Goal: Task Accomplishment & Management: Manage account settings

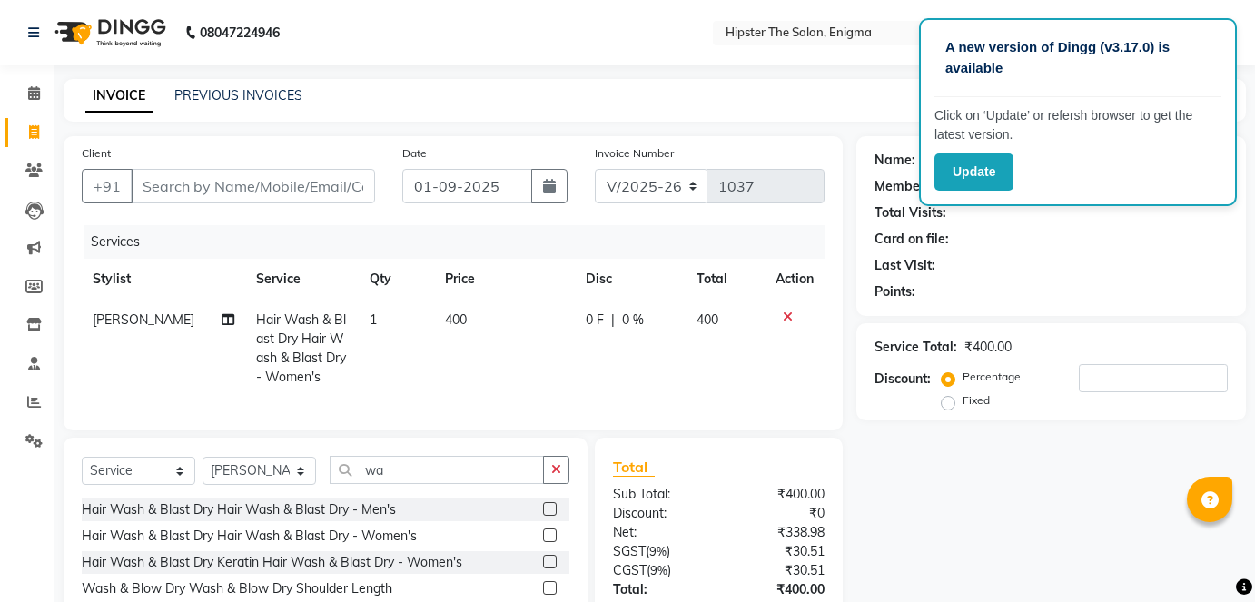
select select "4468"
select select "service"
select select "85797"
type input "1"
type input "8"
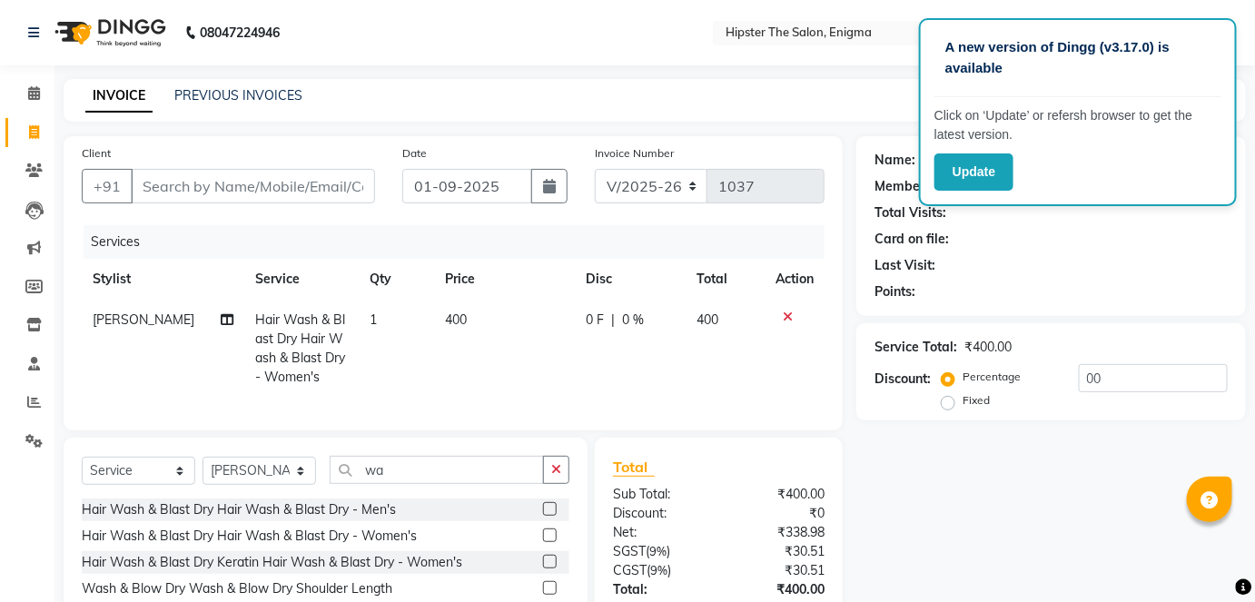
type input "0"
type input "7"
type input "1"
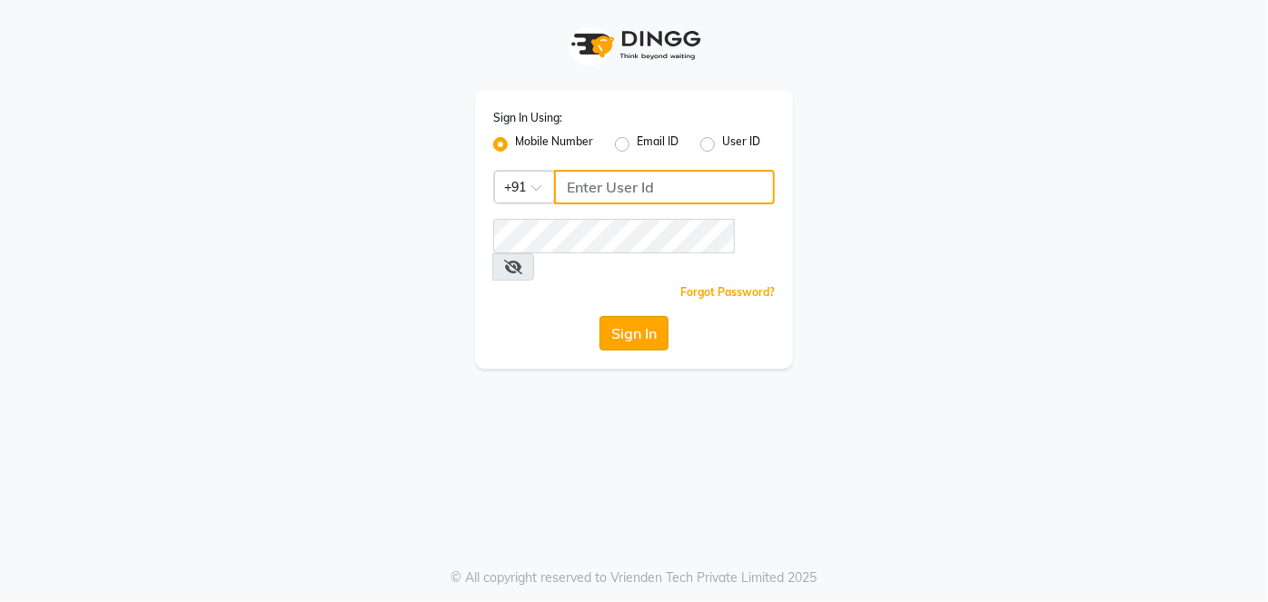
type input "9137134181"
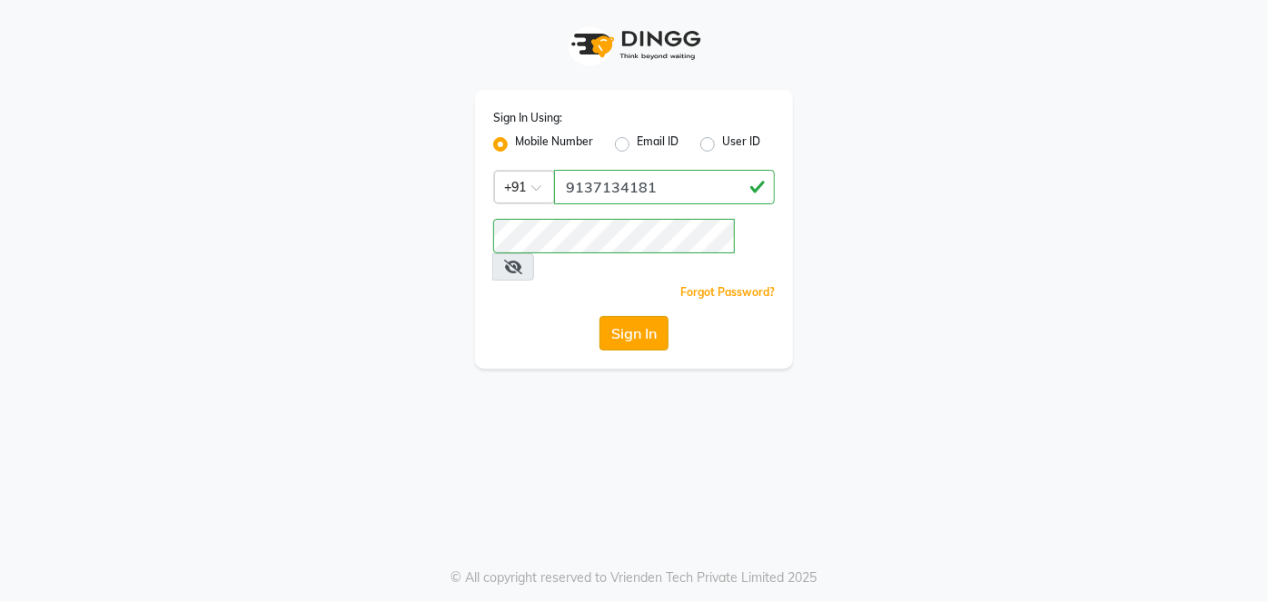
click at [627, 318] on button "Sign In" at bounding box center [633, 333] width 69 height 35
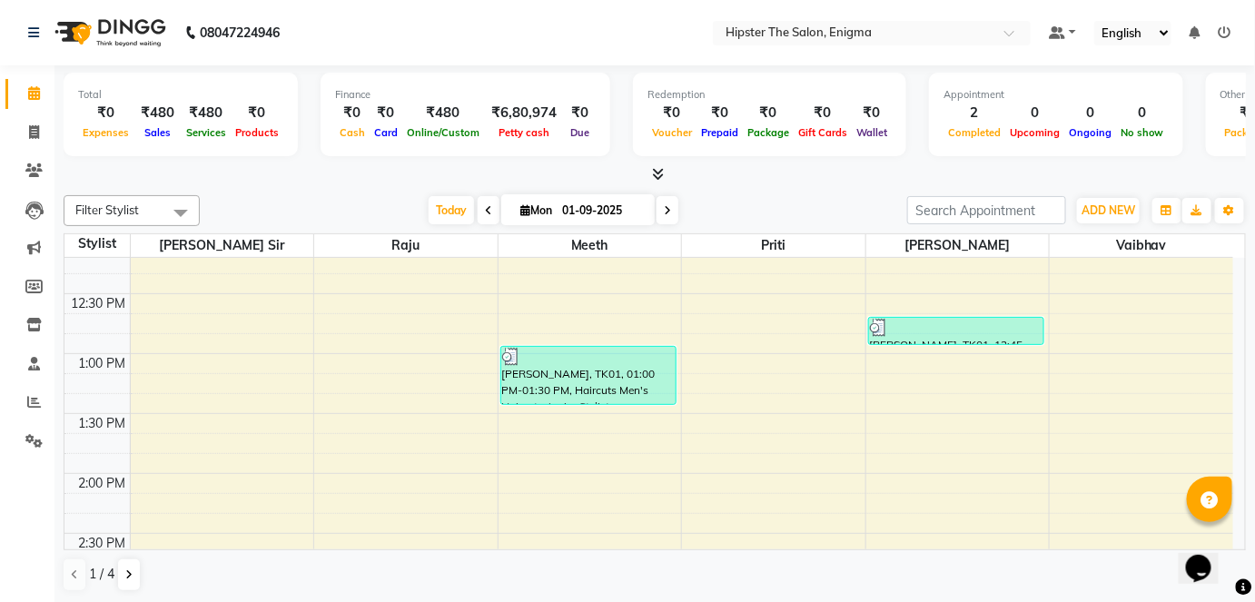
scroll to position [506, 0]
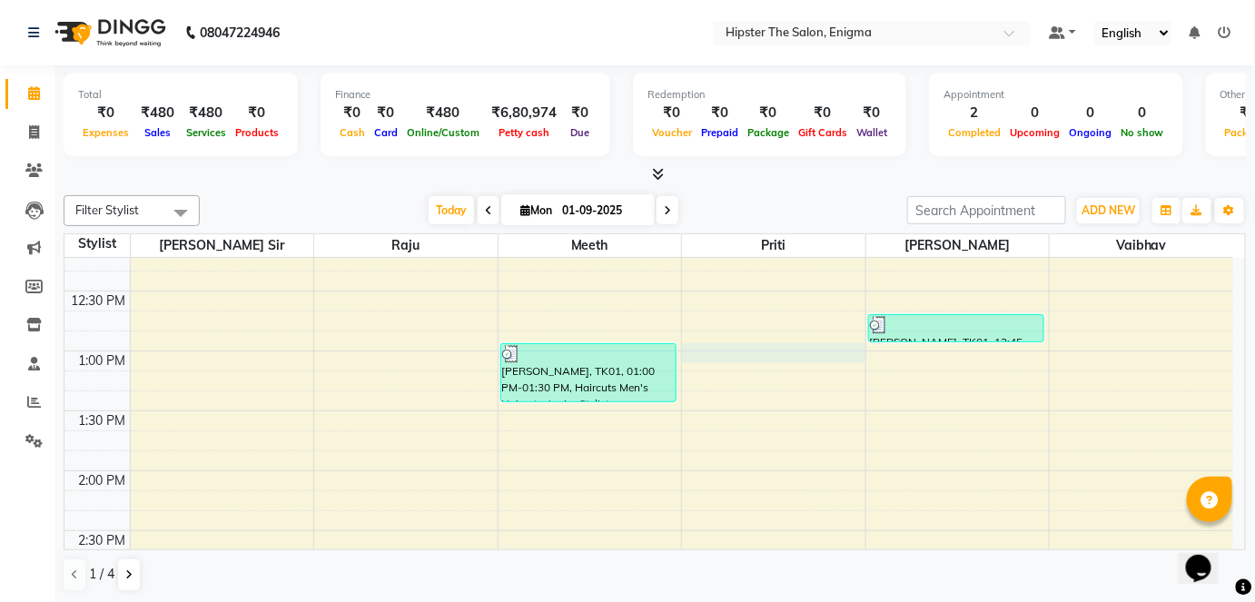
click at [757, 355] on div "8:00 AM 8:30 AM 9:00 AM 9:30 AM 10:00 AM 10:30 AM 11:00 AM 11:30 AM 12:00 PM 12…" at bounding box center [648, 590] width 1169 height 1677
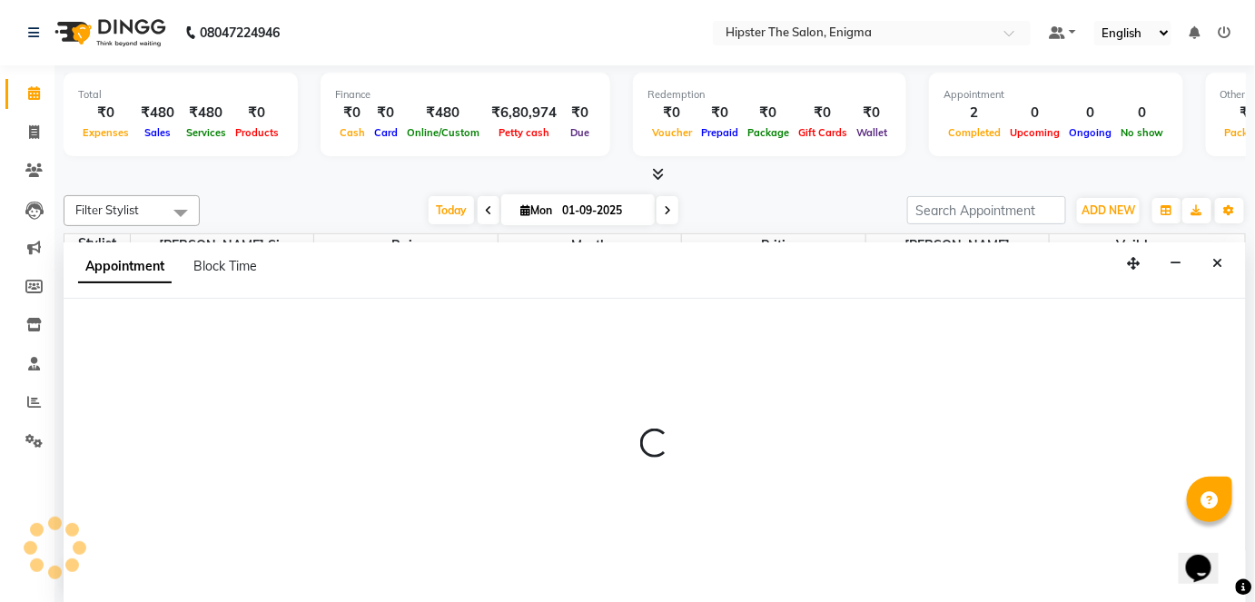
scroll to position [0, 0]
select select "85574"
select select "780"
select select "tentative"
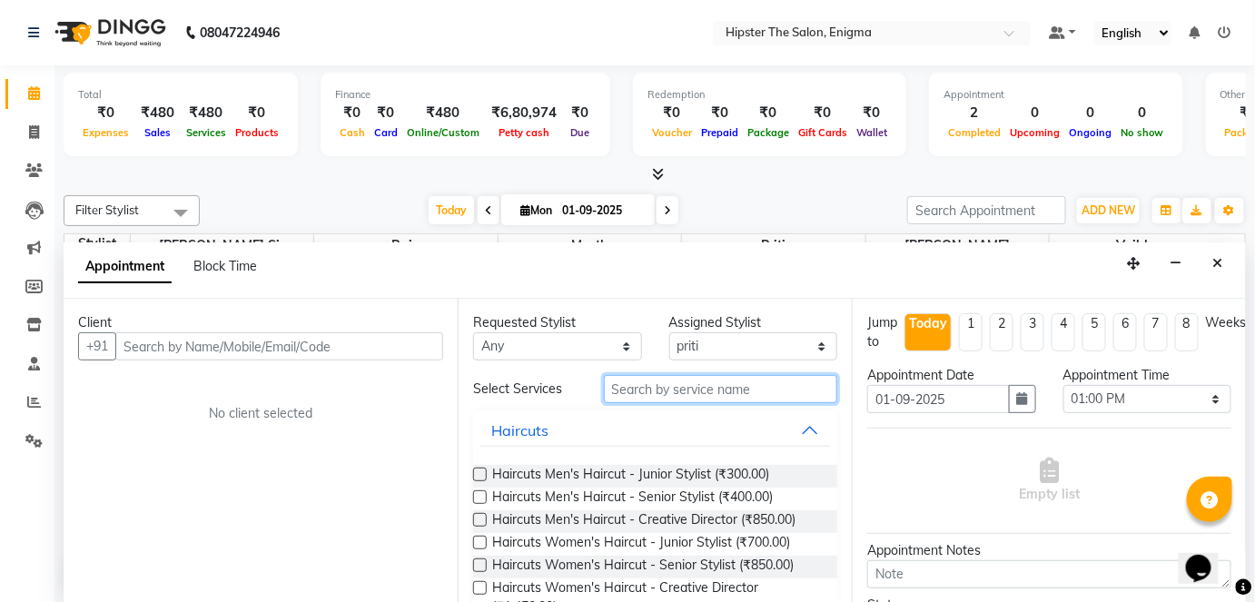
click at [662, 389] on input "text" at bounding box center [720, 389] width 233 height 28
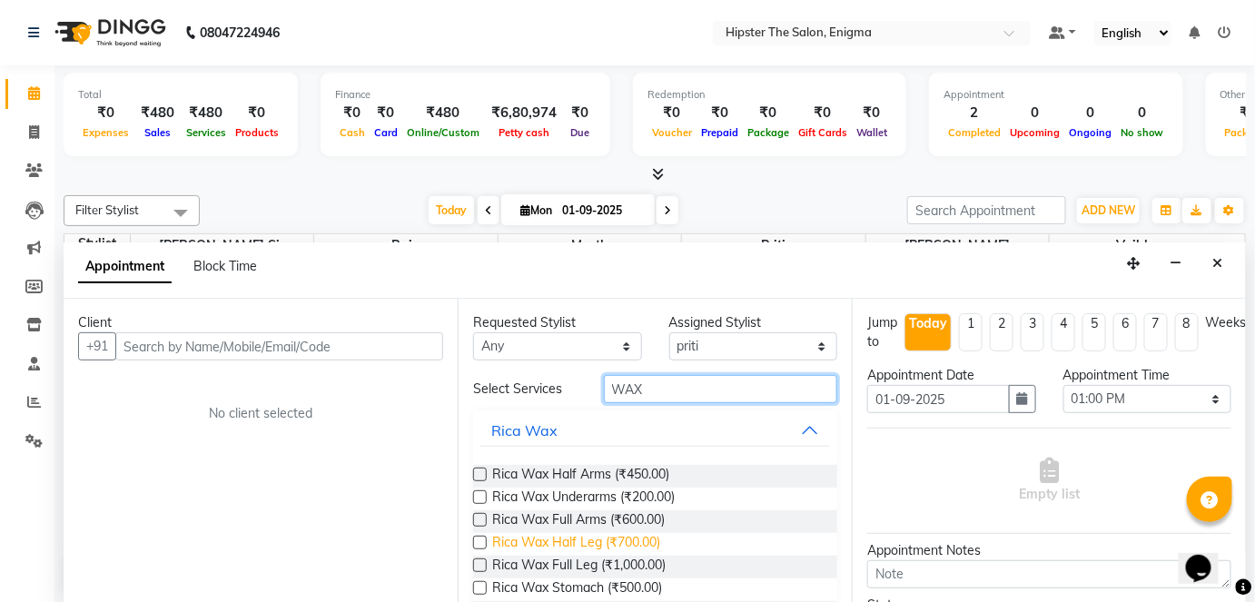
type input "WAX"
click at [633, 538] on span "Rica Wax Half Leg (₹700.00)" at bounding box center [576, 544] width 168 height 23
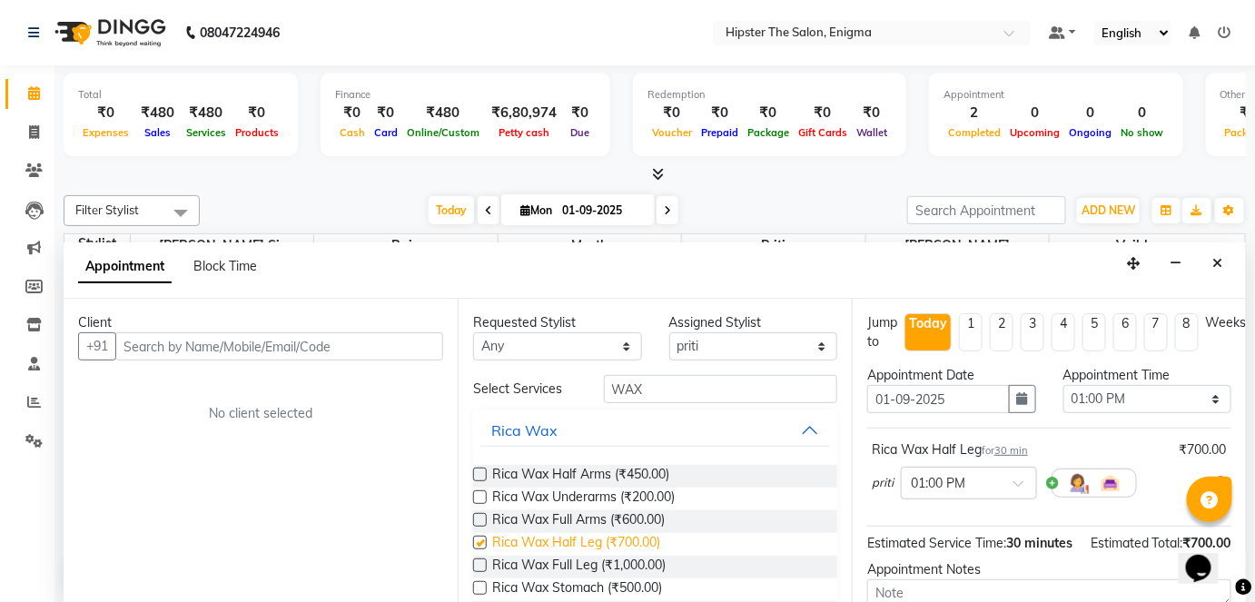
checkbox input "false"
click at [680, 383] on input "WAX" at bounding box center [720, 389] width 233 height 28
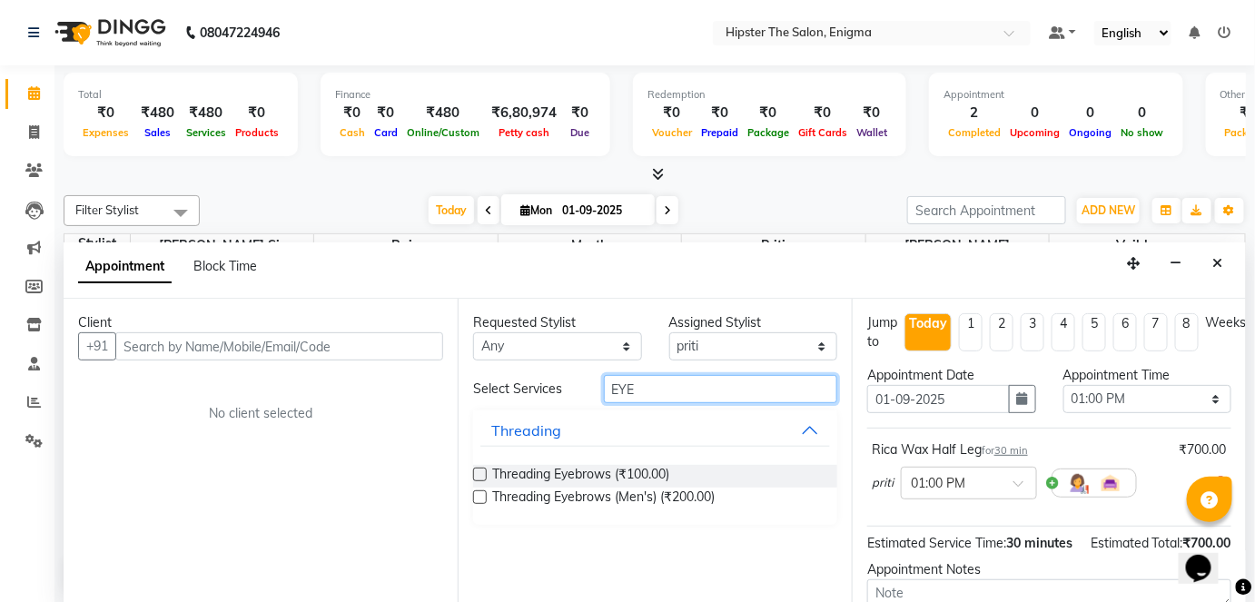
type input "EYE"
click at [482, 471] on label at bounding box center [480, 475] width 14 height 14
click at [482, 471] on input "checkbox" at bounding box center [479, 476] width 12 height 12
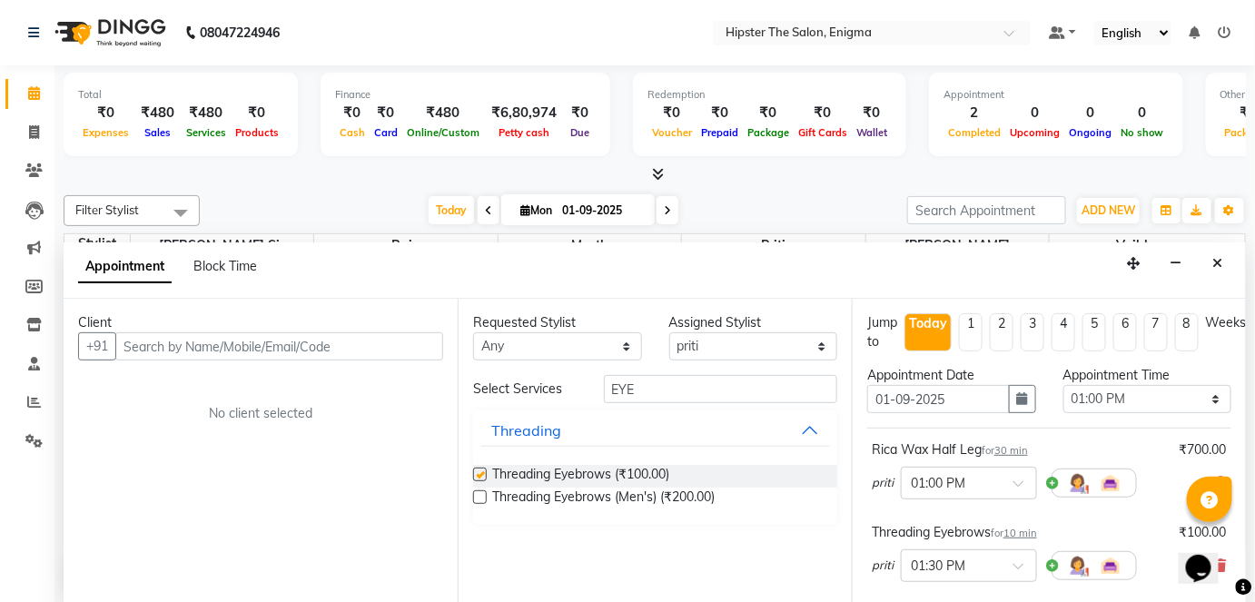
checkbox input "false"
click at [639, 396] on input "EYE" at bounding box center [720, 389] width 233 height 28
type input "E"
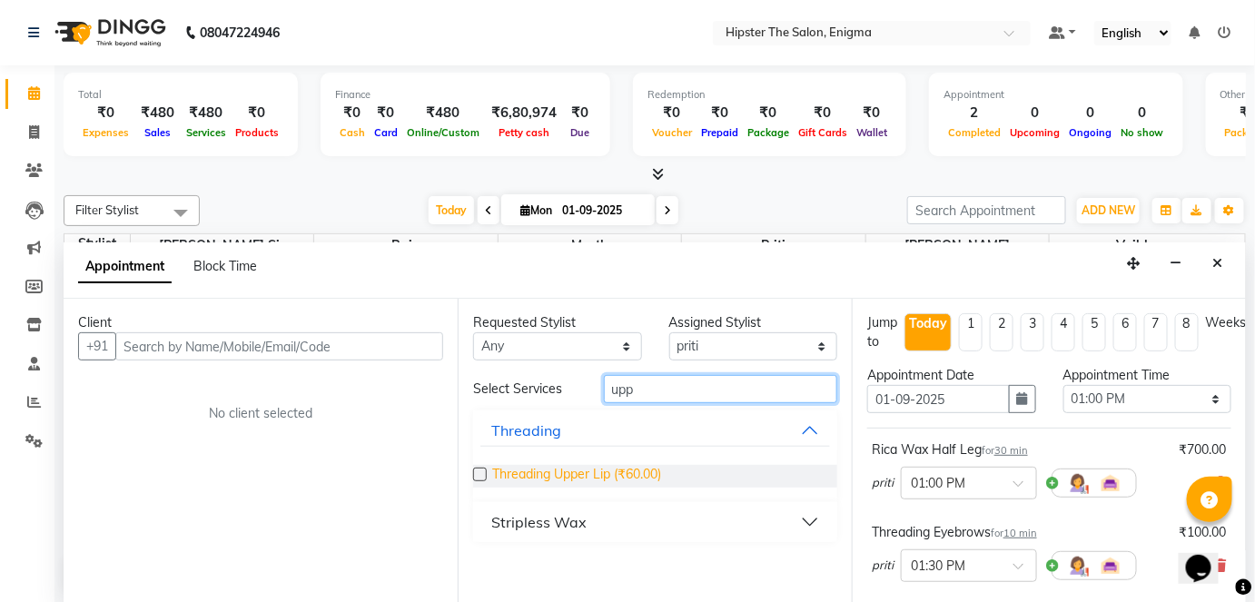
type input "upp"
click at [661, 467] on span "Threading Upper Lip (₹60.00)" at bounding box center [576, 476] width 169 height 23
checkbox input "false"
click at [648, 400] on input "upp" at bounding box center [720, 389] width 233 height 28
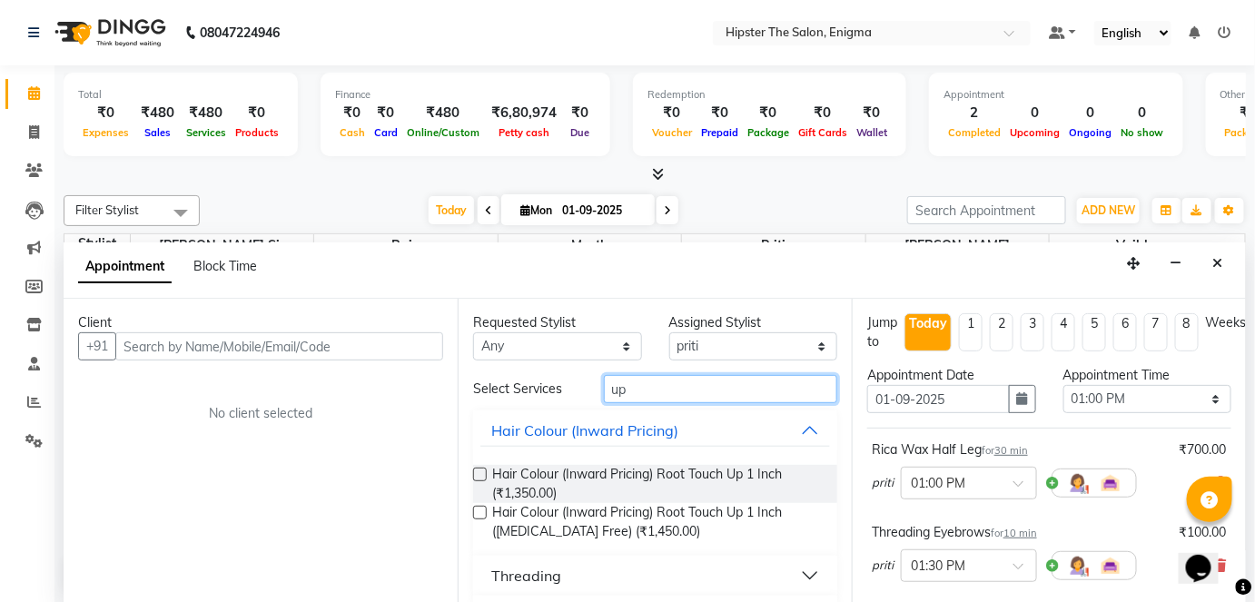
type input "u"
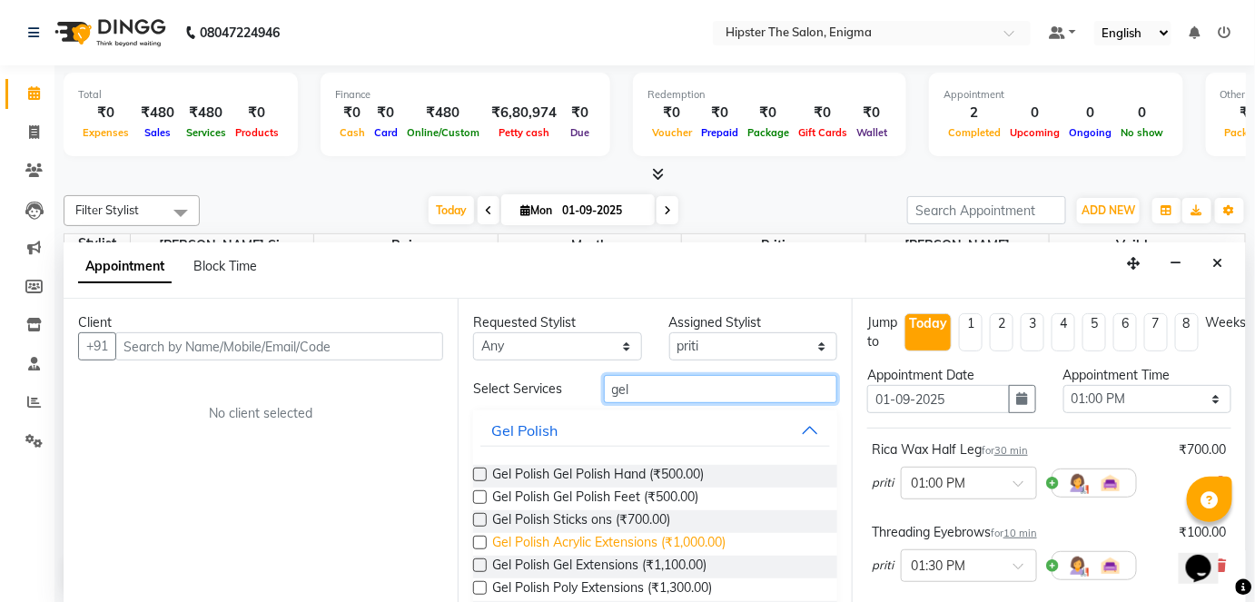
scroll to position [128, 0]
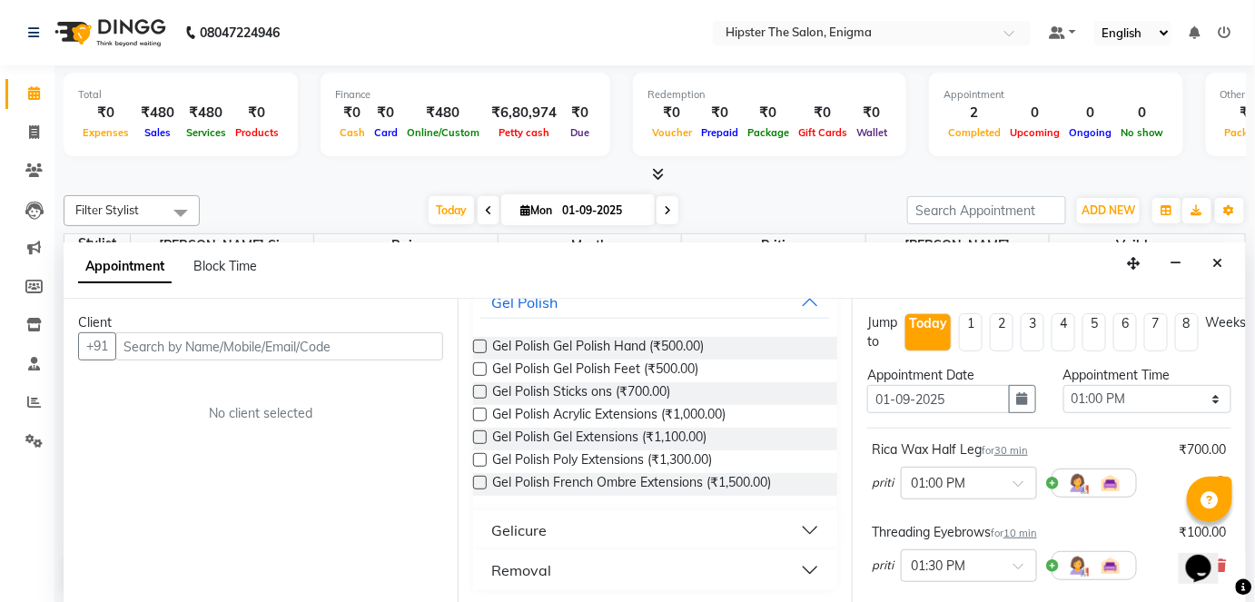
type input "gel"
click at [625, 573] on button "Removal" at bounding box center [655, 570] width 350 height 33
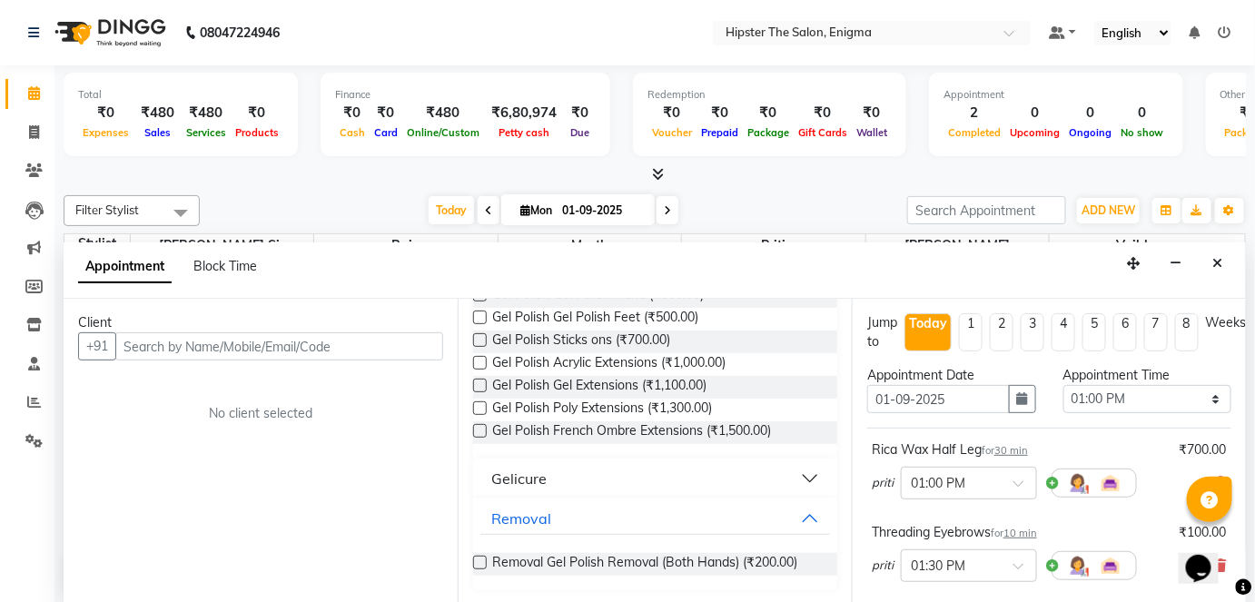
click at [482, 563] on label at bounding box center [480, 563] width 14 height 14
click at [482, 563] on input "checkbox" at bounding box center [479, 564] width 12 height 12
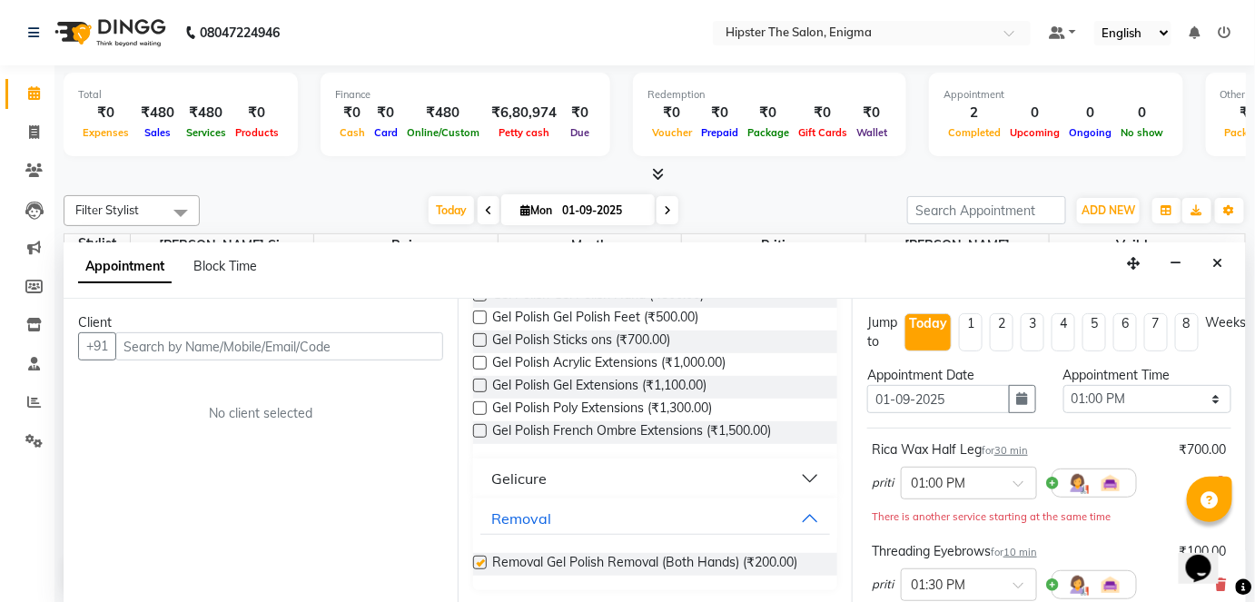
checkbox input "false"
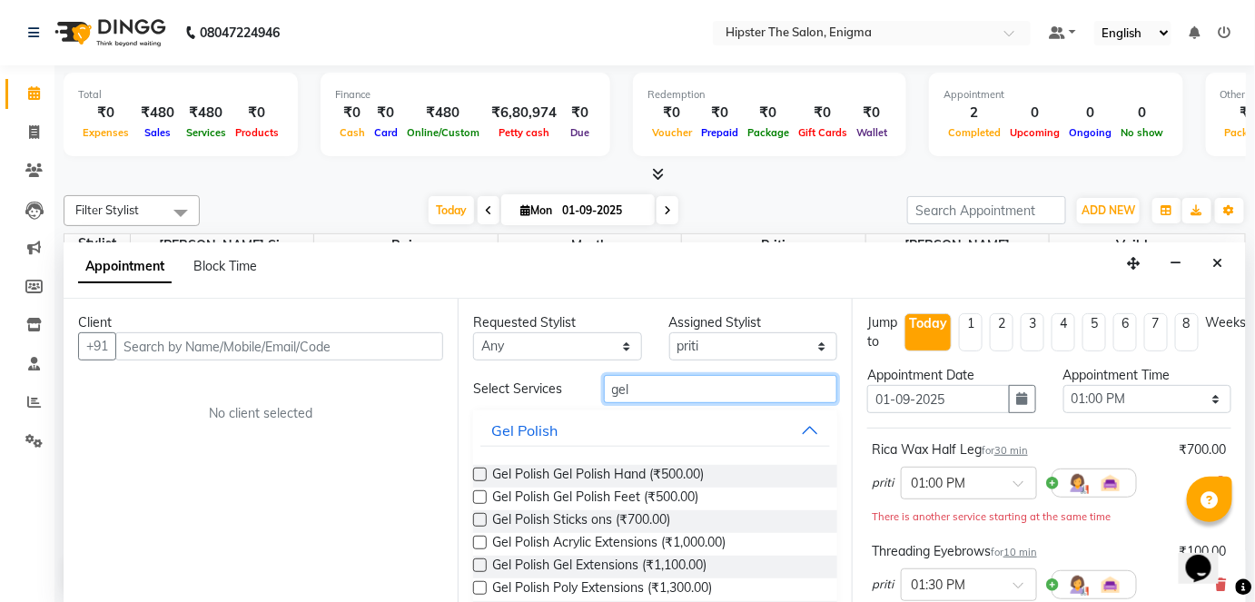
click at [642, 383] on input "gel" at bounding box center [720, 389] width 233 height 28
type input "g"
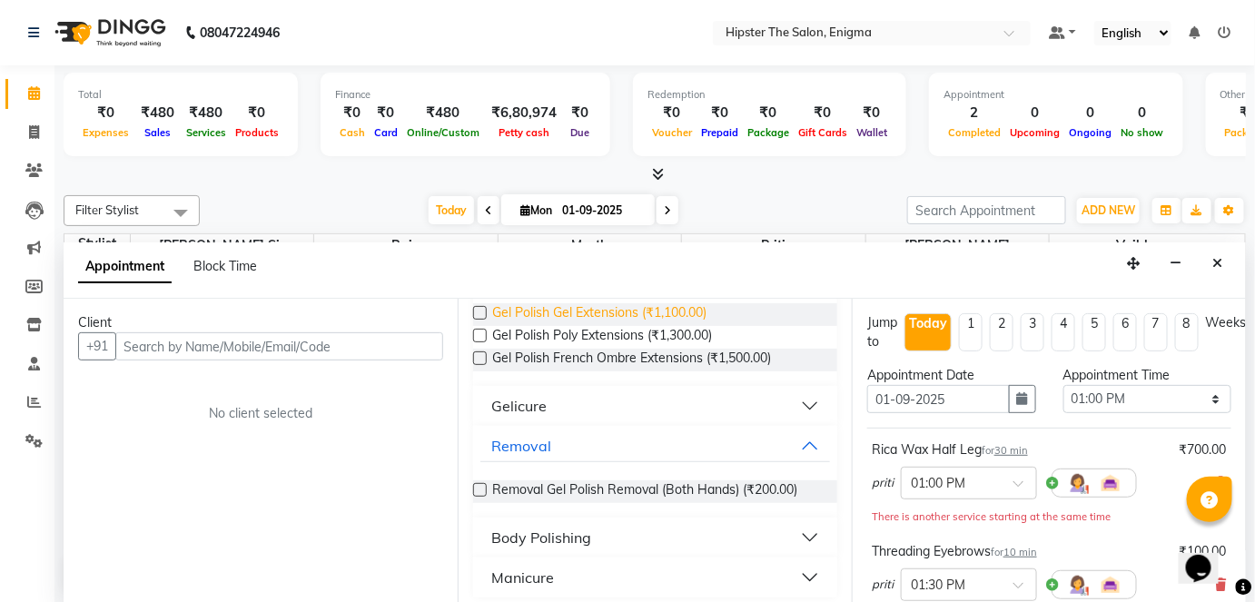
scroll to position [260, 0]
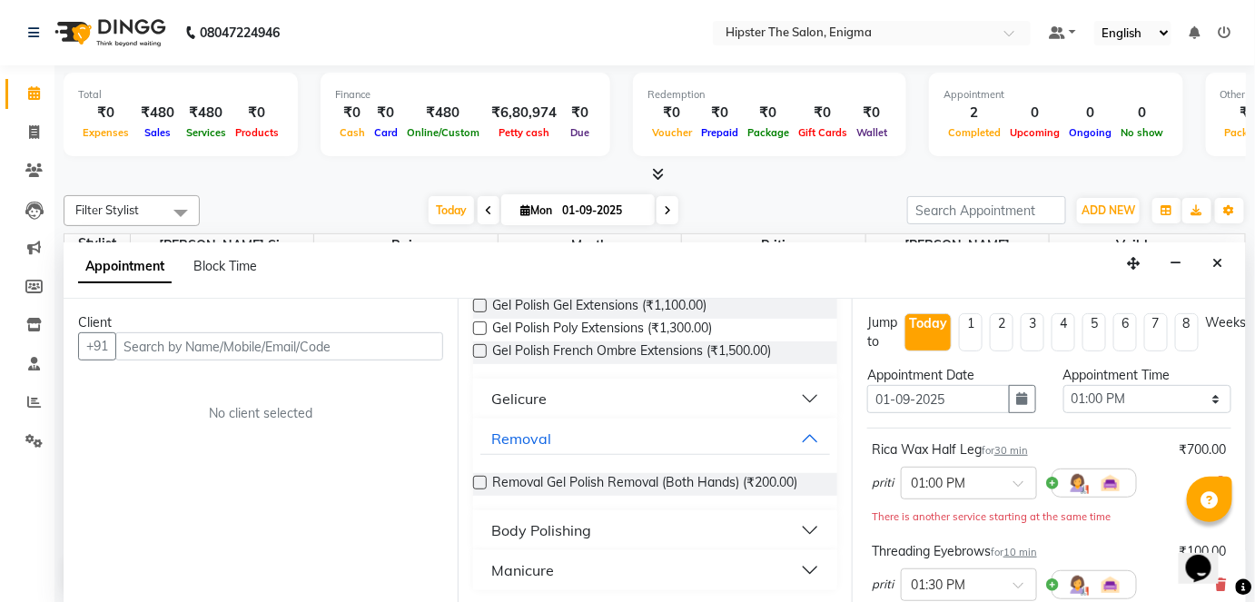
type input "pol"
click at [569, 570] on button "Manicure" at bounding box center [655, 570] width 350 height 33
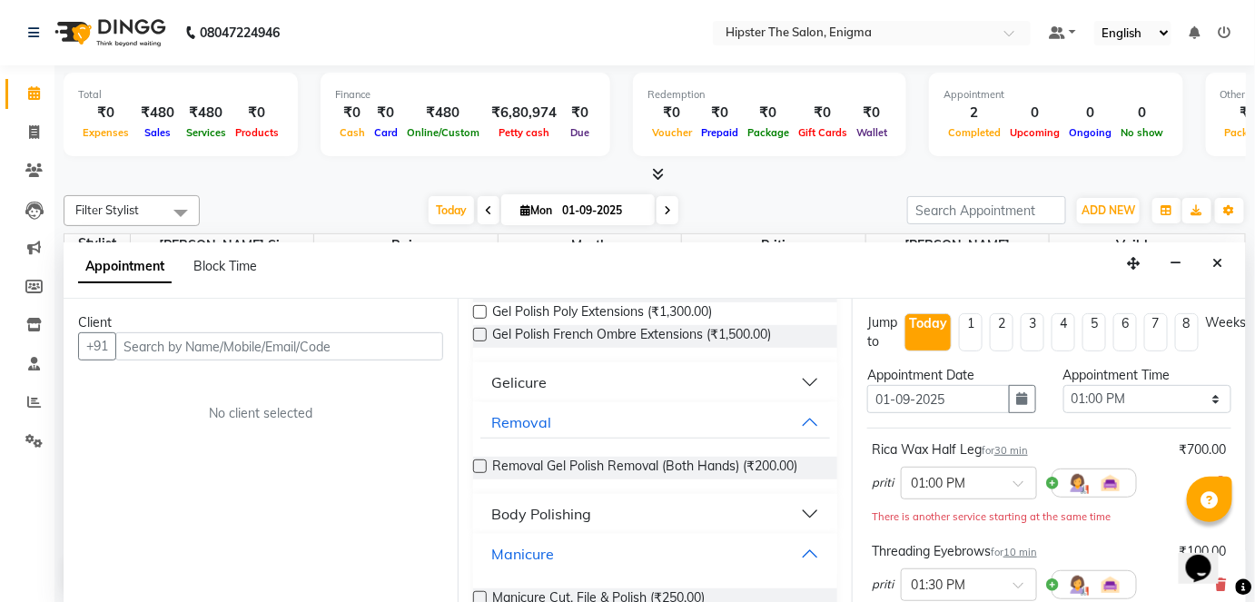
scroll to position [312, 0]
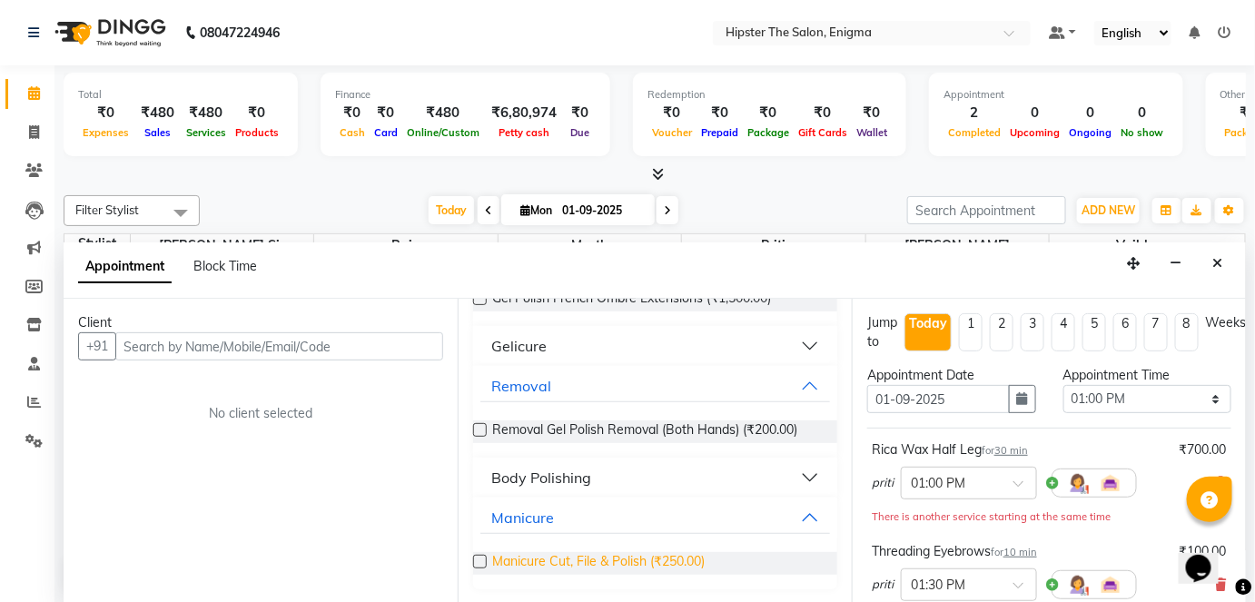
click at [497, 564] on span "Manicure Cut, File & Polish (₹250.00)" at bounding box center [598, 563] width 212 height 23
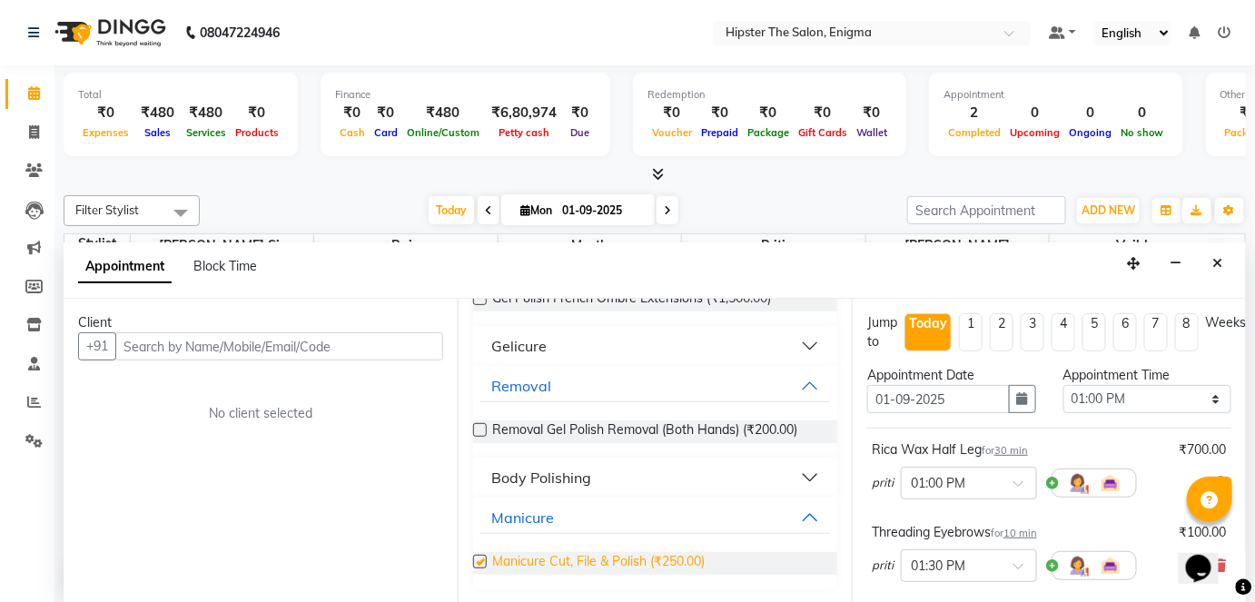
checkbox input "false"
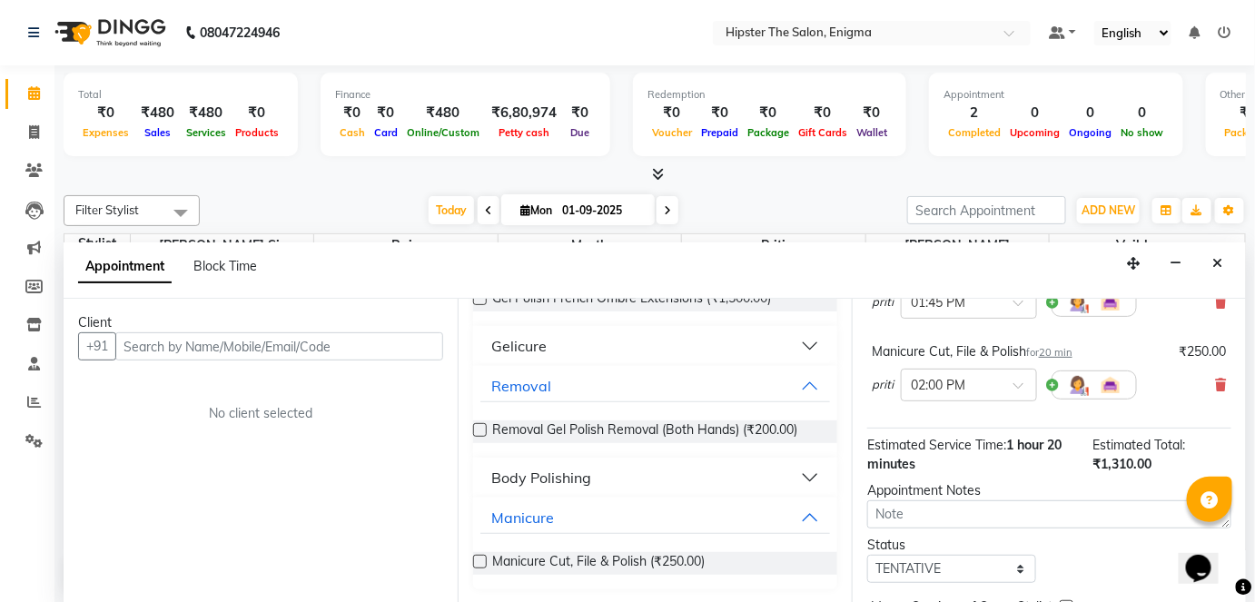
scroll to position [434, 0]
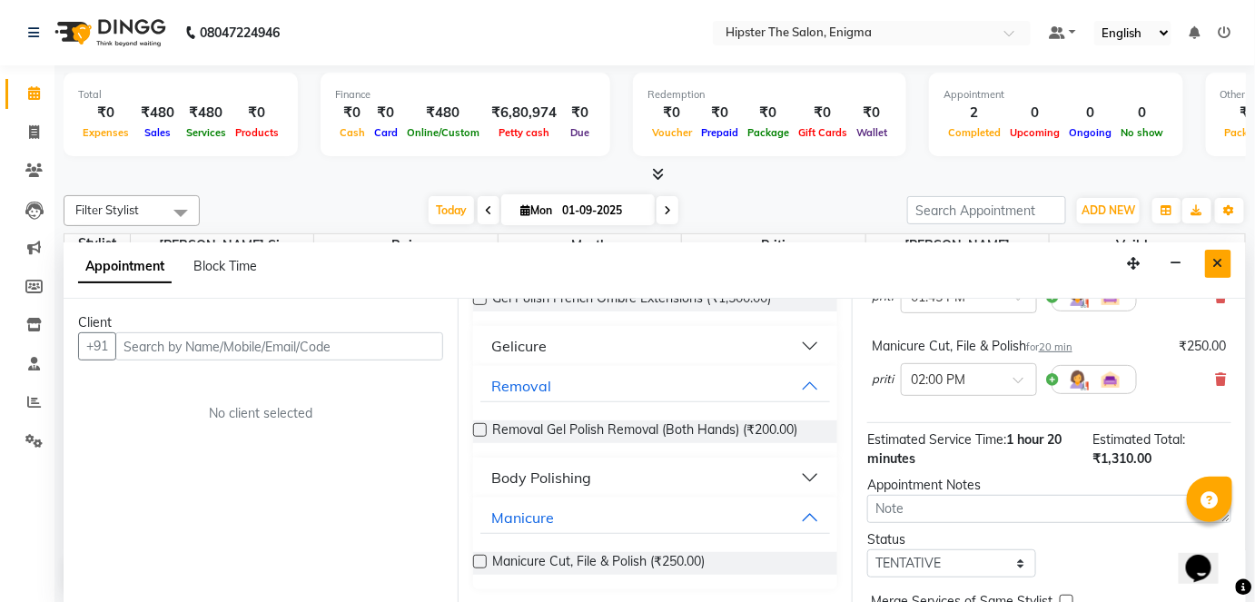
click at [1217, 259] on icon "Close" at bounding box center [1218, 263] width 10 height 13
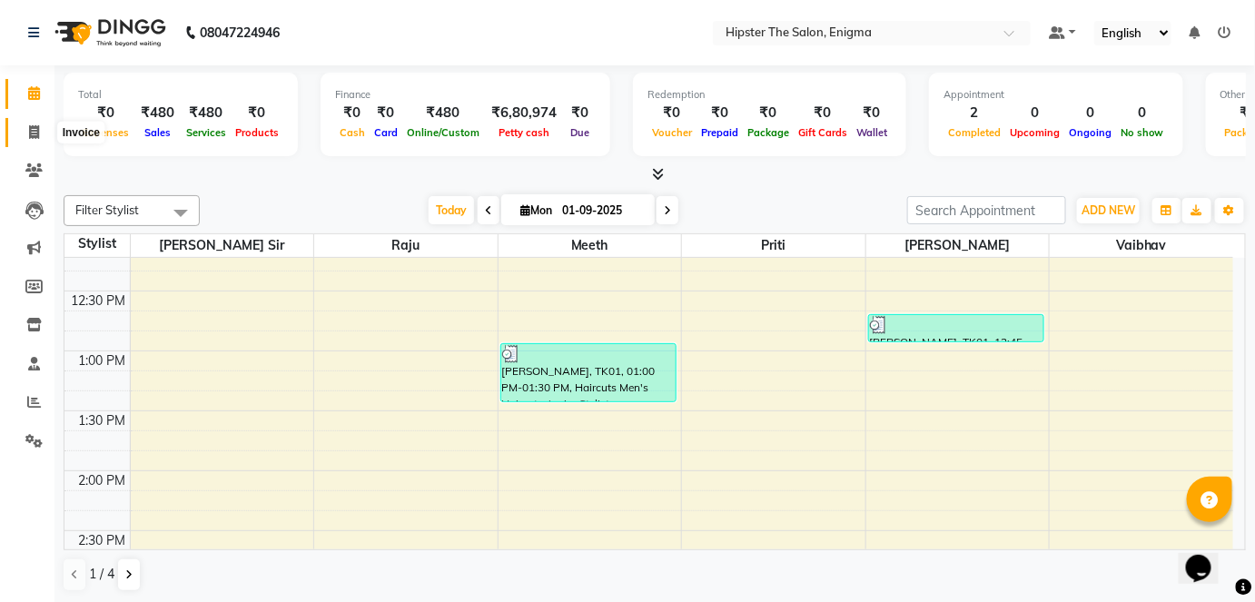
click at [36, 132] on icon at bounding box center [34, 132] width 10 height 14
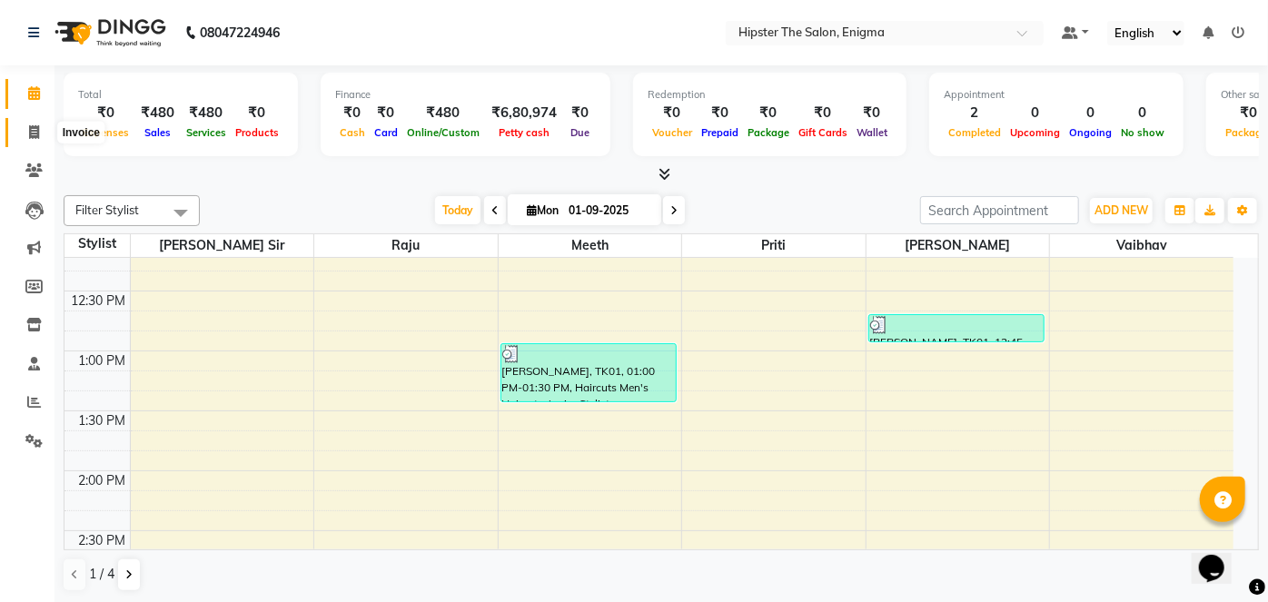
select select "4468"
select select "service"
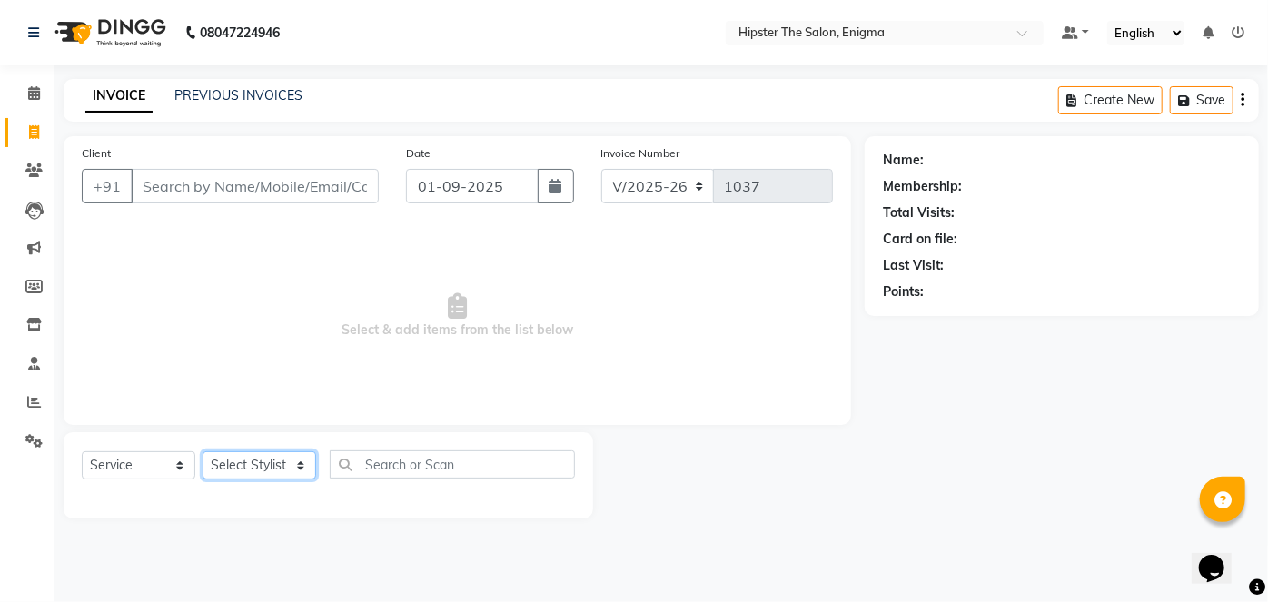
click at [241, 469] on select "Select Stylist [PERSON_NAME] [PERSON_NAME] [PERSON_NAME] [PERSON_NAME] poonam […" at bounding box center [260, 465] width 114 height 28
select select "85574"
click at [203, 451] on select "Select Stylist [PERSON_NAME] [PERSON_NAME] [PERSON_NAME] [PERSON_NAME] poonam […" at bounding box center [260, 465] width 114 height 28
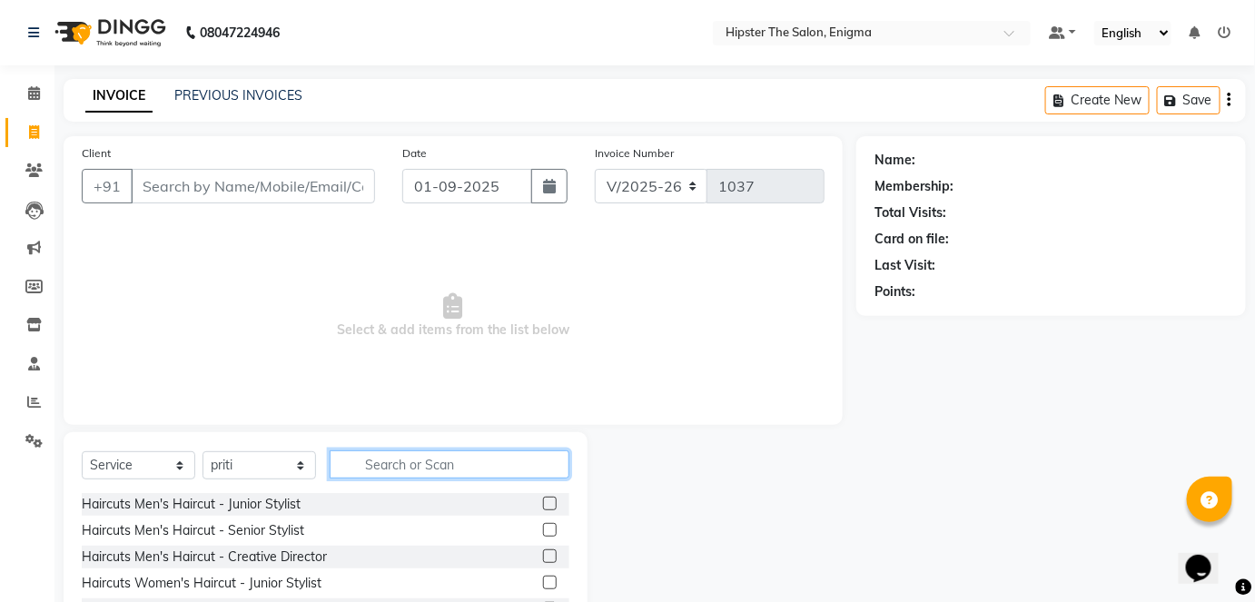
click at [348, 459] on input "text" at bounding box center [450, 464] width 240 height 28
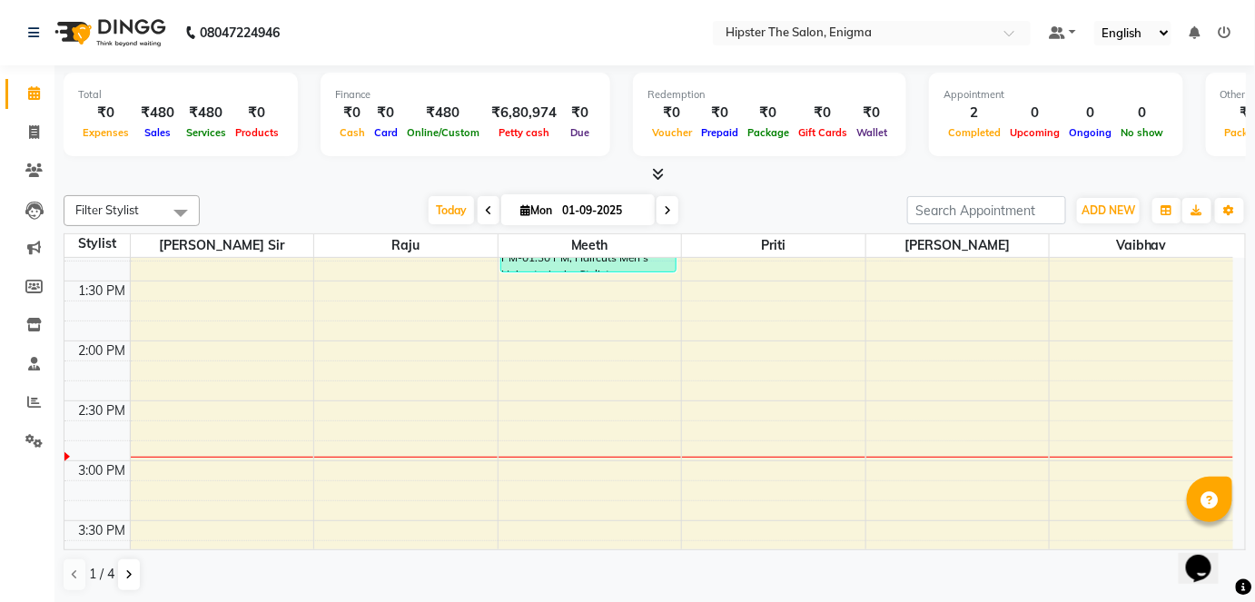
scroll to position [614, 0]
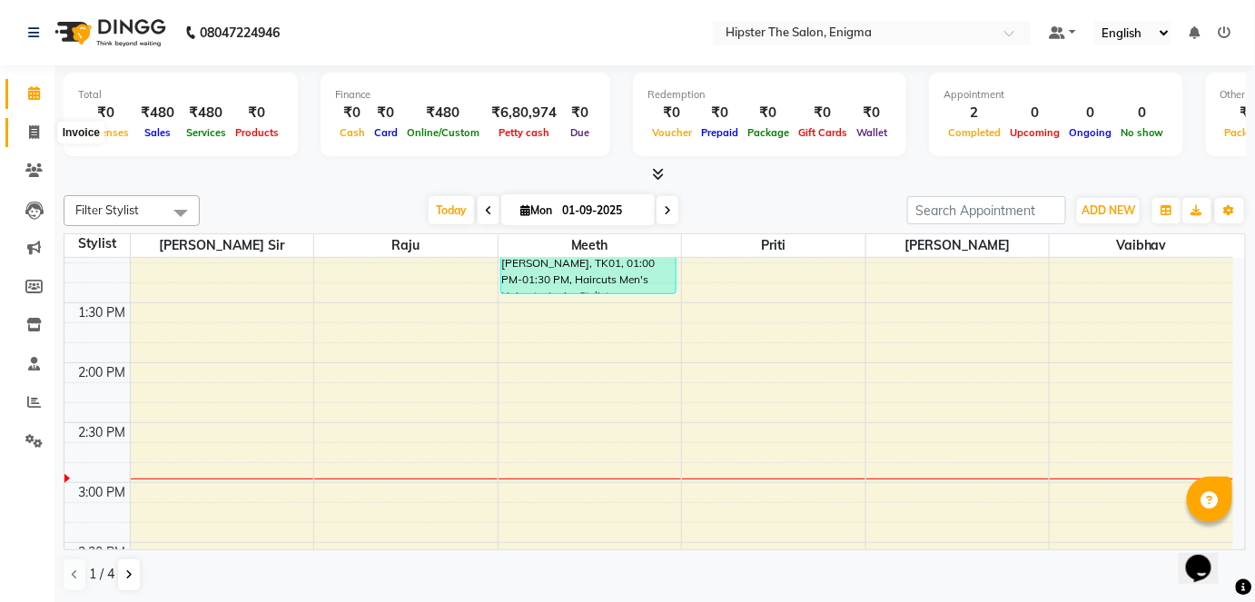
click at [26, 123] on span at bounding box center [34, 133] width 32 height 21
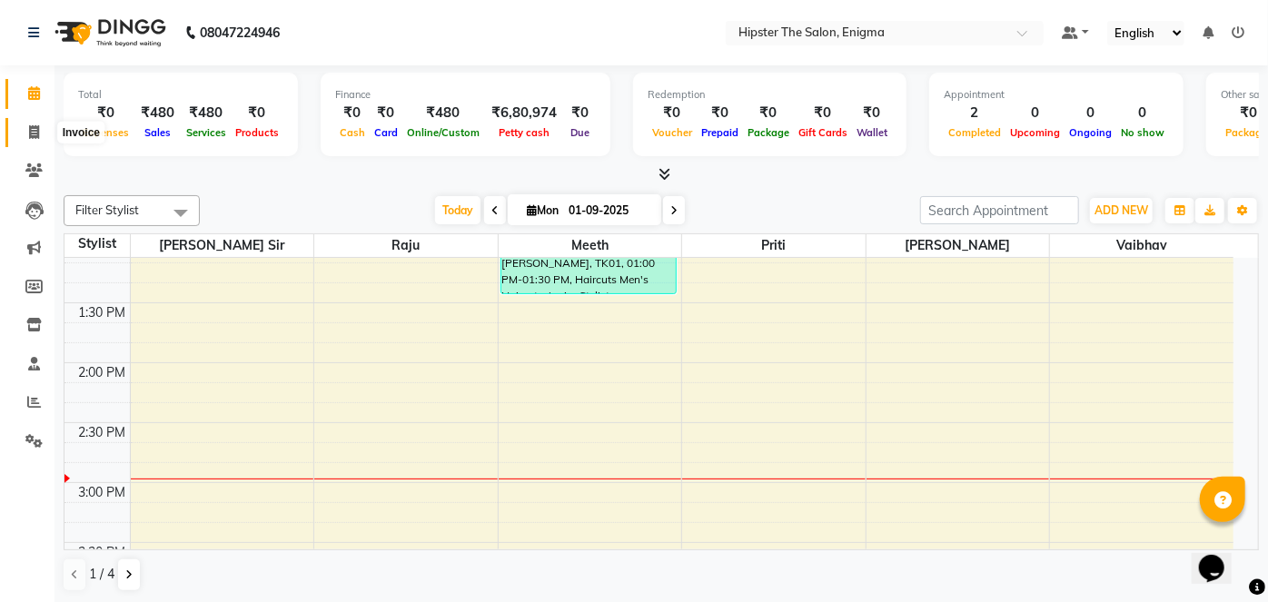
select select "4468"
select select "service"
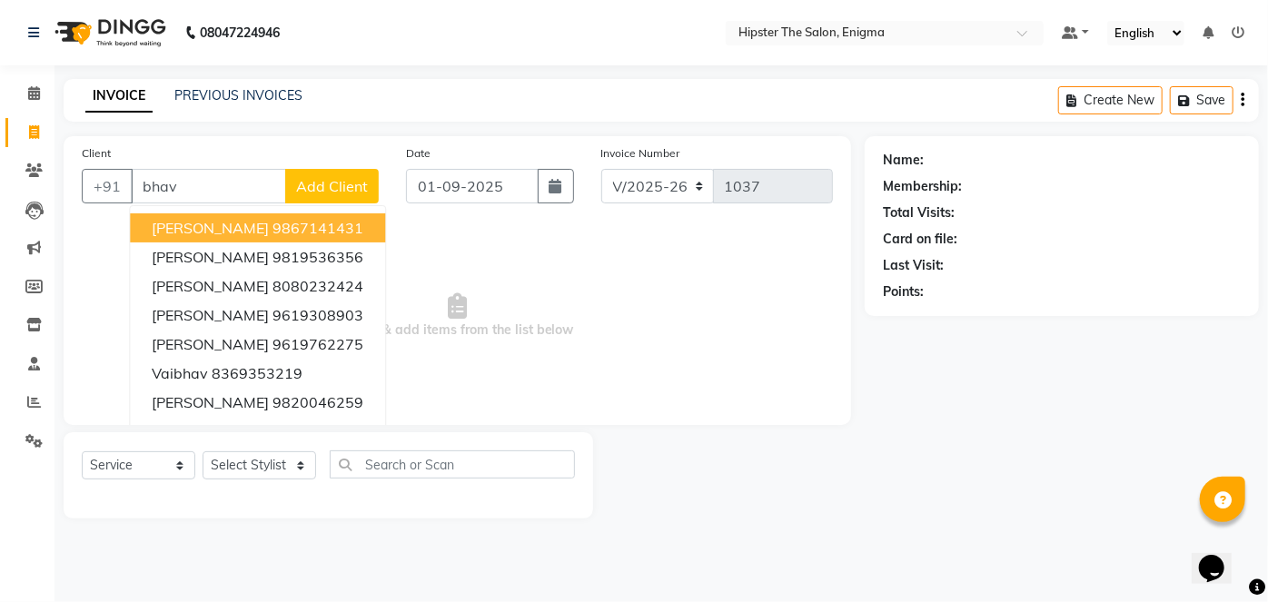
click at [146, 228] on button "[PERSON_NAME] 9867141431" at bounding box center [257, 227] width 255 height 29
type input "9867141431"
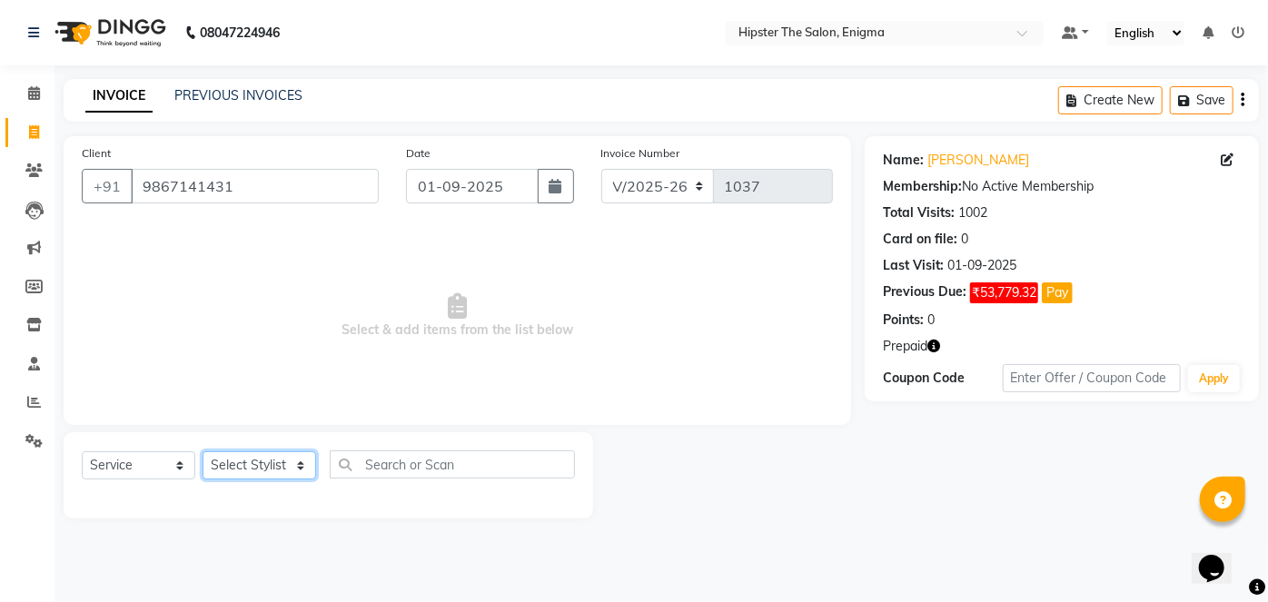
click at [283, 455] on select "Select Stylist [PERSON_NAME] [PERSON_NAME] [PERSON_NAME] [PERSON_NAME] poonam […" at bounding box center [260, 465] width 114 height 28
select select "85797"
click at [203, 451] on select "Select Stylist [PERSON_NAME] [PERSON_NAME] [PERSON_NAME] [PERSON_NAME] poonam […" at bounding box center [260, 465] width 114 height 28
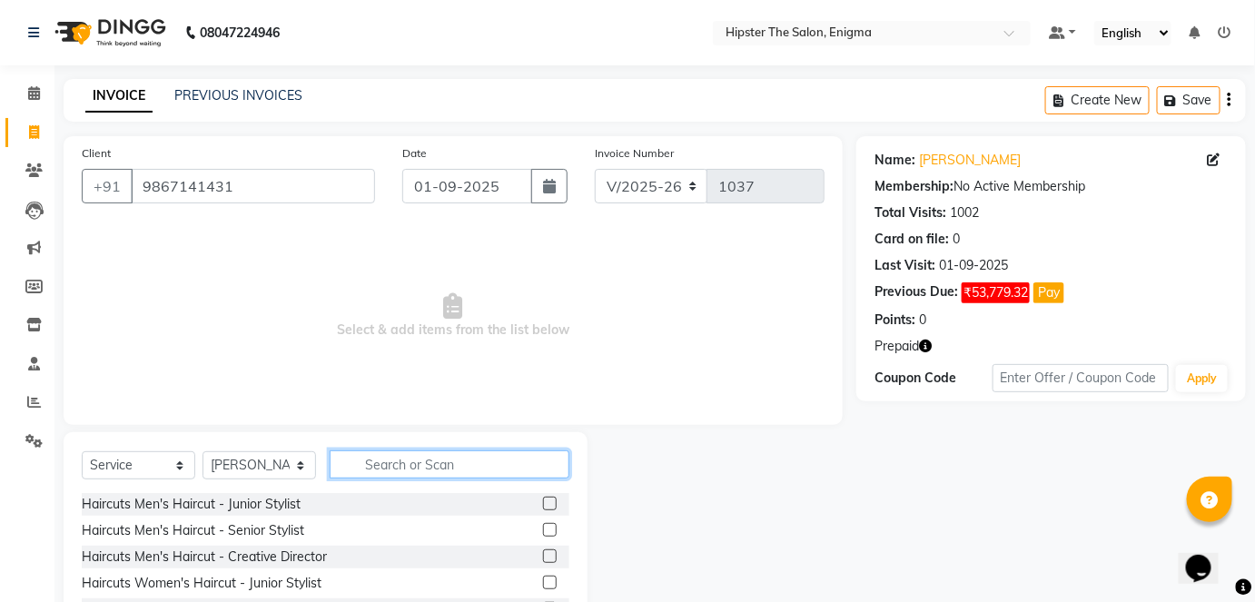
click at [410, 457] on input "text" at bounding box center [450, 464] width 240 height 28
type input "w"
type input "h"
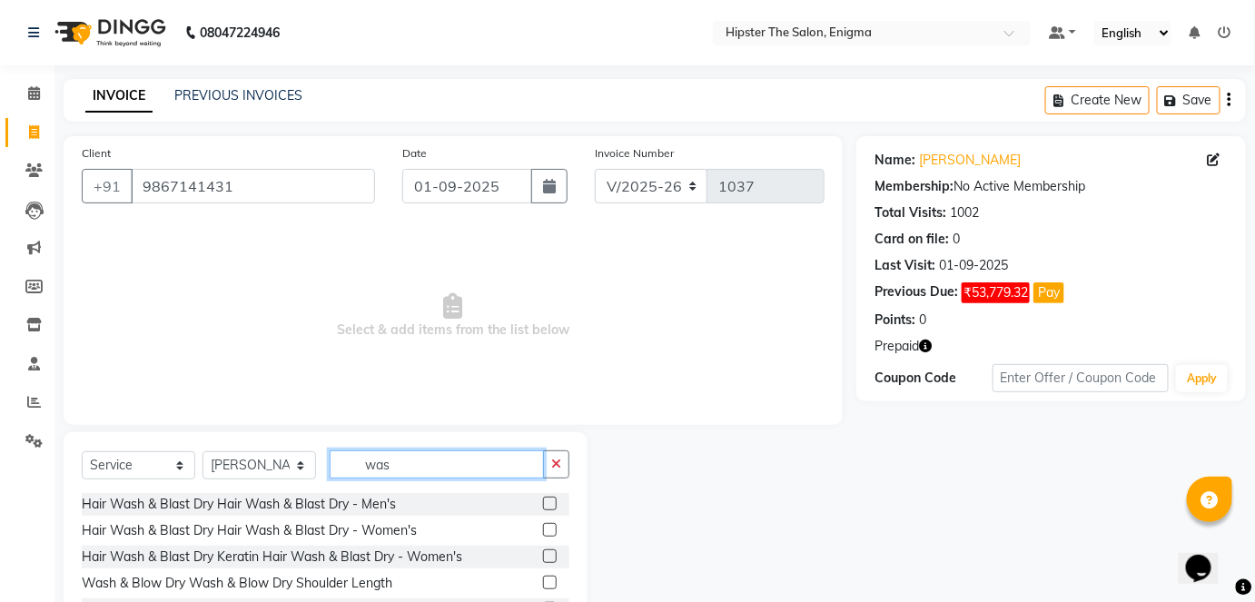
type input "was"
click at [543, 533] on label at bounding box center [550, 530] width 14 height 14
click at [543, 533] on input "checkbox" at bounding box center [549, 531] width 12 height 12
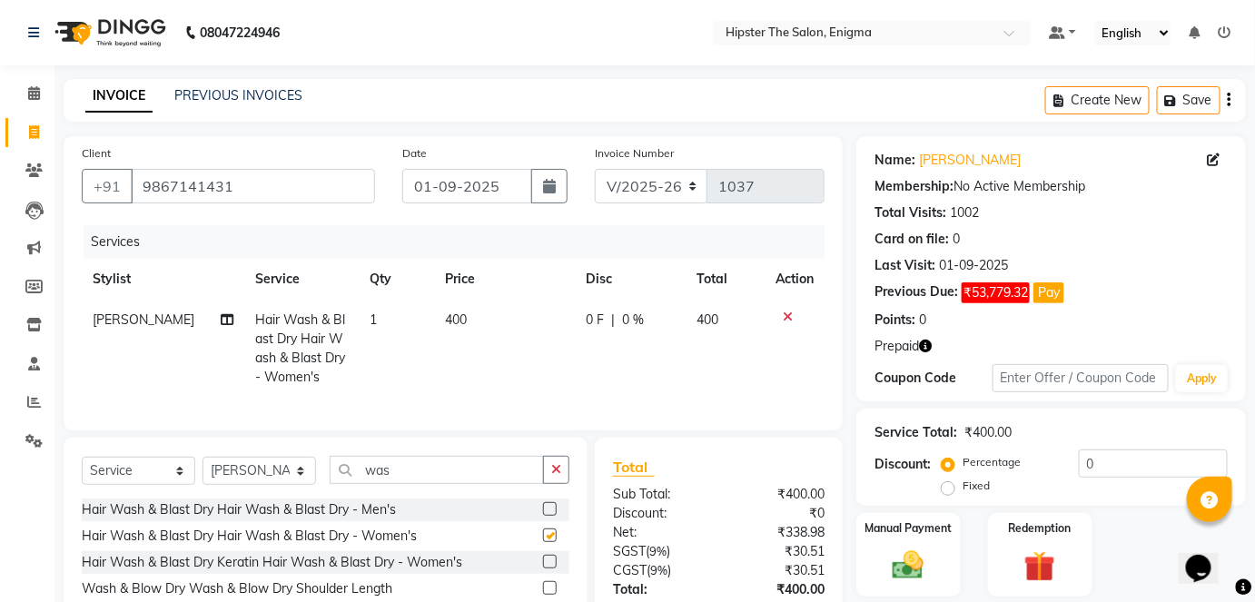
checkbox input "false"
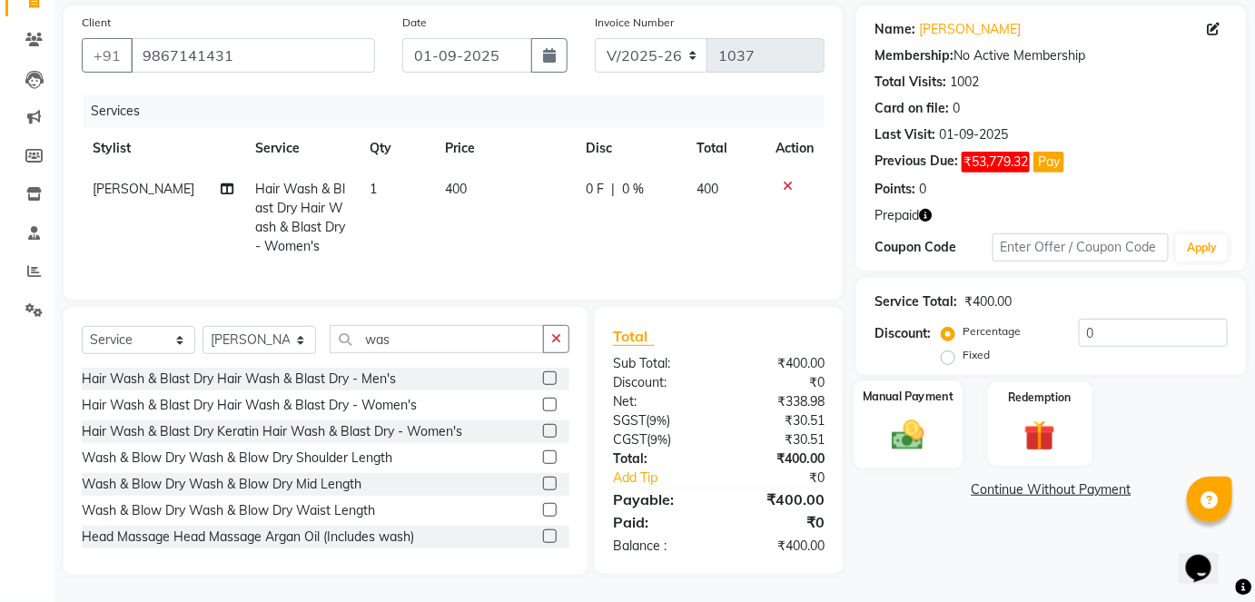
click at [931, 416] on img at bounding box center [908, 434] width 53 height 37
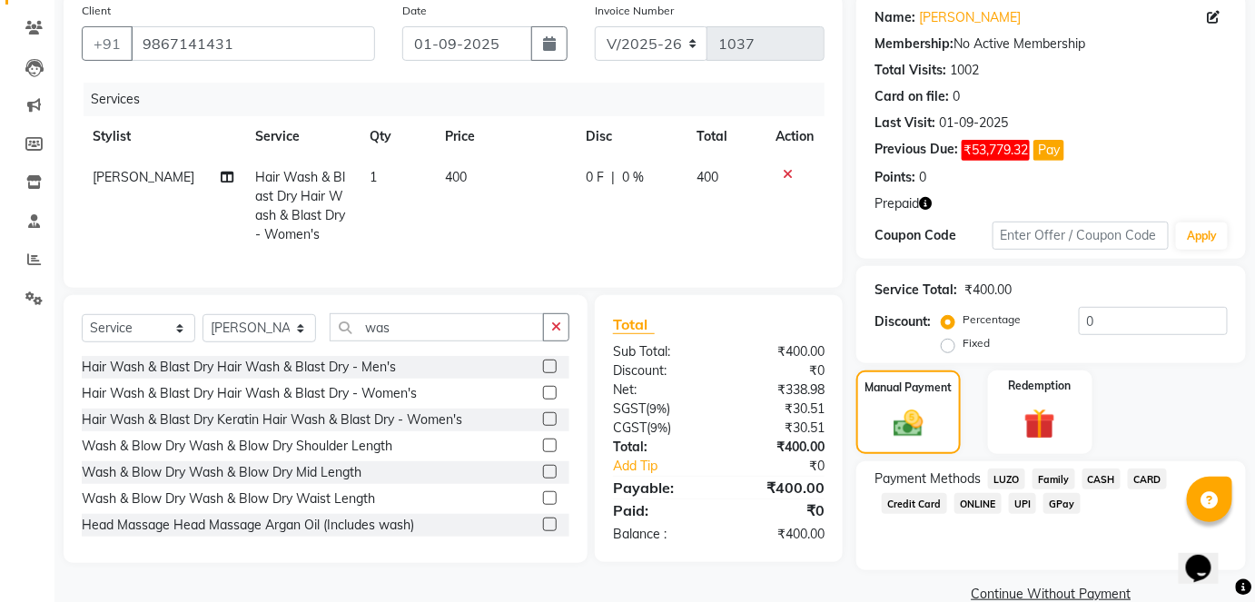
click at [1112, 471] on span "CASH" at bounding box center [1101, 479] width 39 height 21
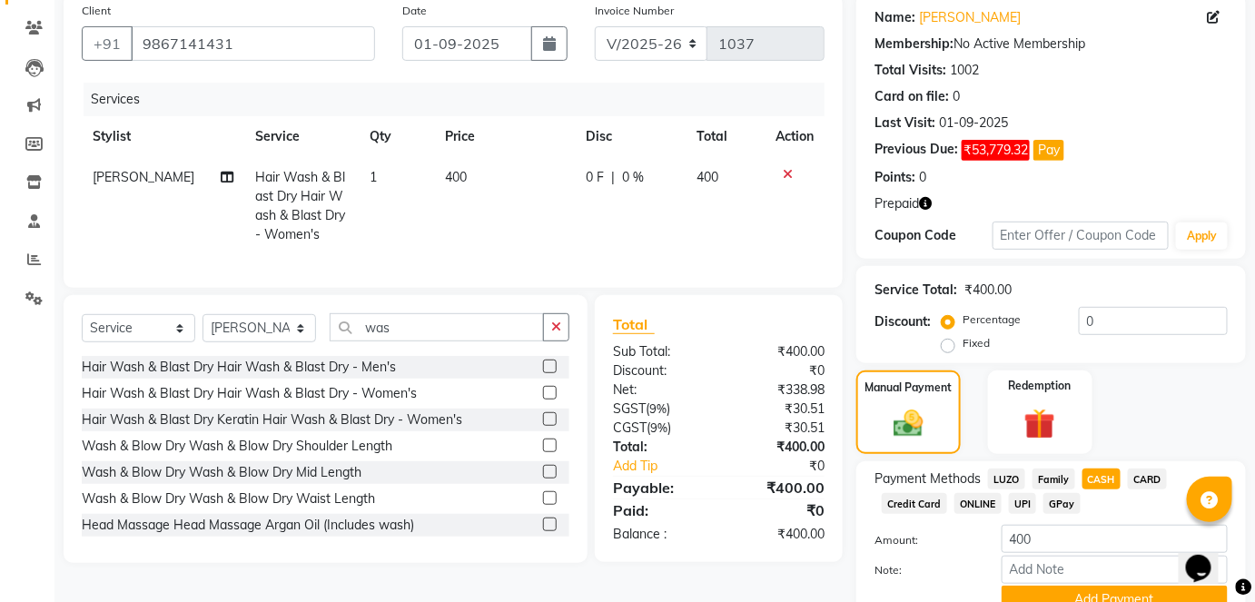
scroll to position [225, 0]
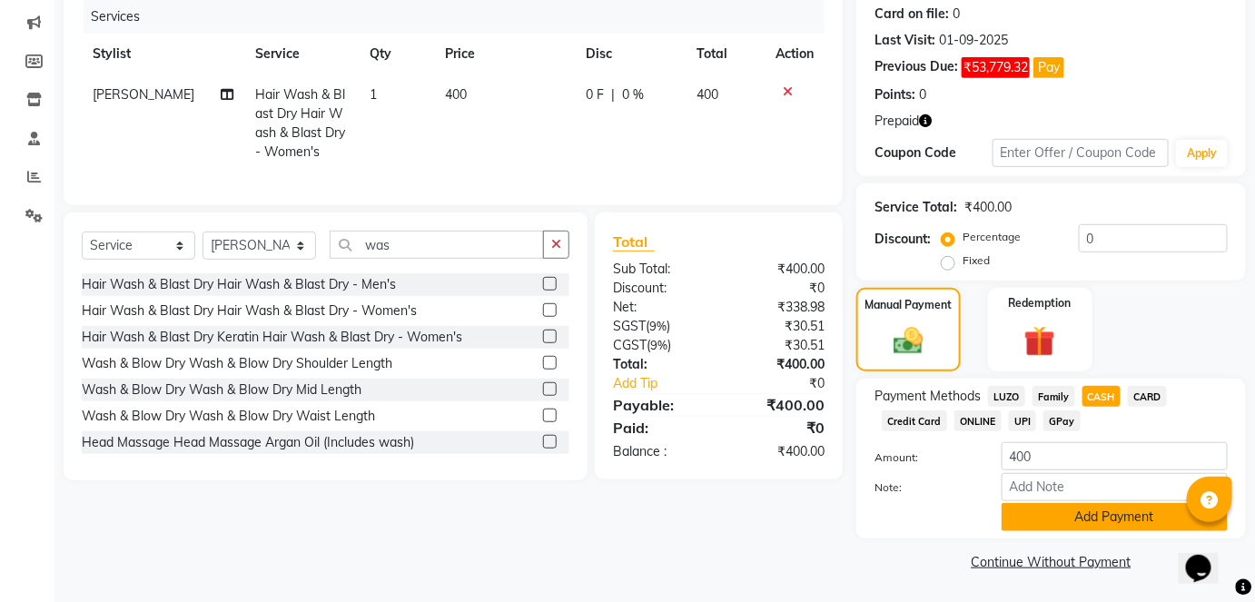
click at [1082, 519] on button "Add Payment" at bounding box center [1115, 517] width 226 height 28
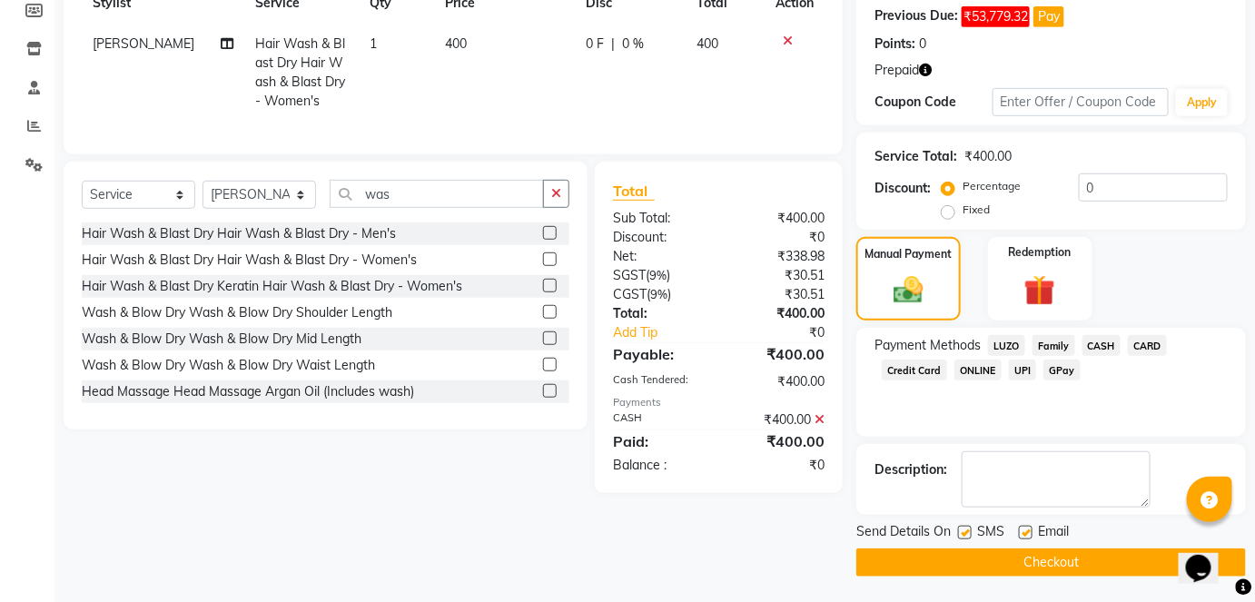
scroll to position [276, 0]
click at [1055, 550] on button "Checkout" at bounding box center [1051, 562] width 390 height 28
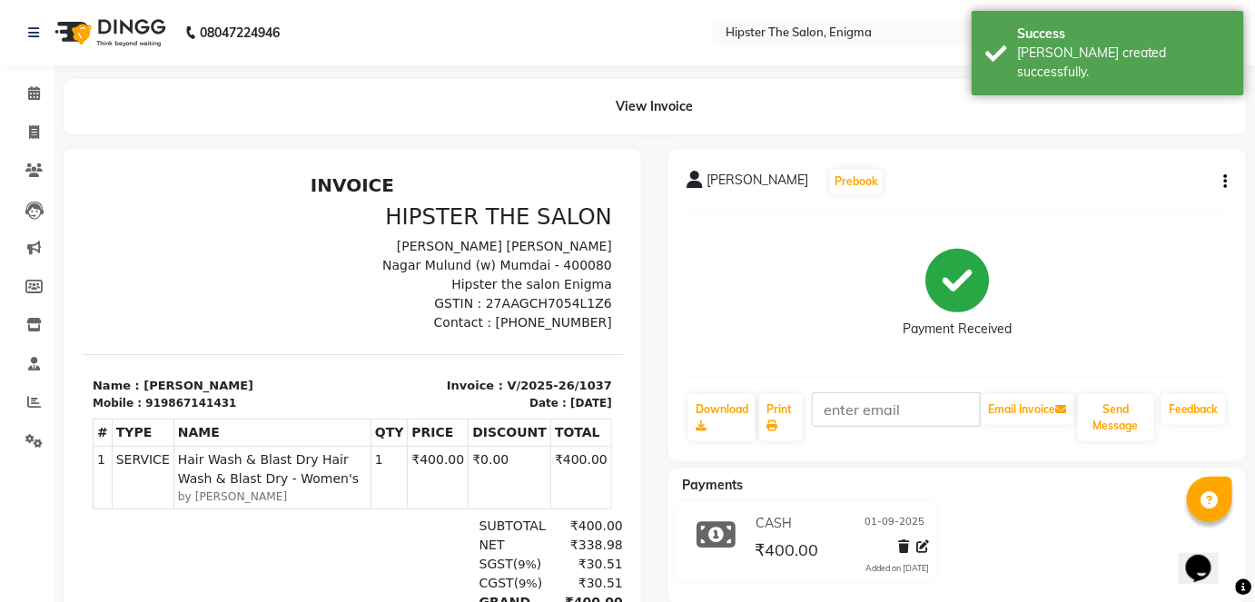
select select "service"
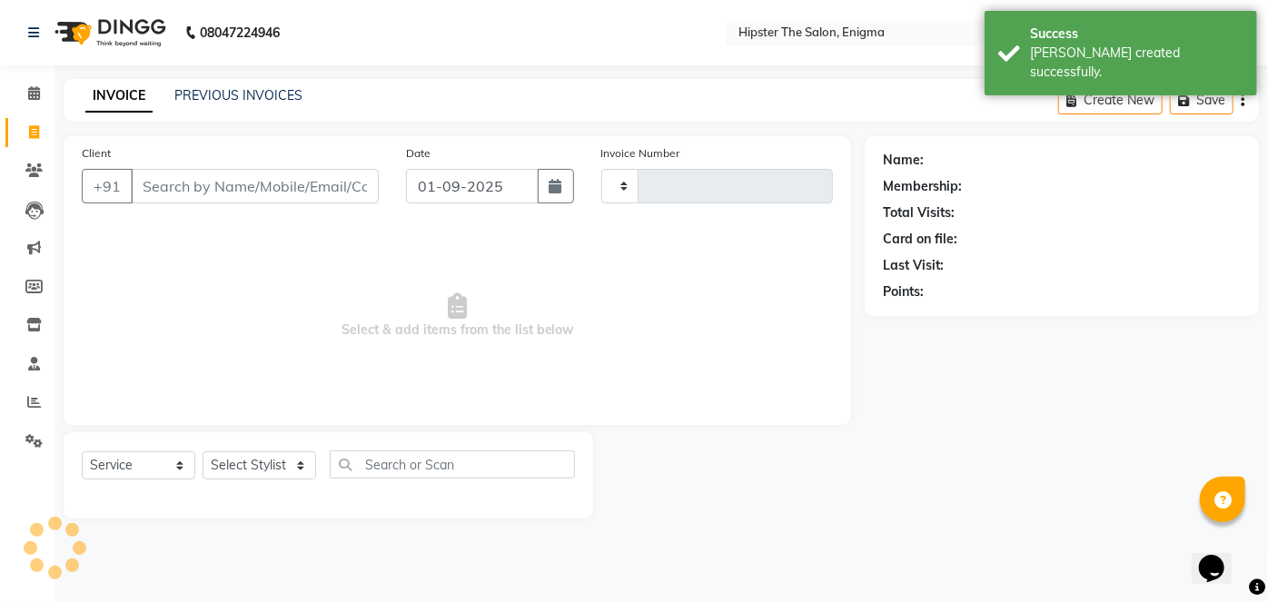
type input "1038"
select select "4468"
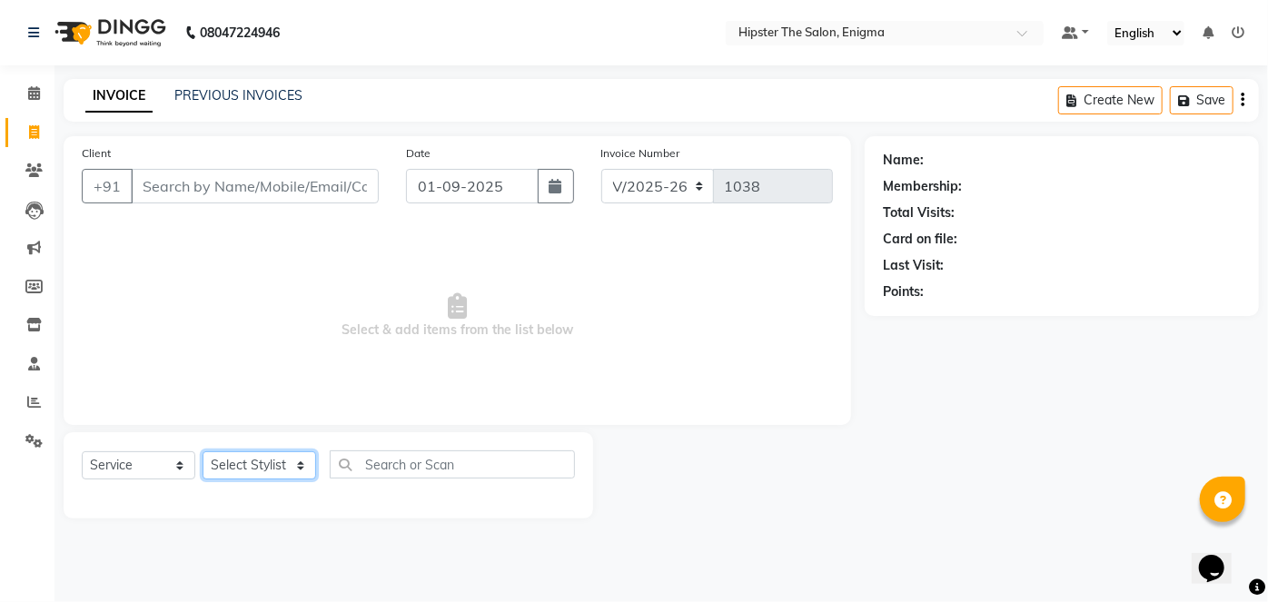
click at [283, 472] on select "Select Stylist [PERSON_NAME] [PERSON_NAME] [PERSON_NAME] [PERSON_NAME] poonam […" at bounding box center [260, 465] width 114 height 28
select select "85574"
click at [203, 451] on select "Select Stylist [PERSON_NAME] [PERSON_NAME] [PERSON_NAME] [PERSON_NAME] poonam […" at bounding box center [260, 465] width 114 height 28
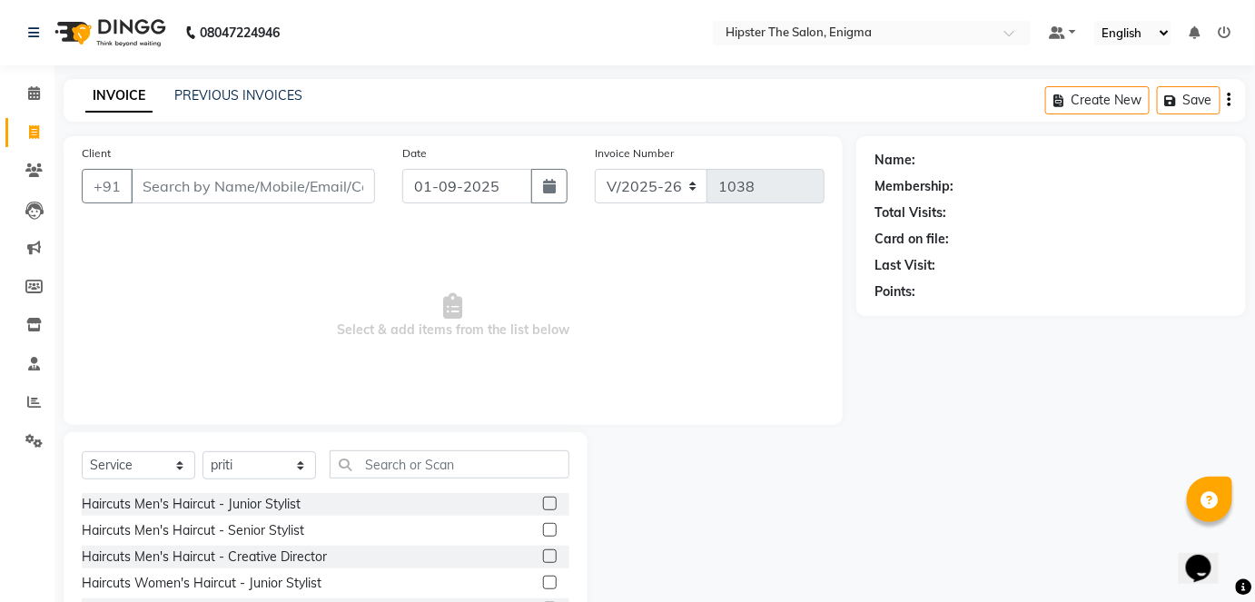
click at [266, 279] on span "Select & add items from the list below" at bounding box center [453, 316] width 743 height 182
click at [375, 470] on input "text" at bounding box center [450, 464] width 240 height 28
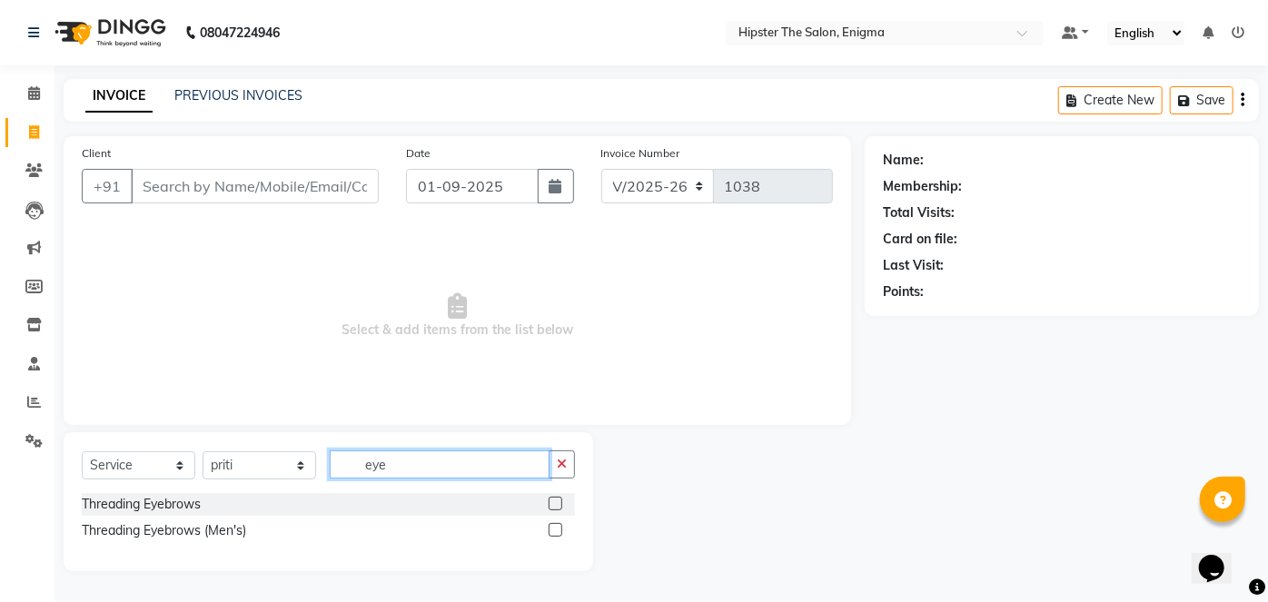
type input "eye"
click at [552, 498] on label at bounding box center [555, 504] width 14 height 14
click at [552, 499] on input "checkbox" at bounding box center [554, 505] width 12 height 12
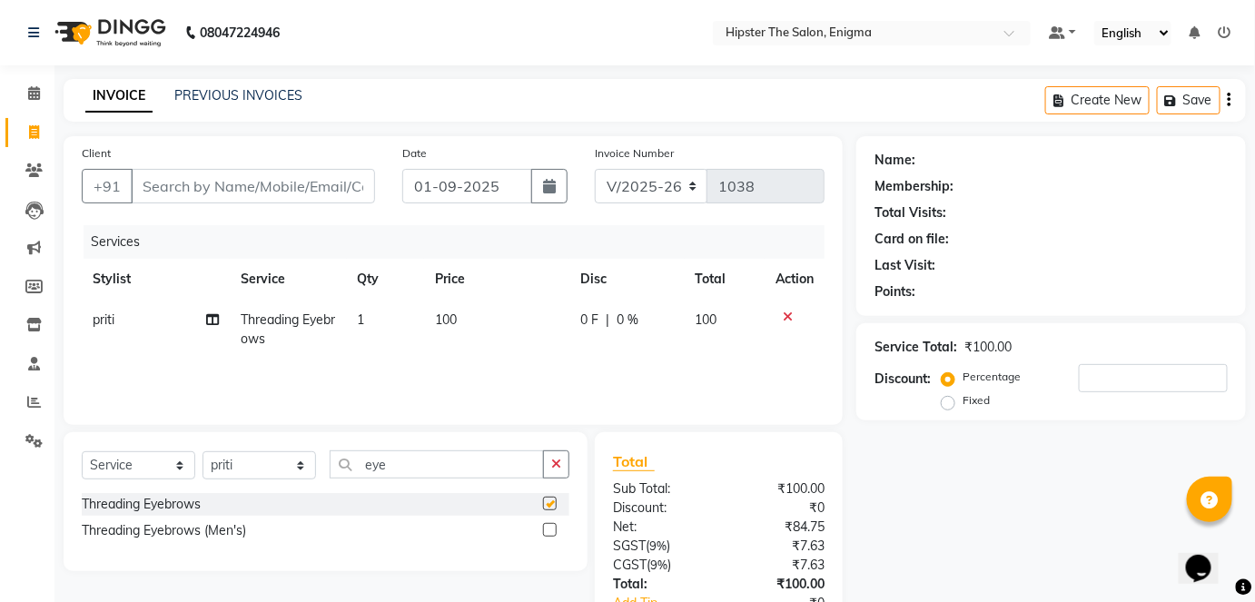
checkbox input "false"
click at [471, 470] on input "eye" at bounding box center [437, 464] width 214 height 28
type input "e"
type input "uppe"
click at [549, 497] on label at bounding box center [550, 504] width 14 height 14
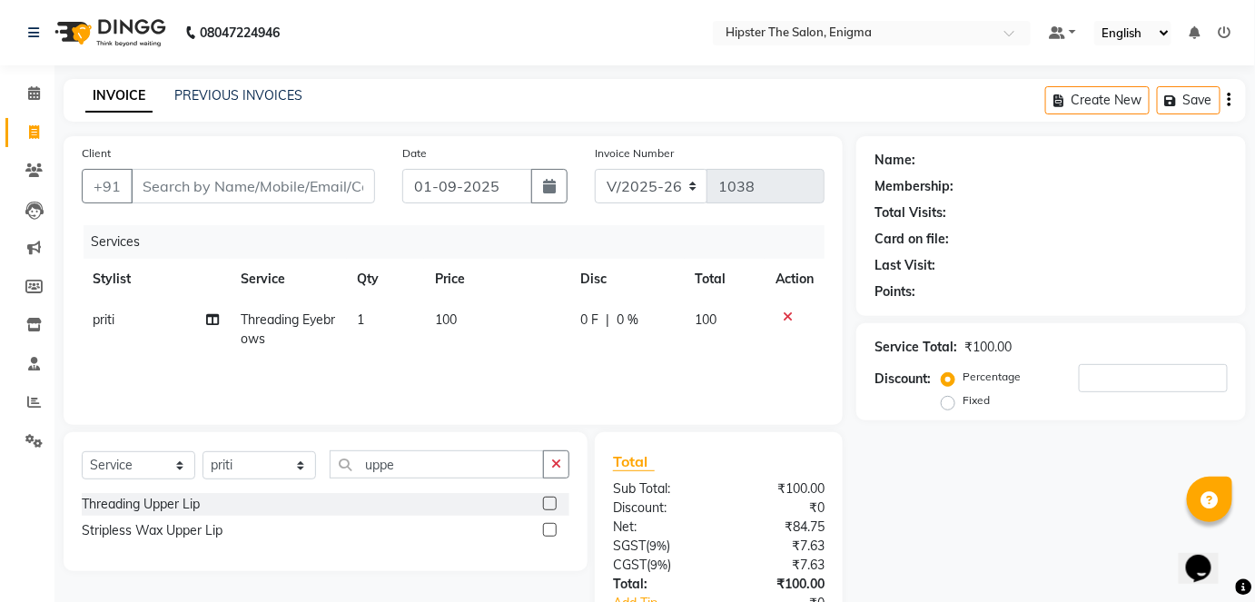
click at [549, 499] on input "checkbox" at bounding box center [549, 505] width 12 height 12
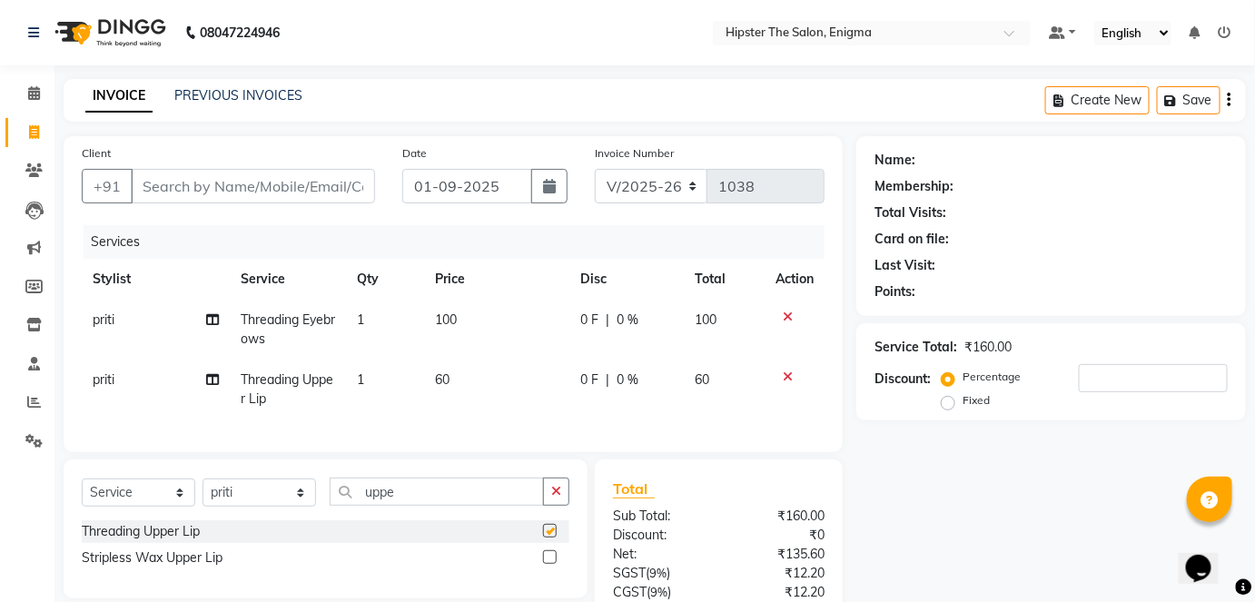
checkbox input "false"
click at [434, 506] on input "uppe" at bounding box center [437, 492] width 214 height 28
type input "u"
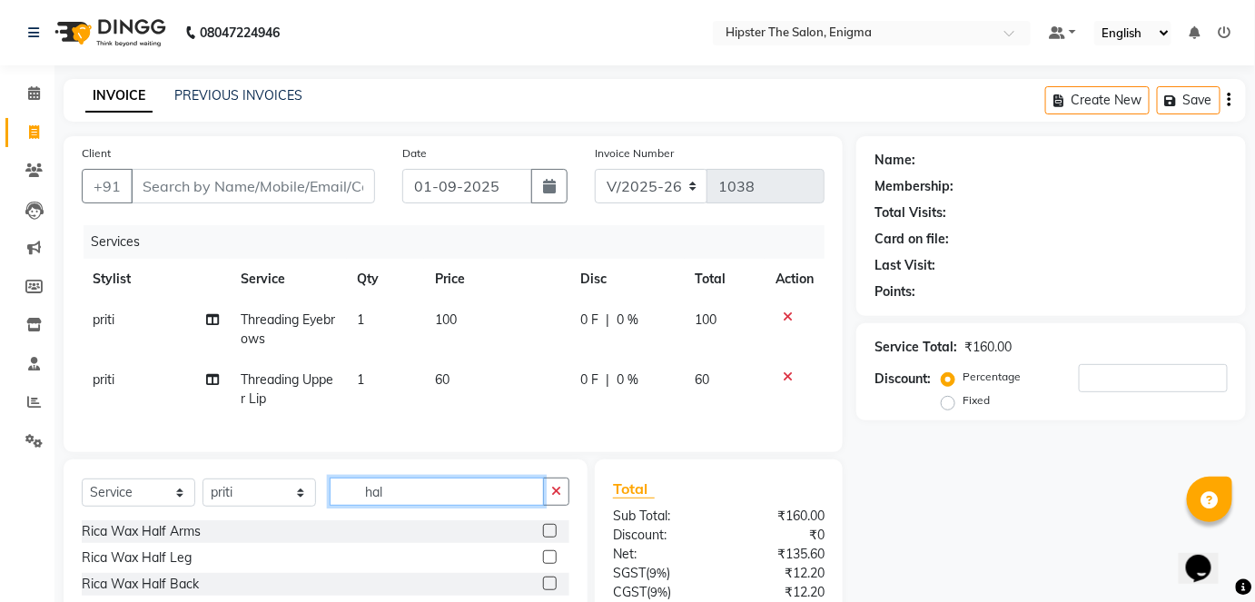
type input "hal"
click at [543, 564] on label at bounding box center [550, 557] width 14 height 14
click at [543, 564] on input "checkbox" at bounding box center [549, 558] width 12 height 12
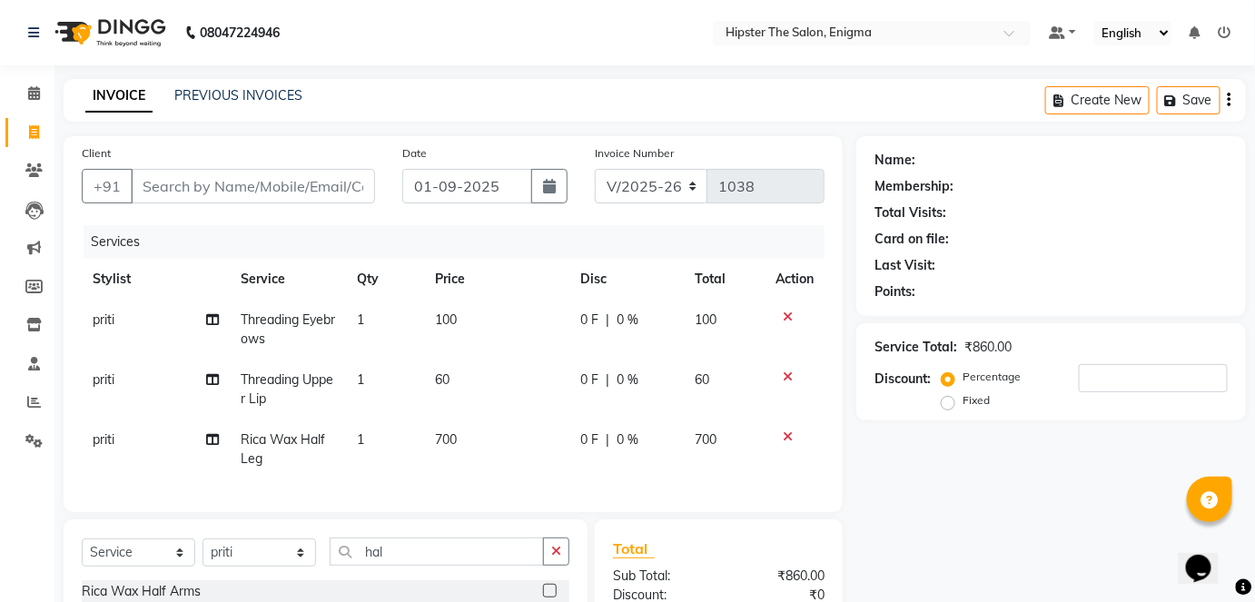
checkbox input "false"
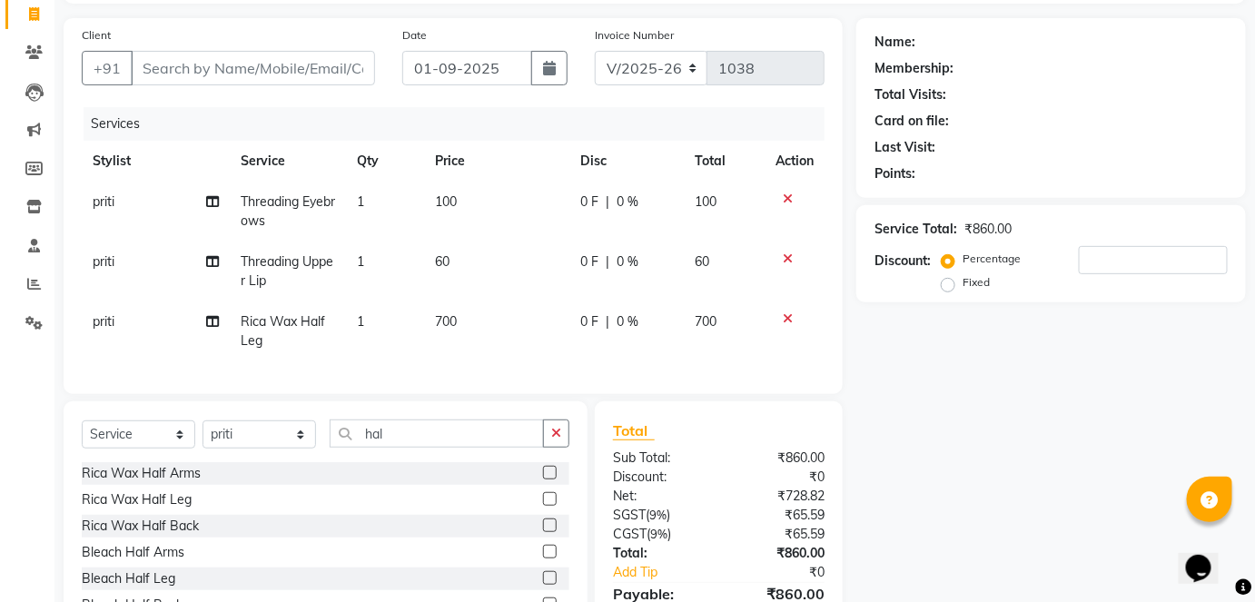
scroll to position [128, 0]
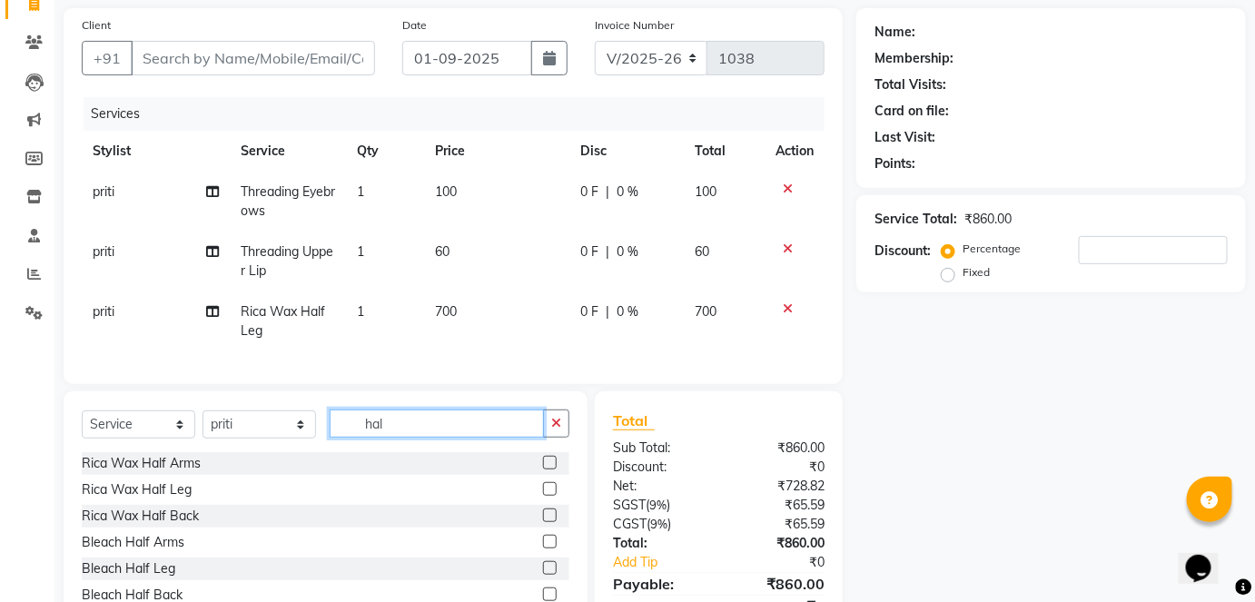
click at [420, 434] on input "hal" at bounding box center [437, 424] width 214 height 28
type input "h"
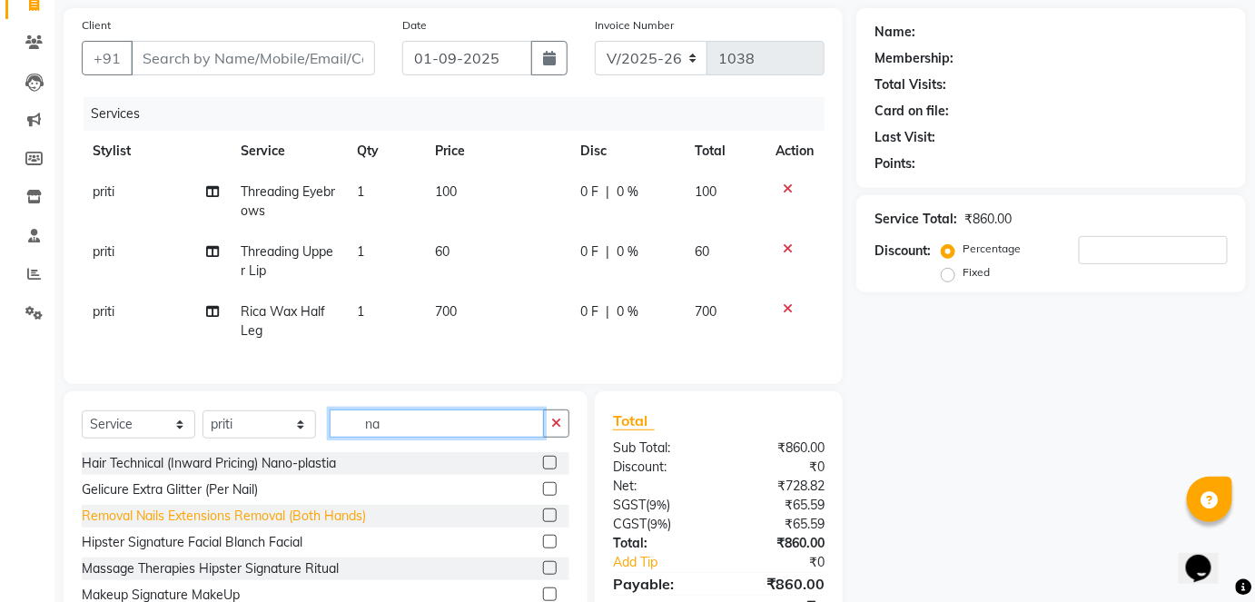
type input "n"
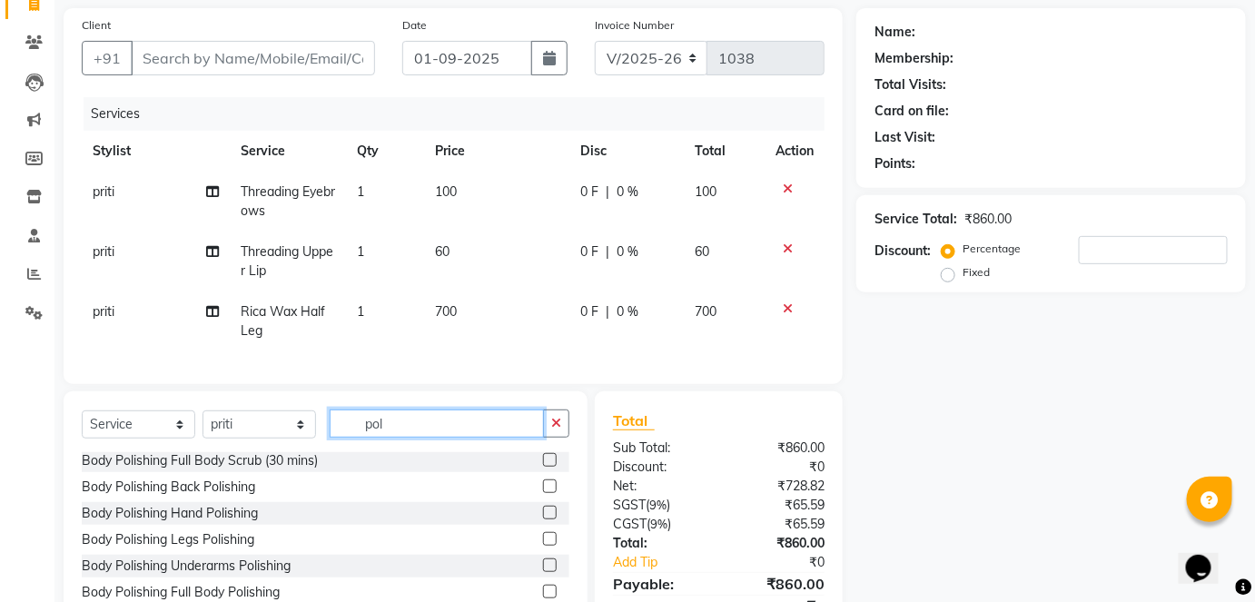
scroll to position [224, 0]
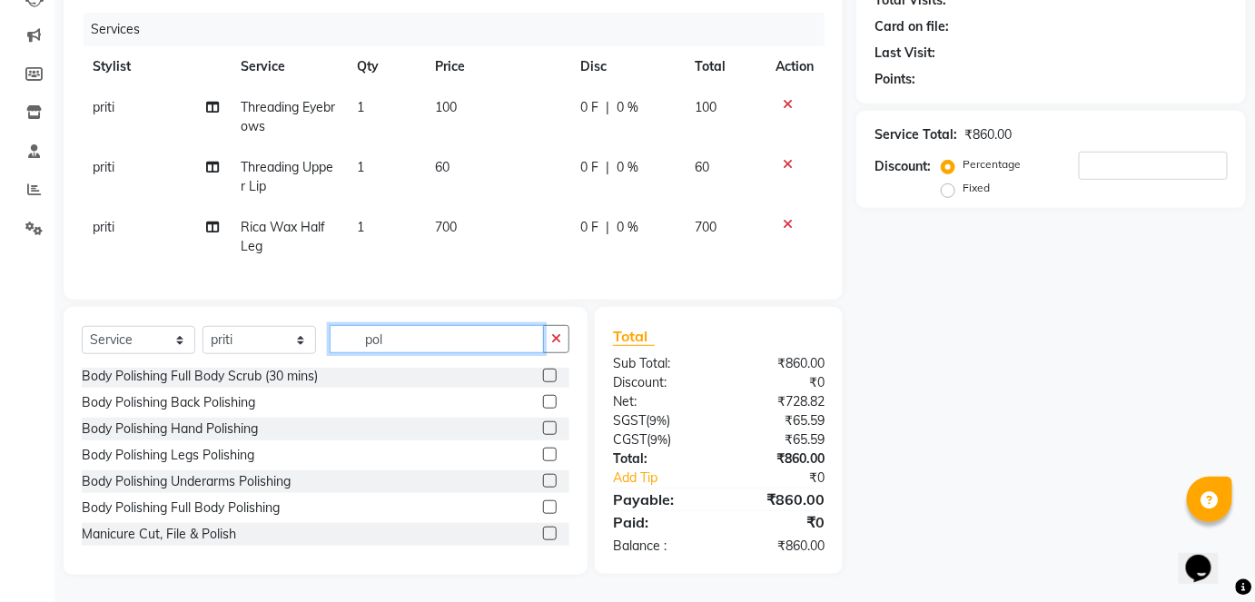
type input "pol"
click at [543, 529] on label at bounding box center [550, 534] width 14 height 14
click at [543, 529] on input "checkbox" at bounding box center [549, 535] width 12 height 12
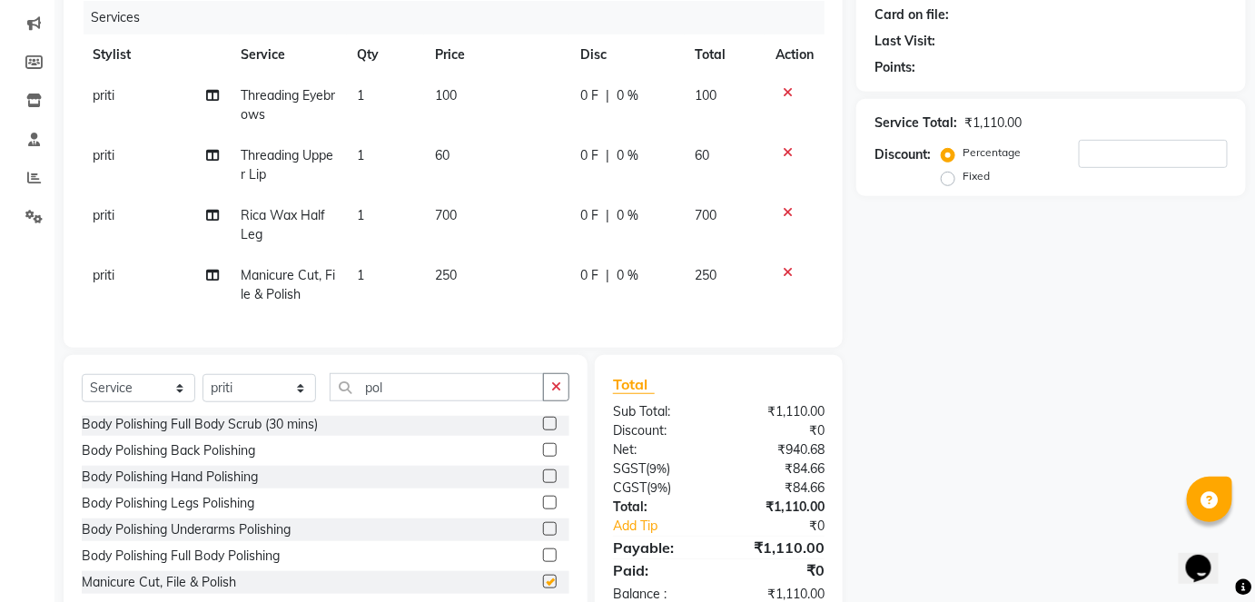
checkbox input "false"
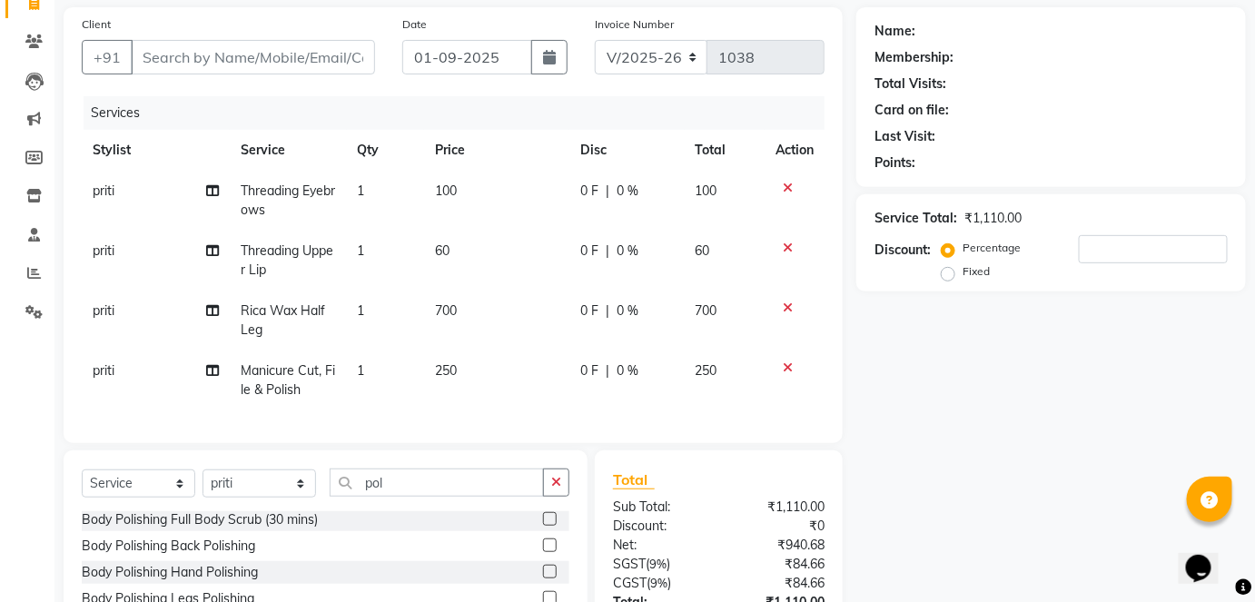
scroll to position [130, 0]
click at [401, 494] on input "pol" at bounding box center [437, 482] width 214 height 28
type input "p"
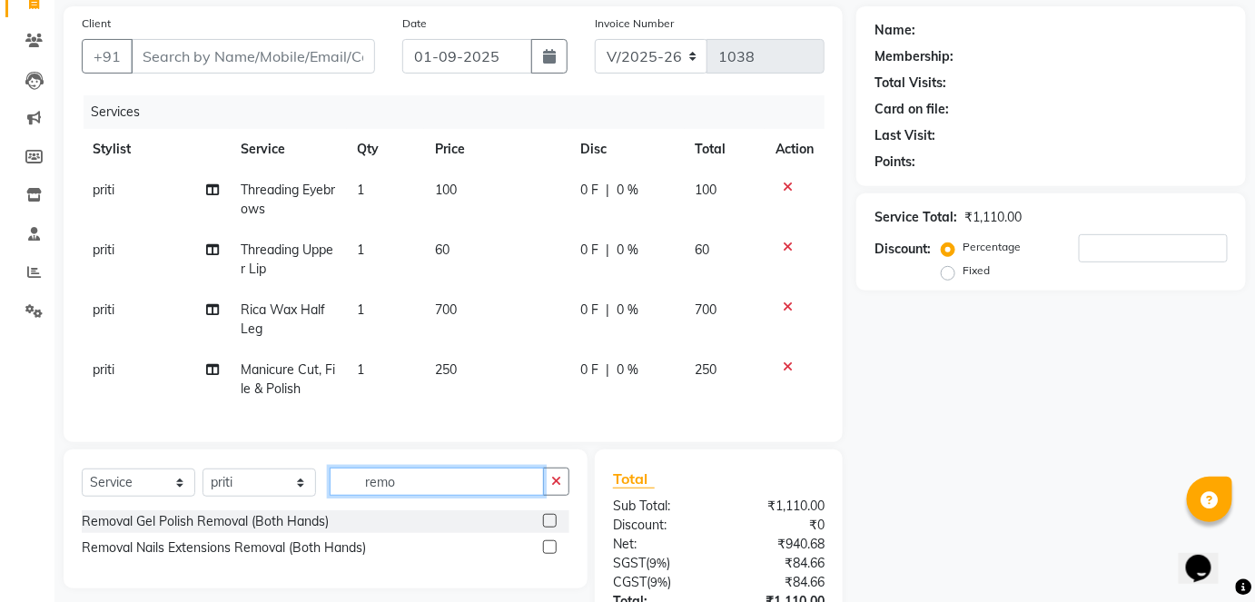
scroll to position [0, 0]
type input "remo"
click at [547, 528] on label at bounding box center [550, 521] width 14 height 14
click at [547, 528] on input "checkbox" at bounding box center [549, 522] width 12 height 12
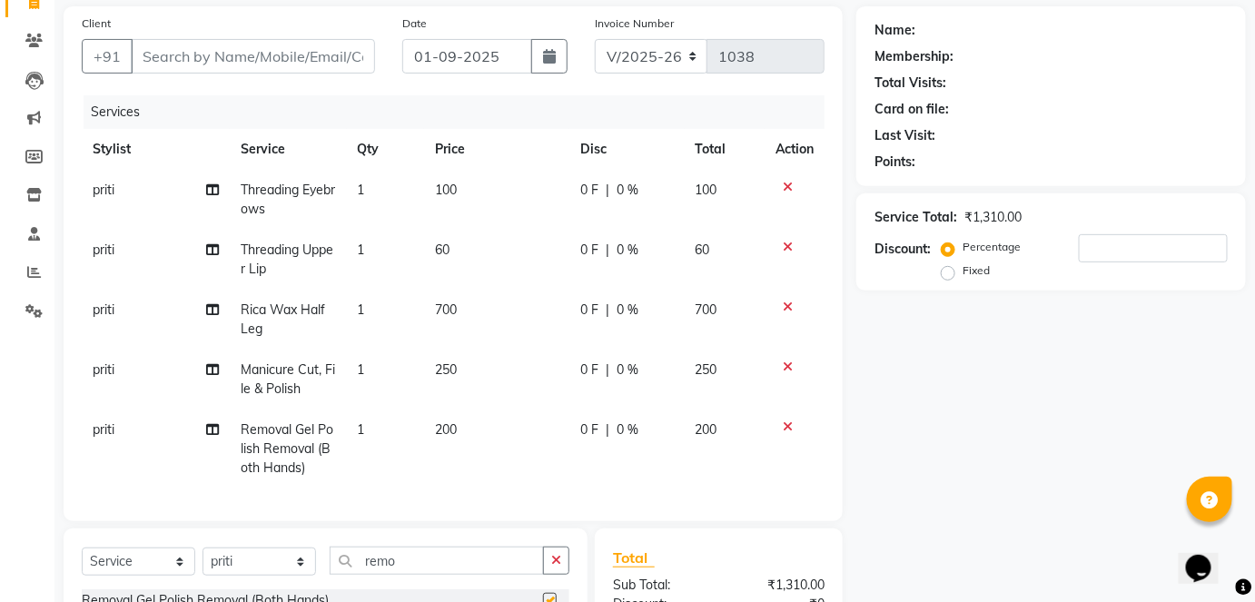
checkbox input "false"
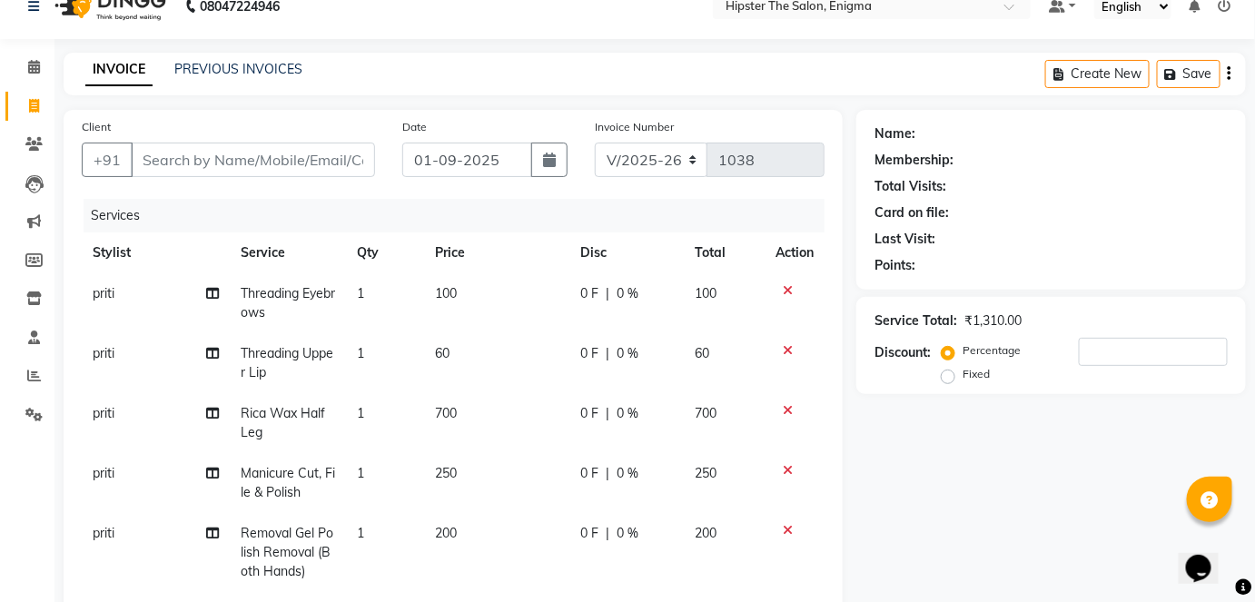
scroll to position [26, 0]
click at [262, 167] on input "Client" at bounding box center [253, 160] width 244 height 35
type input "r"
type input "0"
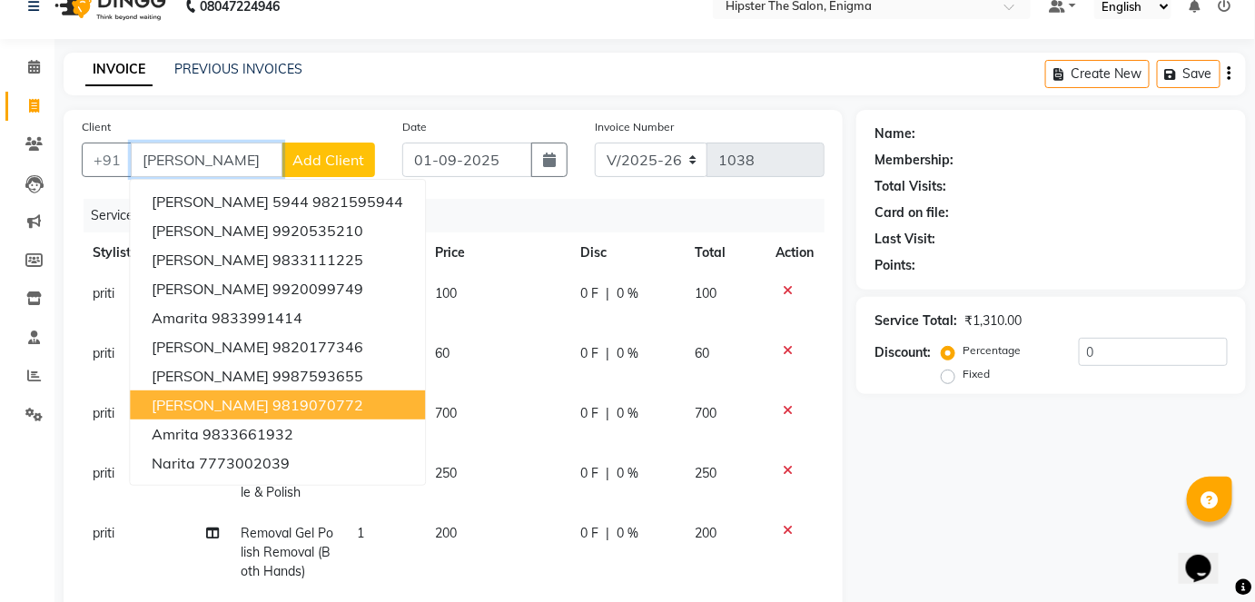
click at [272, 406] on ngb-highlight "9819070772" at bounding box center [317, 405] width 91 height 18
type input "9819070772"
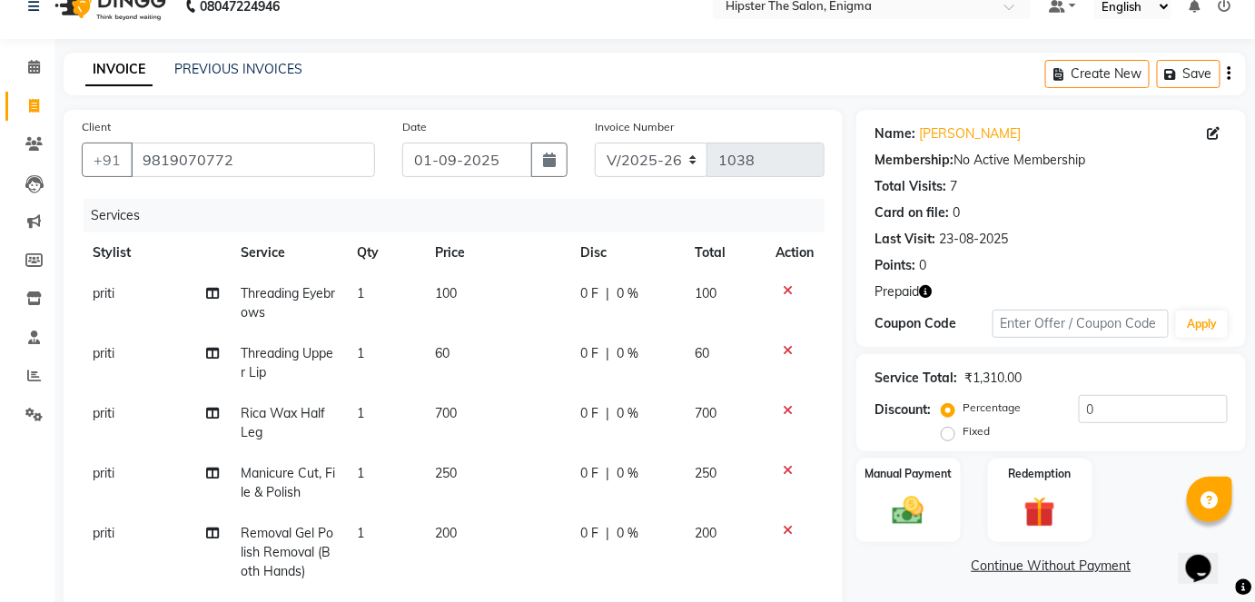
click at [932, 291] on icon "button" at bounding box center [925, 291] width 13 height 13
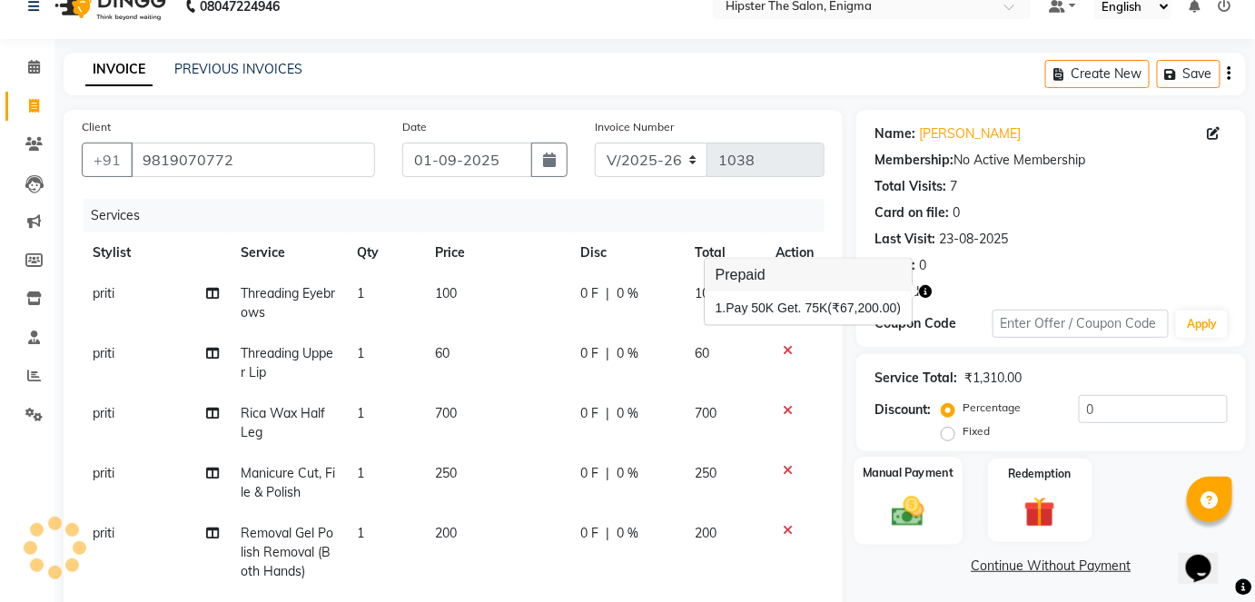
click at [918, 488] on div "Manual Payment" at bounding box center [909, 501] width 108 height 88
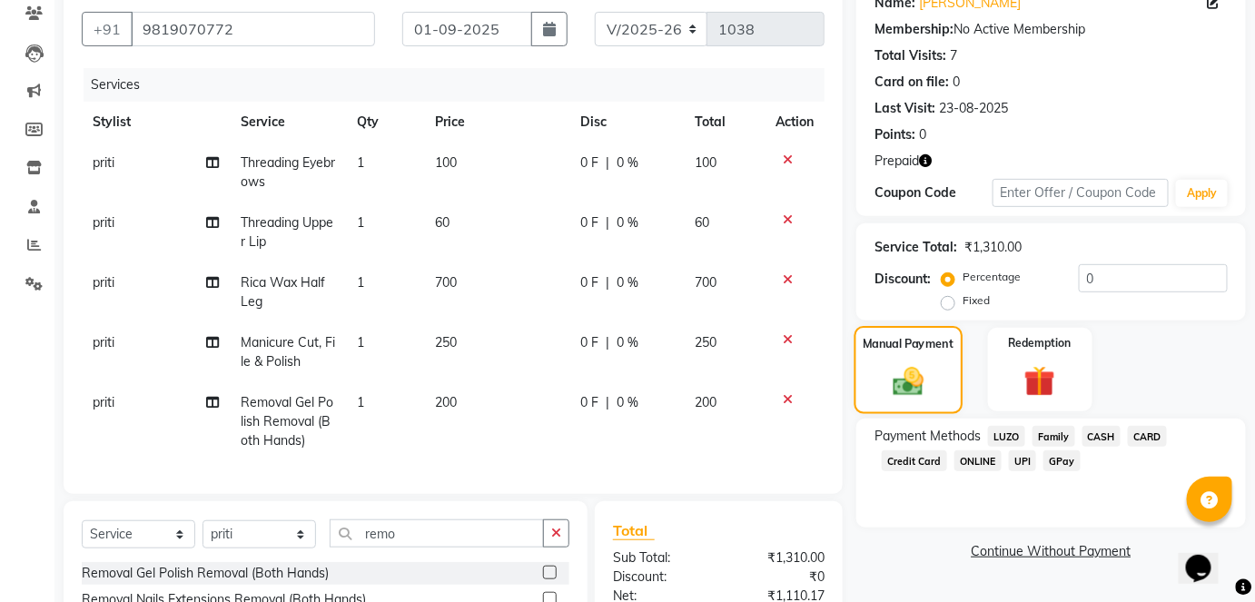
scroll to position [158, 0]
click at [1023, 365] on img at bounding box center [1039, 381] width 53 height 41
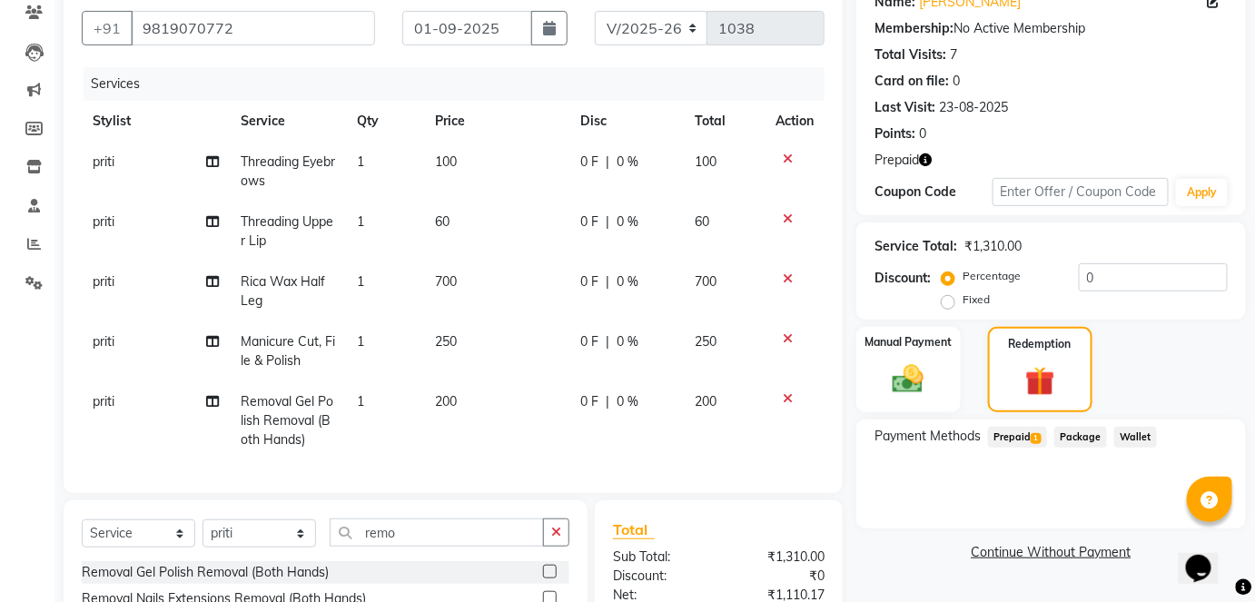
click at [1022, 443] on span "Prepaid 1" at bounding box center [1017, 437] width 59 height 21
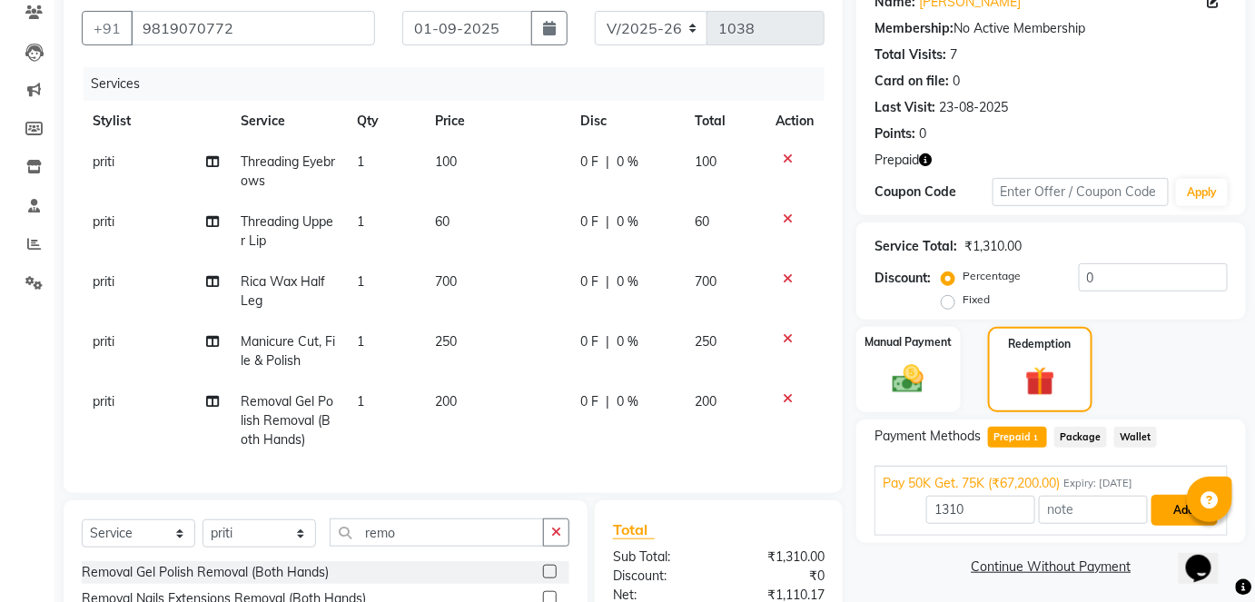
click at [1157, 506] on button "Add" at bounding box center [1184, 510] width 66 height 31
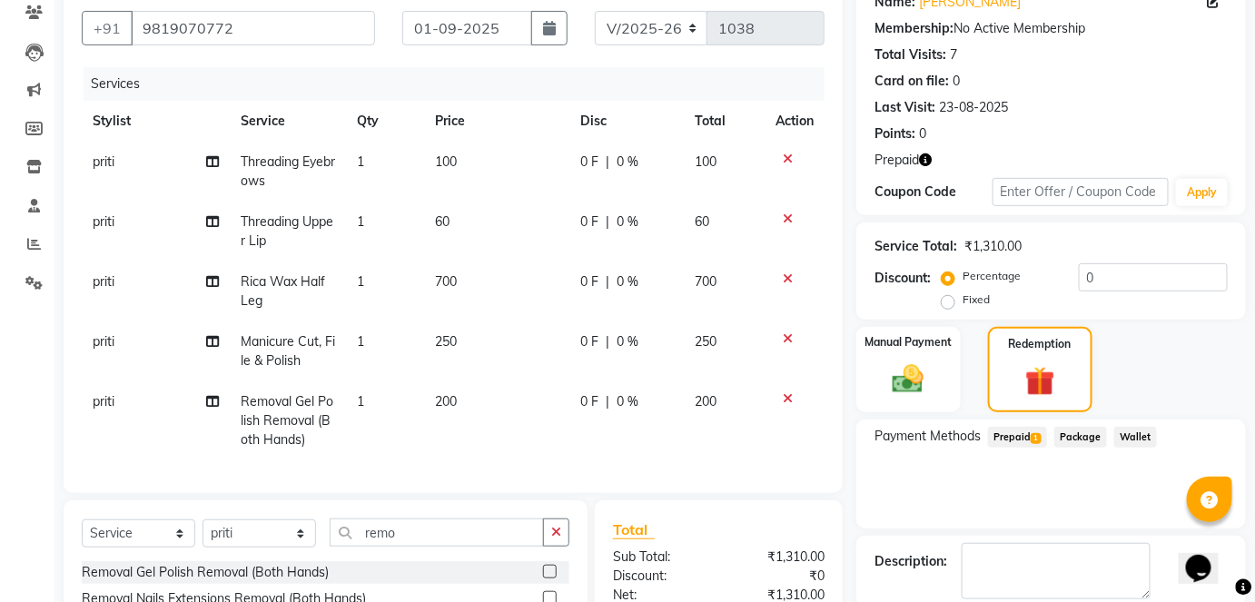
scroll to position [323, 0]
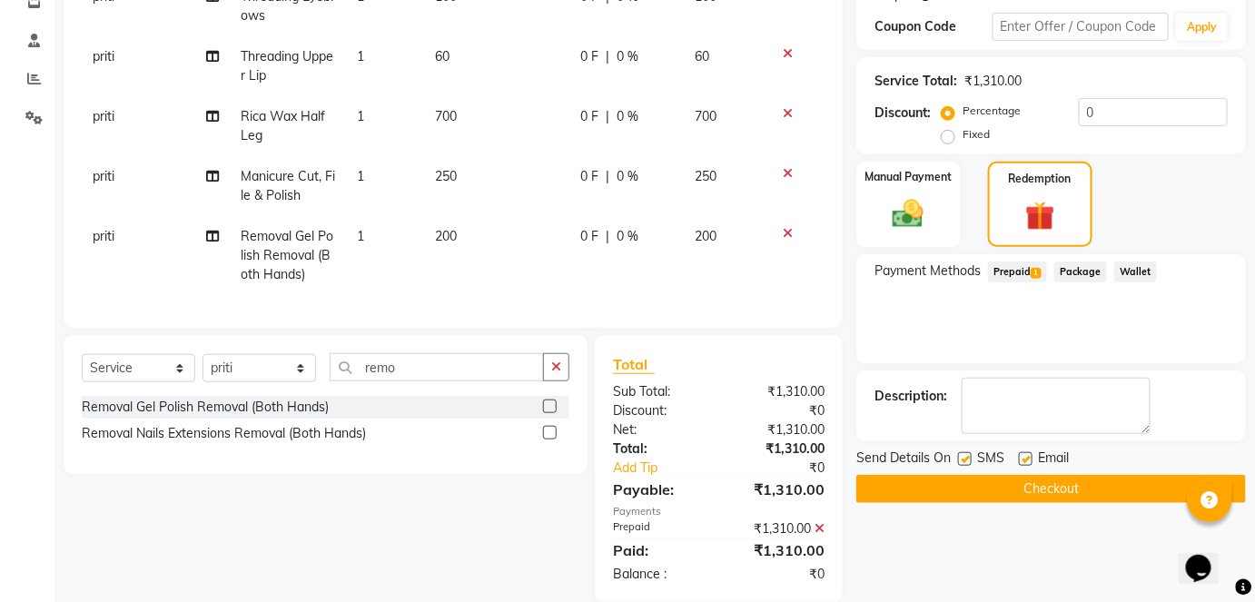
click at [1066, 487] on button "Checkout" at bounding box center [1051, 489] width 390 height 28
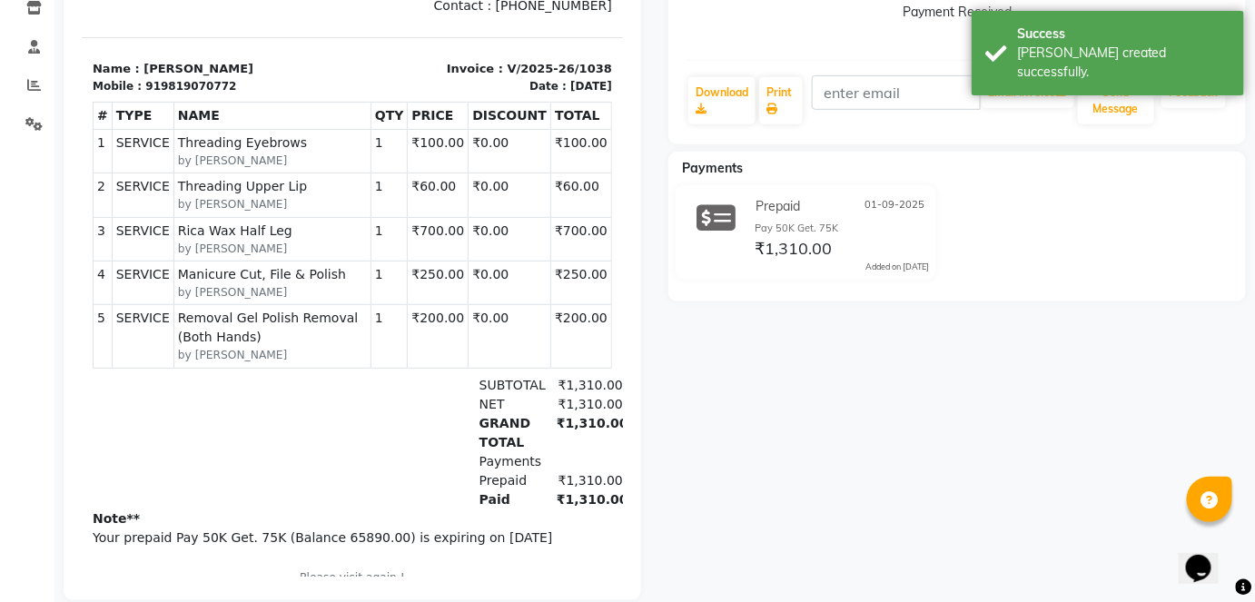
scroll to position [354, 0]
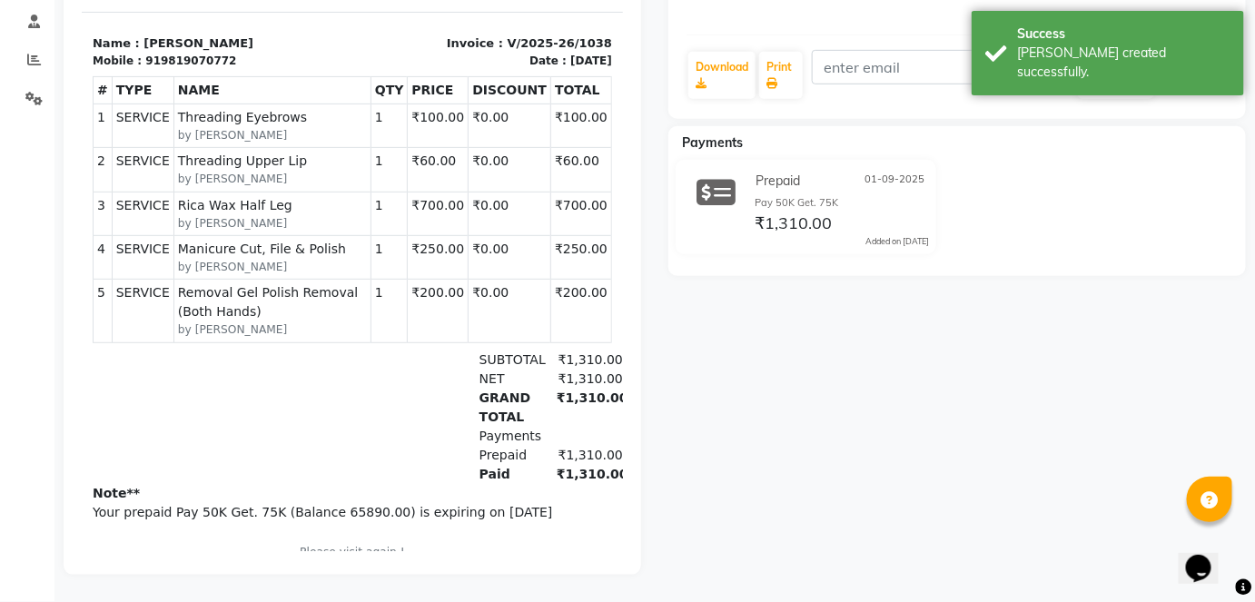
select select "service"
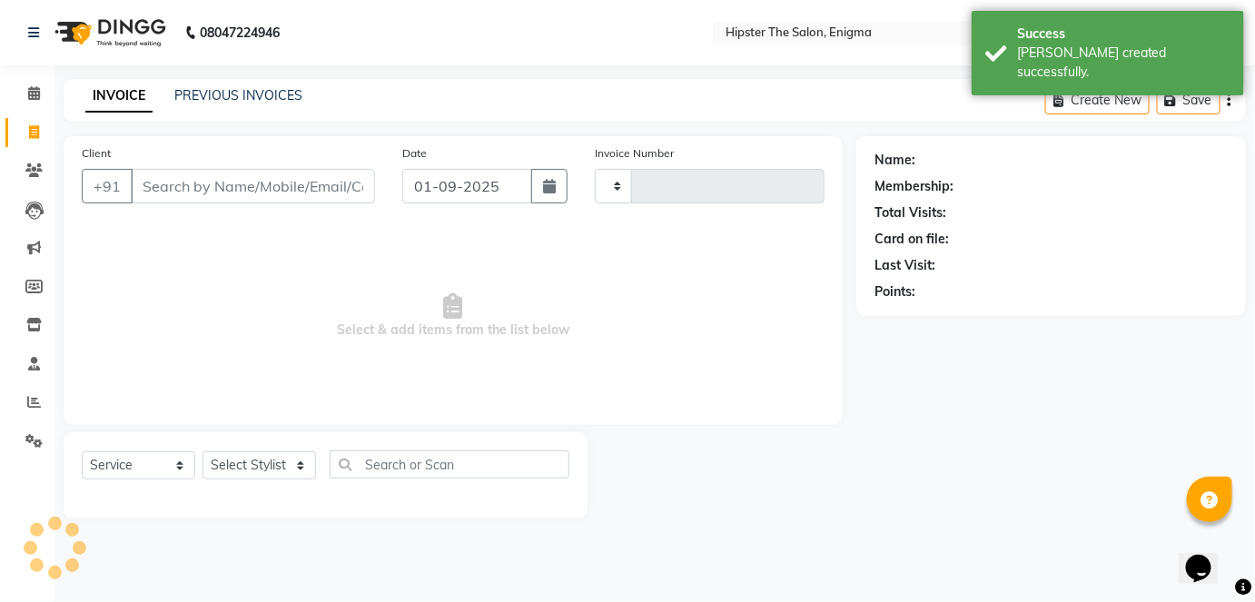
type input "1039"
select select "4468"
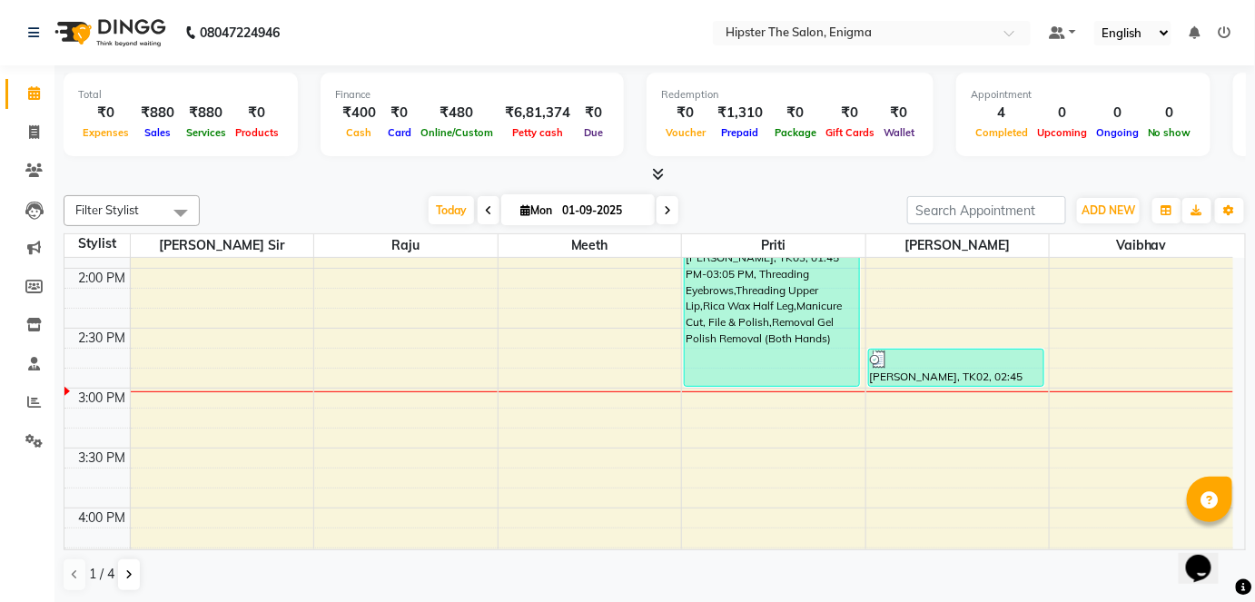
scroll to position [707, 0]
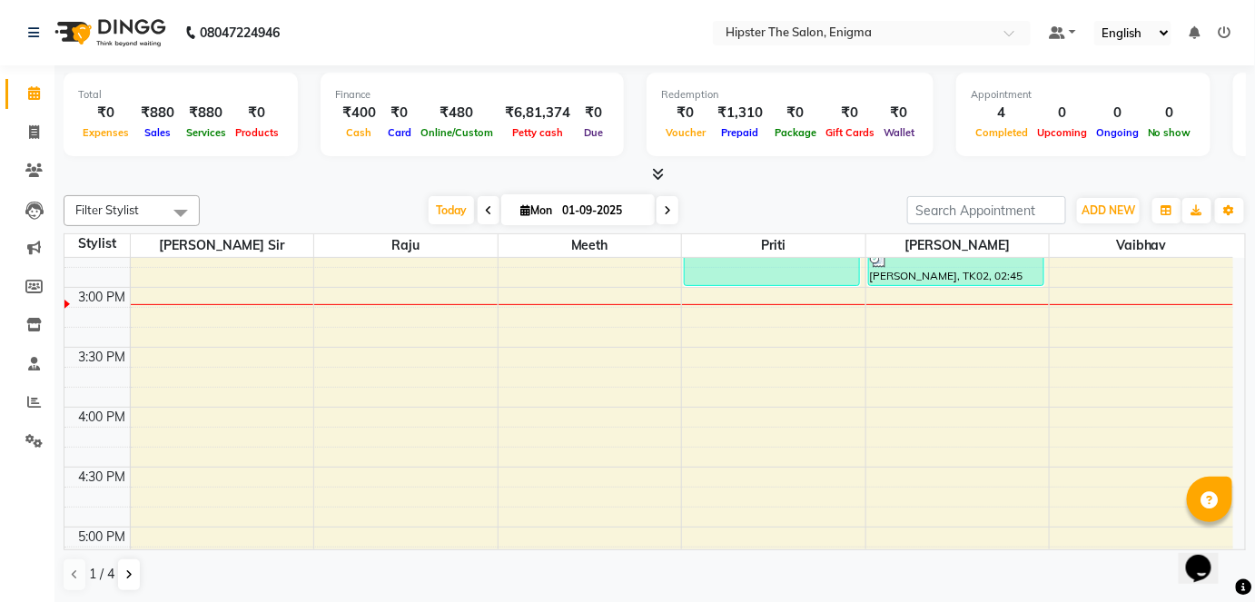
scroll to position [814, 0]
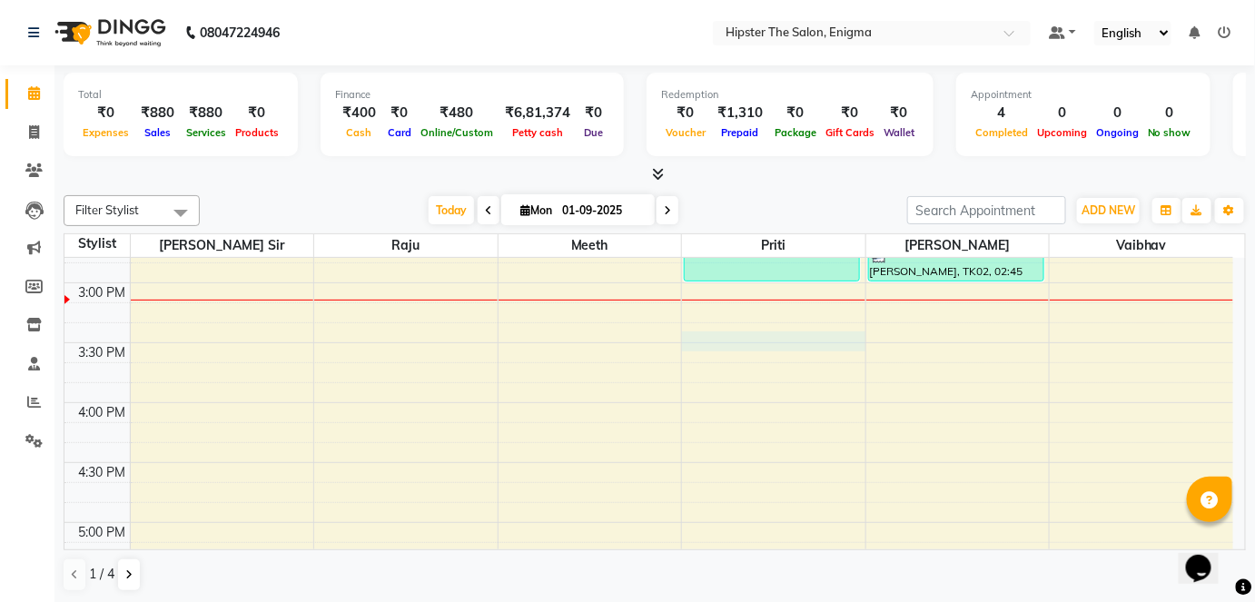
click at [757, 340] on div "8:00 AM 8:30 AM 9:00 AM 9:30 AM 10:00 AM 10:30 AM 11:00 AM 11:30 AM 12:00 PM 12…" at bounding box center [648, 282] width 1169 height 1677
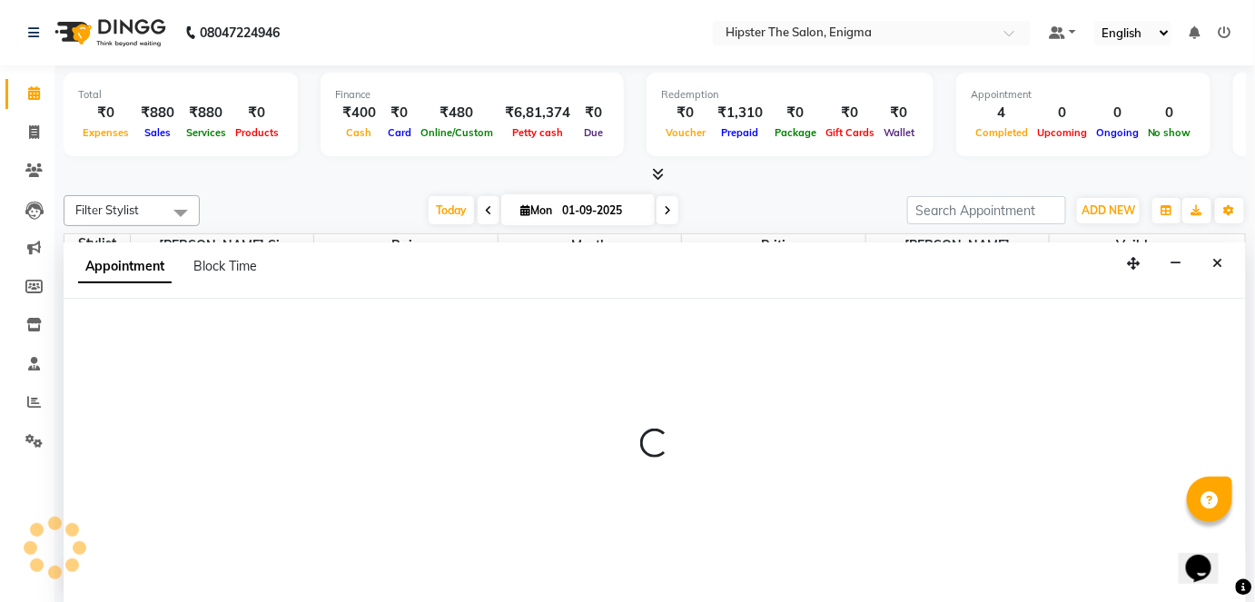
scroll to position [0, 0]
select select "85574"
select select "930"
select select "tentative"
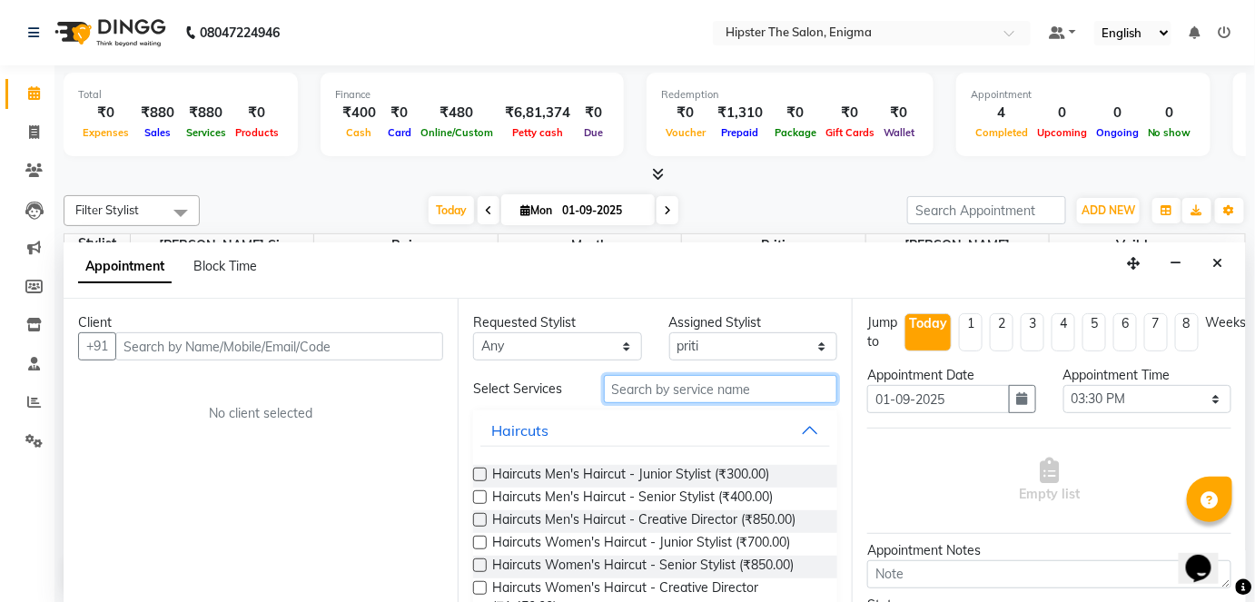
click at [661, 376] on input "text" at bounding box center [720, 389] width 233 height 28
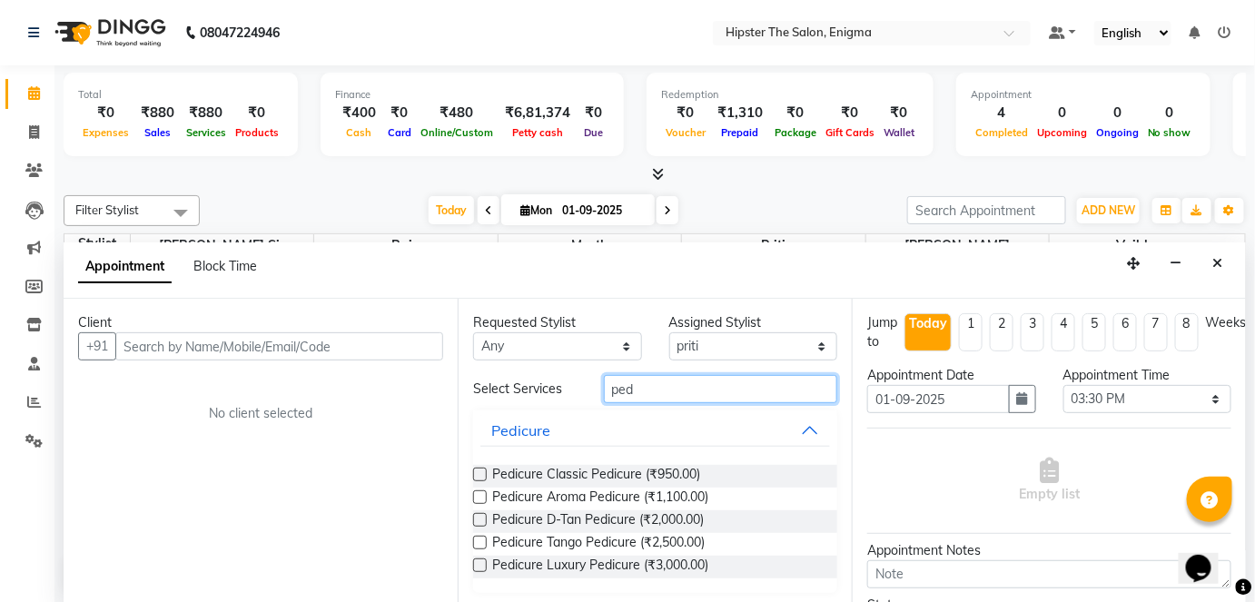
type input "ped"
click at [479, 469] on label at bounding box center [480, 475] width 14 height 14
click at [479, 470] on input "checkbox" at bounding box center [479, 476] width 12 height 12
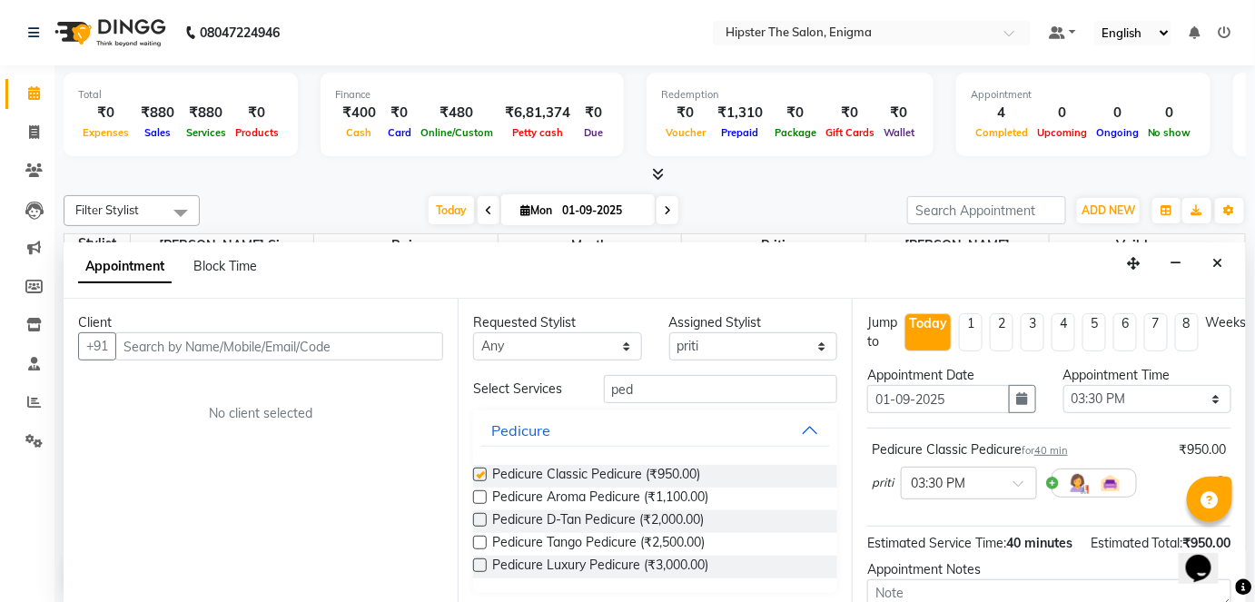
checkbox input "false"
click at [707, 383] on input "ped" at bounding box center [720, 389] width 233 height 28
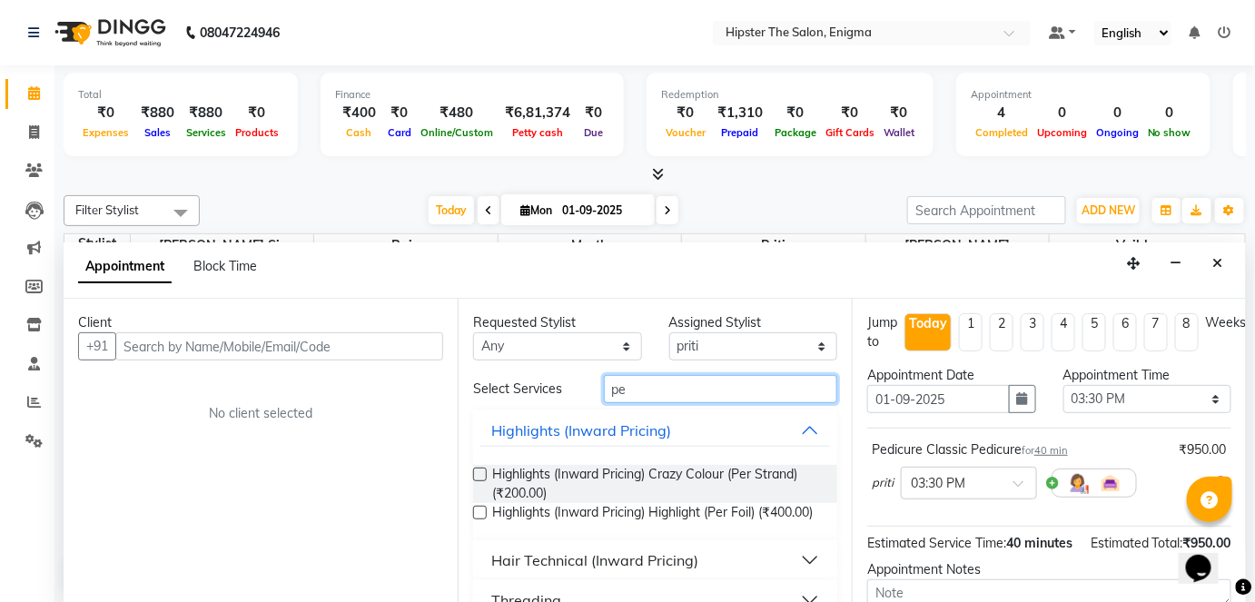
type input "p"
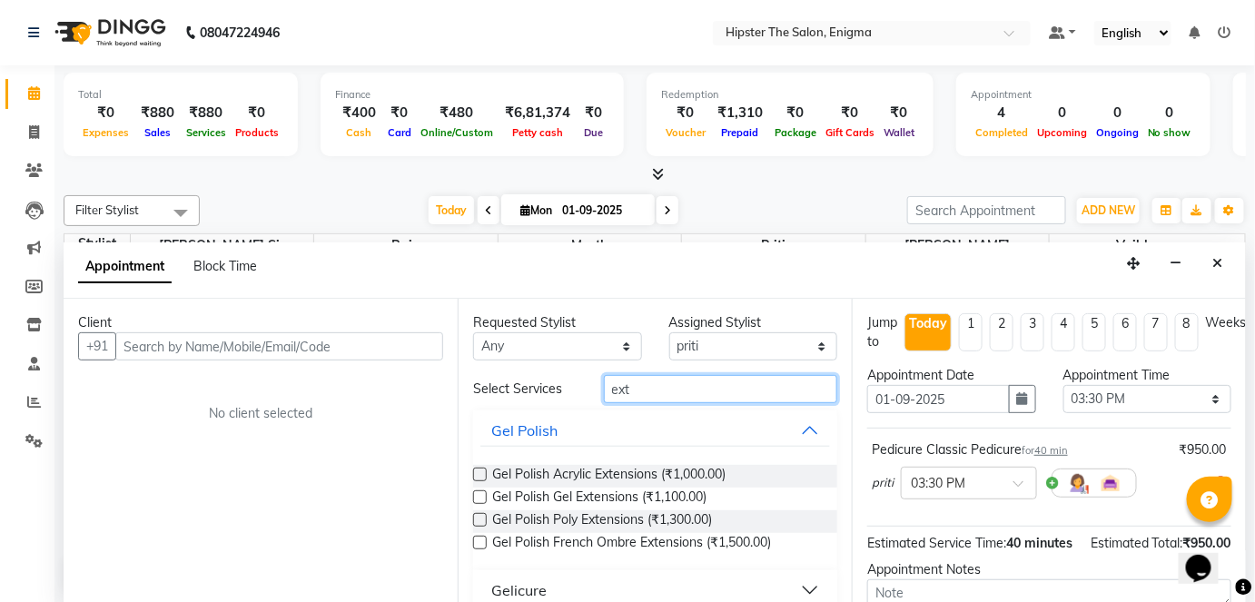
scroll to position [60, 0]
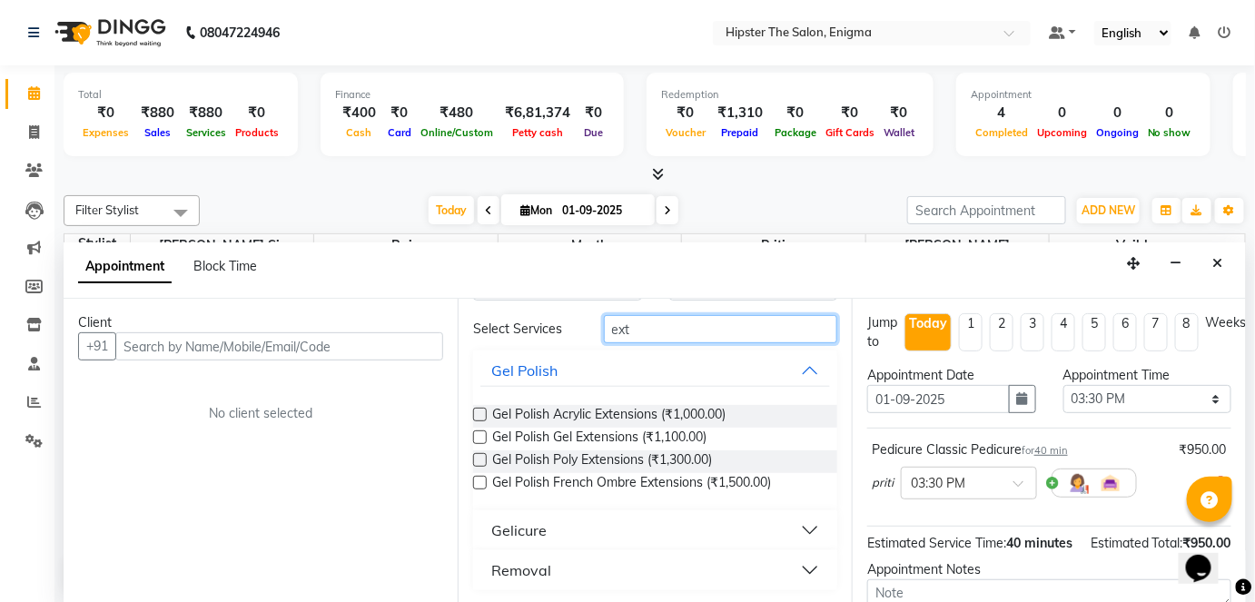
type input "ext"
click at [789, 533] on button "Gelicure" at bounding box center [655, 530] width 350 height 33
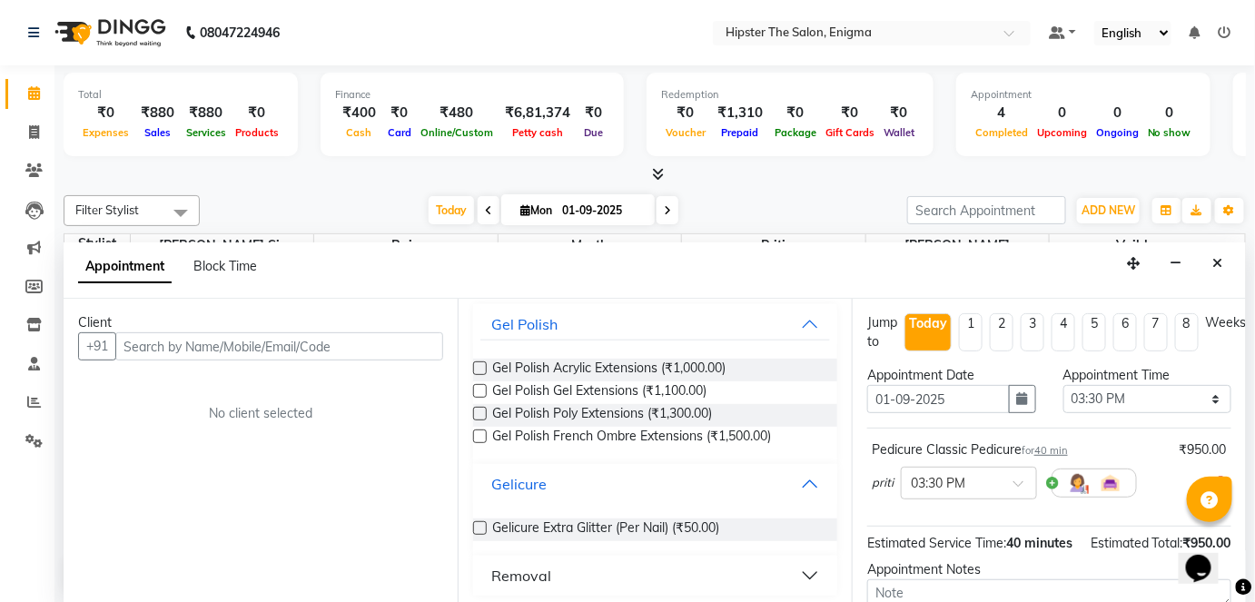
scroll to position [112, 0]
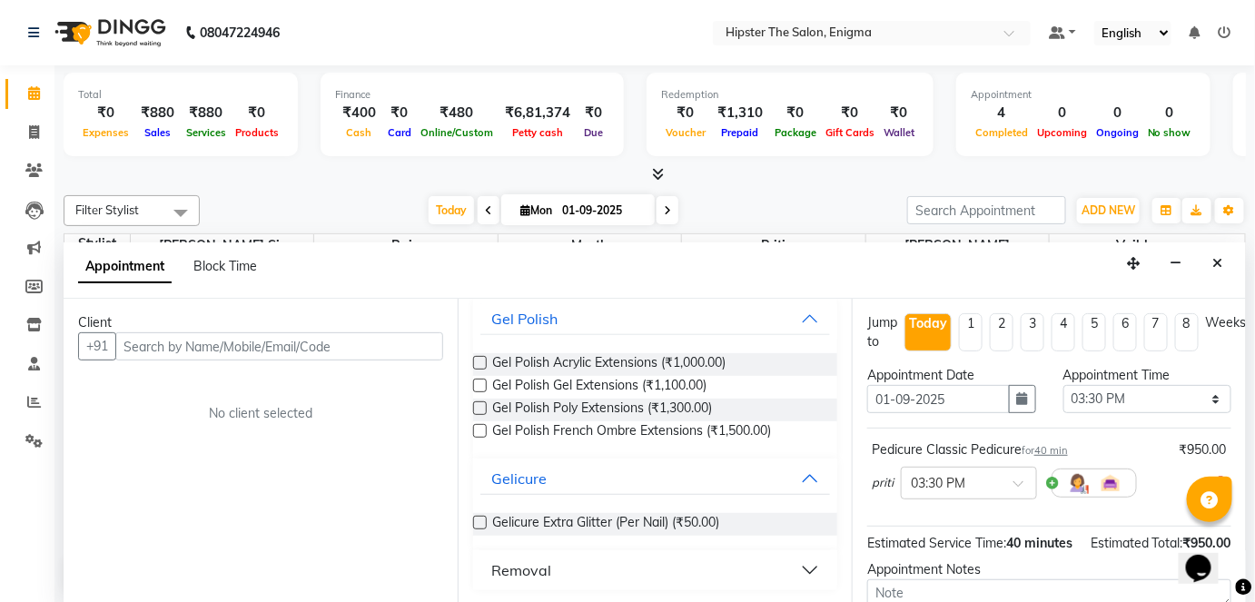
click at [794, 564] on button "Removal" at bounding box center [655, 570] width 350 height 33
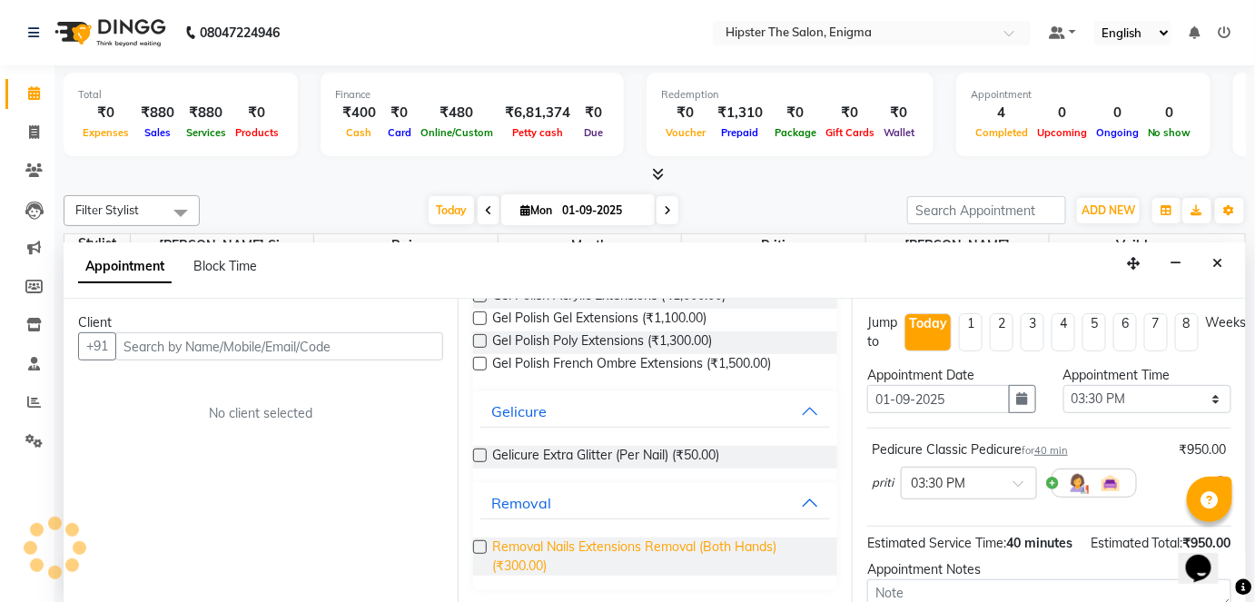
click at [718, 550] on span "Removal Nails Extensions Removal (Both Hands) (₹300.00)" at bounding box center [657, 557] width 331 height 38
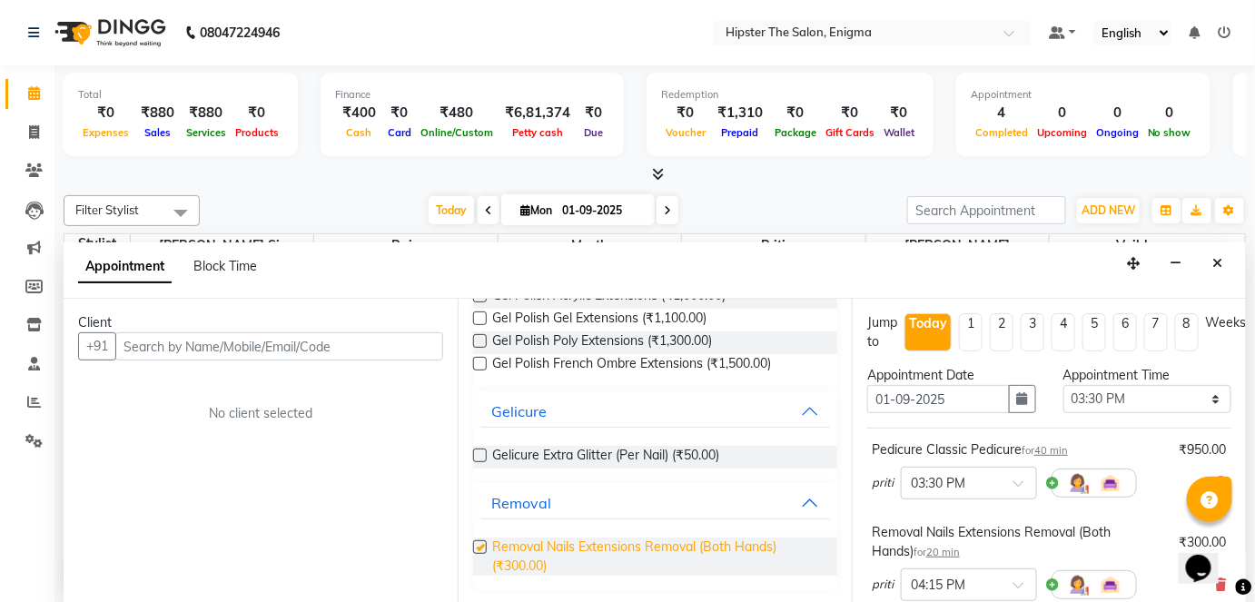
checkbox input "false"
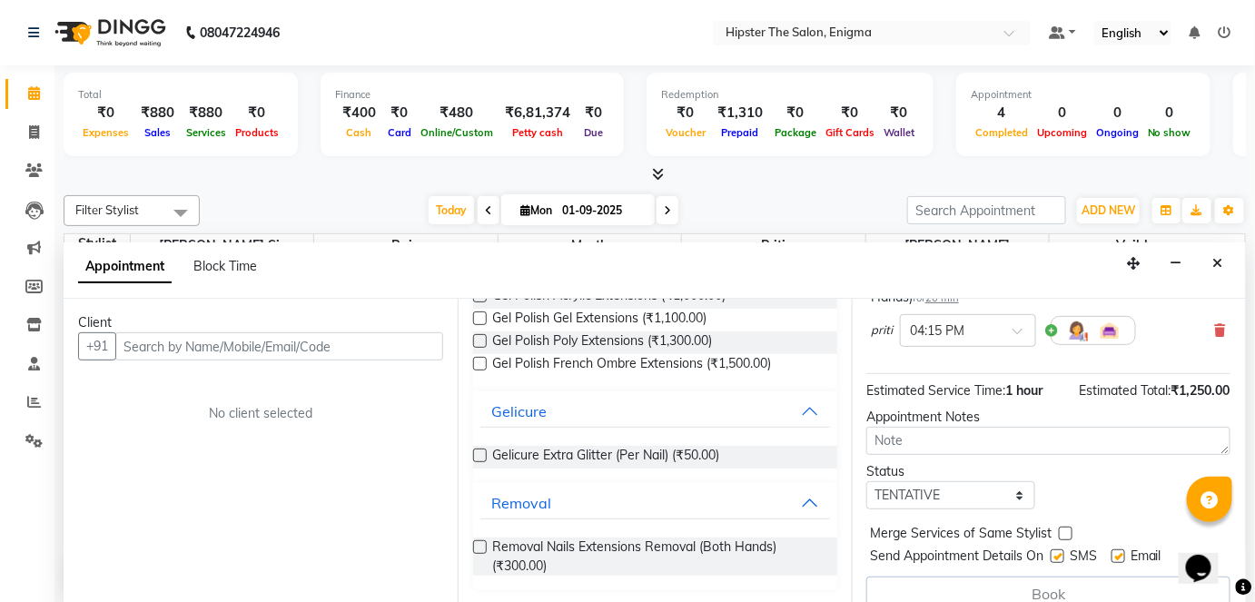
scroll to position [274, 9]
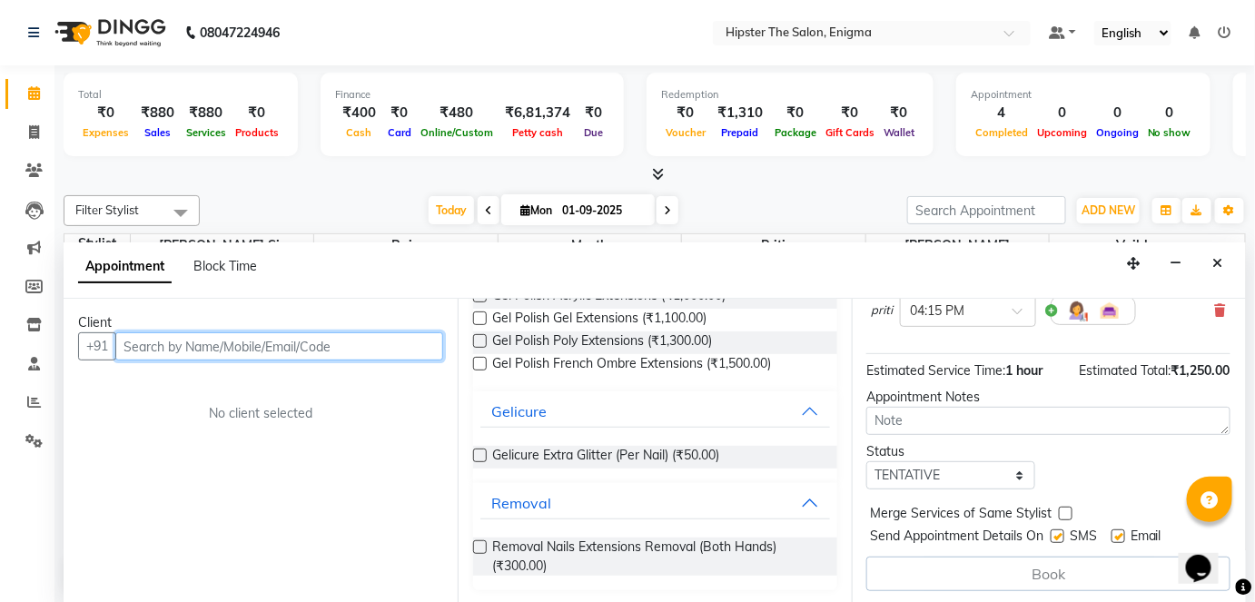
click at [160, 332] on input "text" at bounding box center [279, 346] width 328 height 28
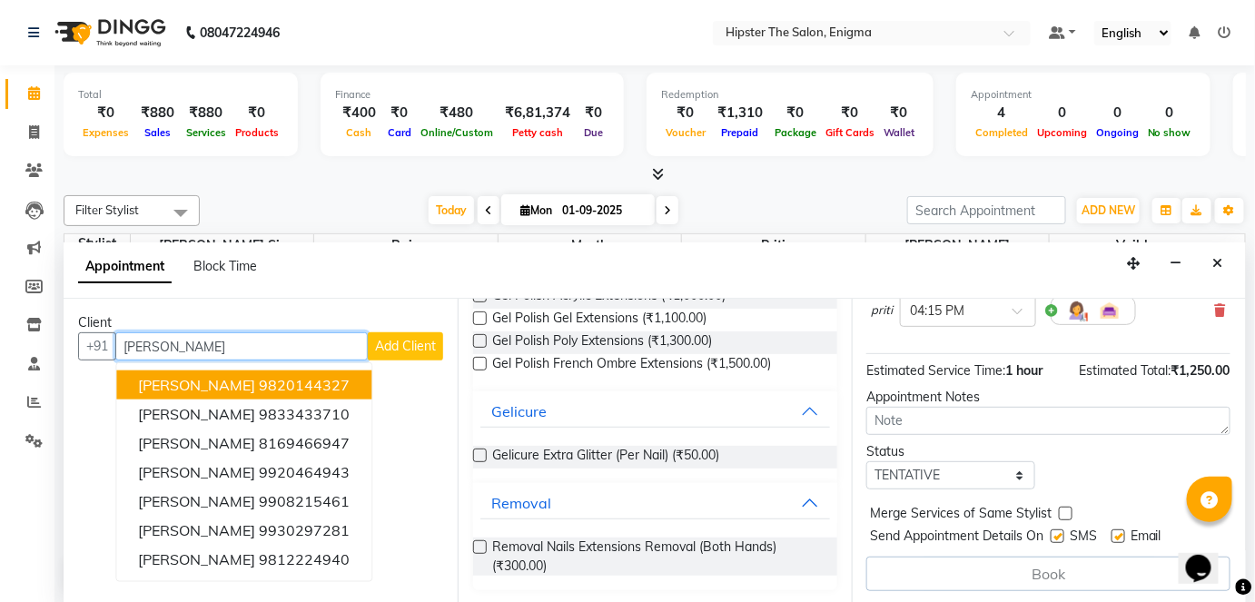
click at [262, 378] on ngb-highlight "9820144327" at bounding box center [304, 385] width 91 height 18
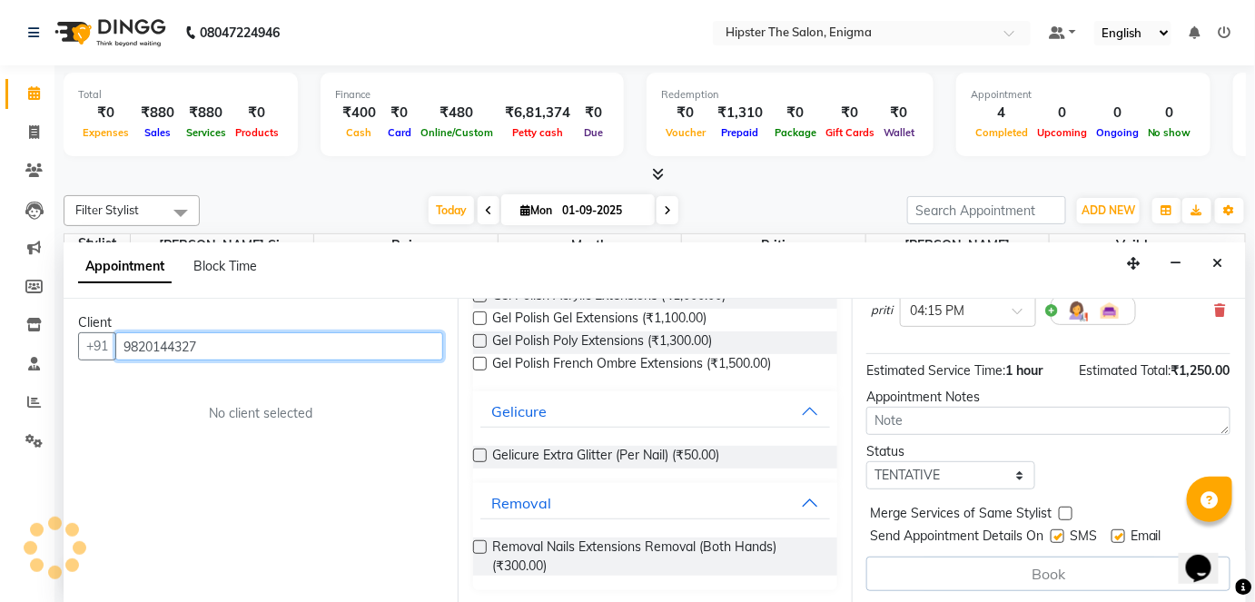
scroll to position [273, 9]
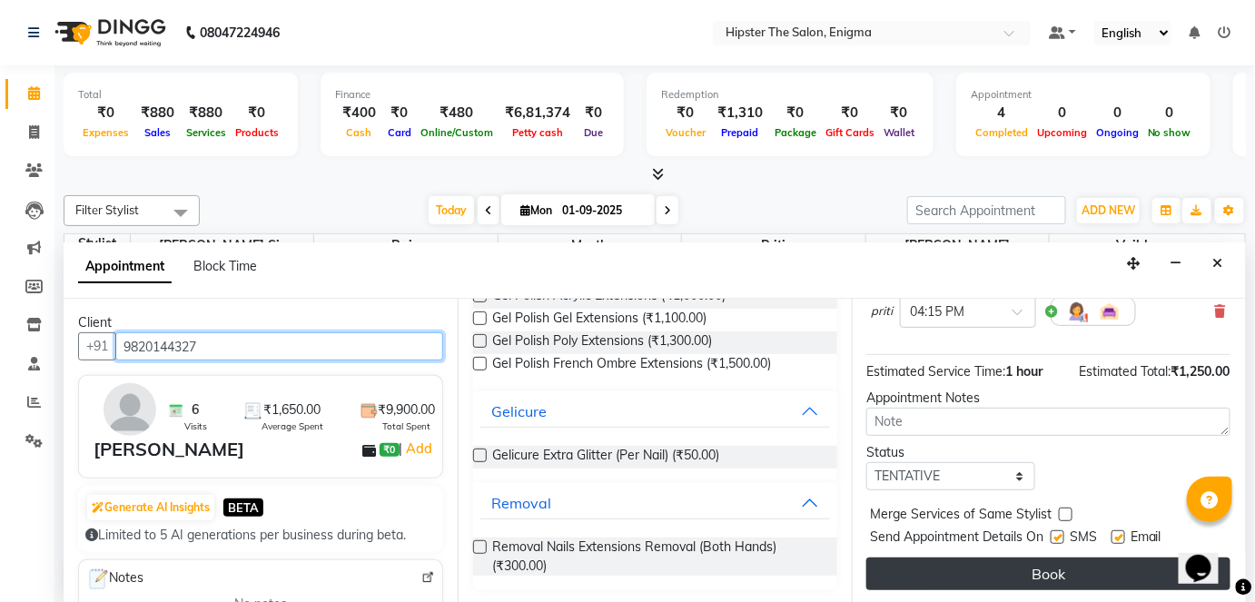
type input "9820144327"
click at [905, 562] on button "Book" at bounding box center [1048, 574] width 364 height 33
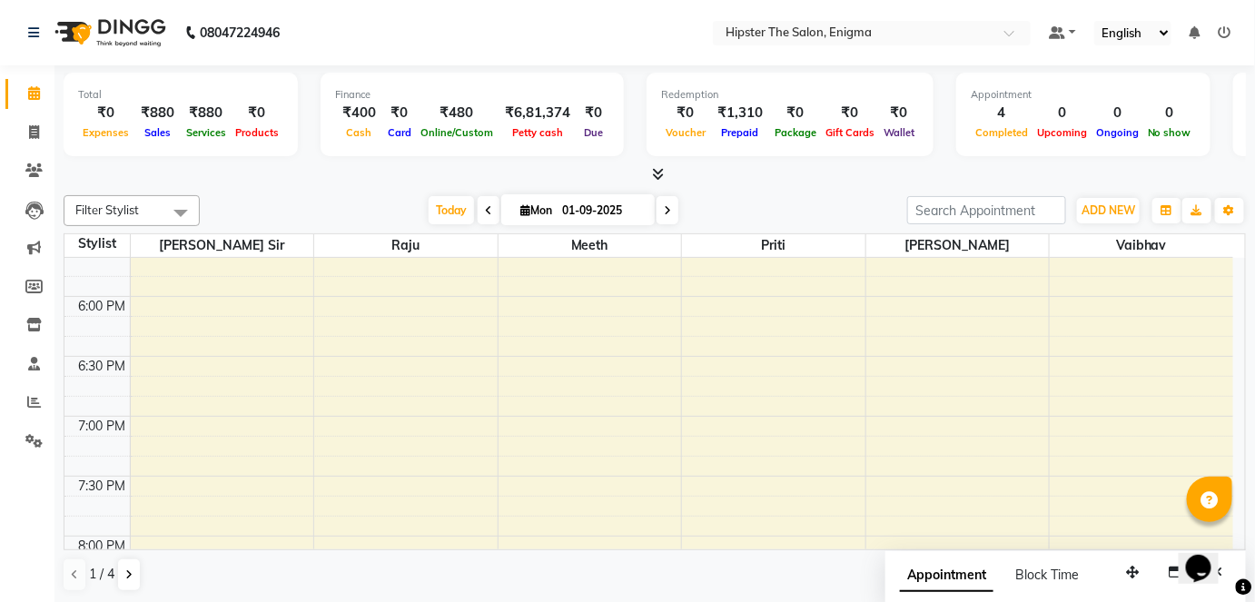
scroll to position [1159, 0]
click at [520, 207] on icon at bounding box center [525, 210] width 10 height 12
select select "9"
select select "2025"
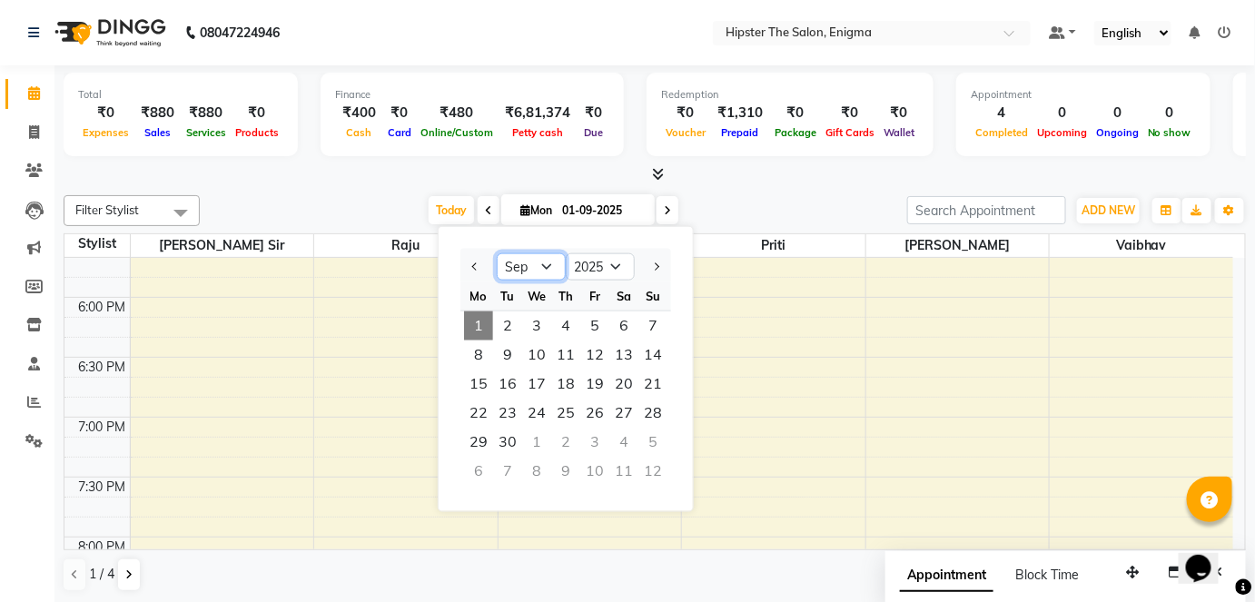
click at [546, 262] on select "Jan Feb Mar Apr May Jun [DATE] Aug Sep Oct Nov Dec" at bounding box center [531, 266] width 69 height 27
select select "8"
click at [497, 253] on select "Jan Feb Mar Apr May Jun [DATE] Aug Sep Oct Nov Dec" at bounding box center [531, 266] width 69 height 27
click at [703, 195] on div "Filter Stylist Select All [PERSON_NAME] [PERSON_NAME] [PERSON_NAME] [PERSON_NAM…" at bounding box center [655, 210] width 1182 height 31
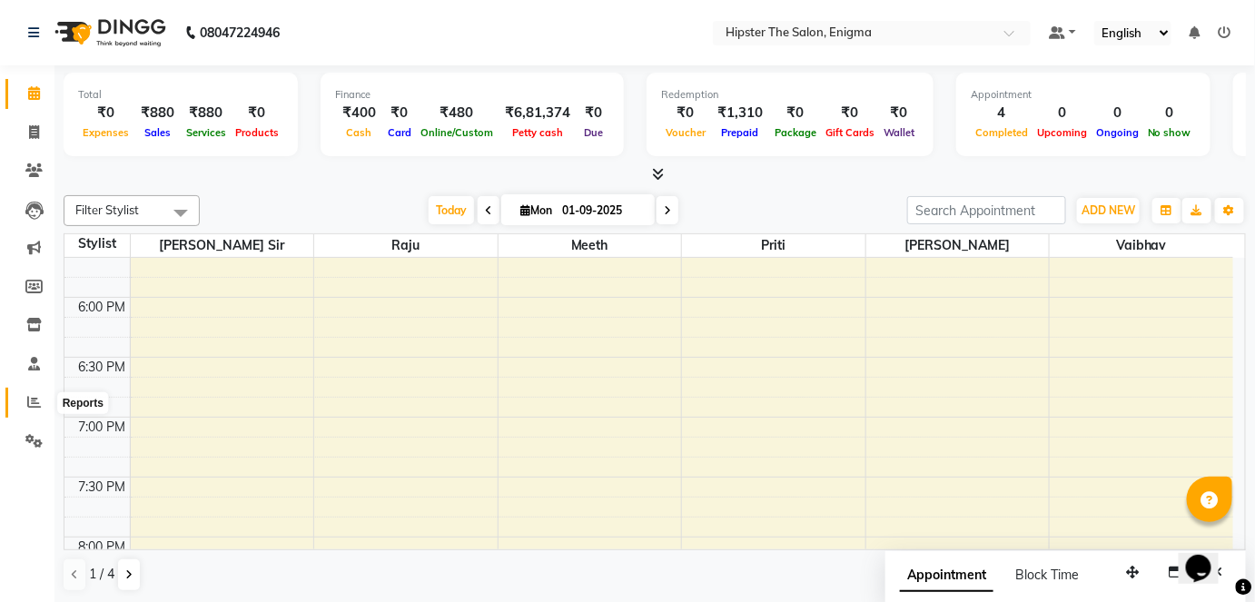
click at [35, 402] on icon at bounding box center [34, 402] width 14 height 14
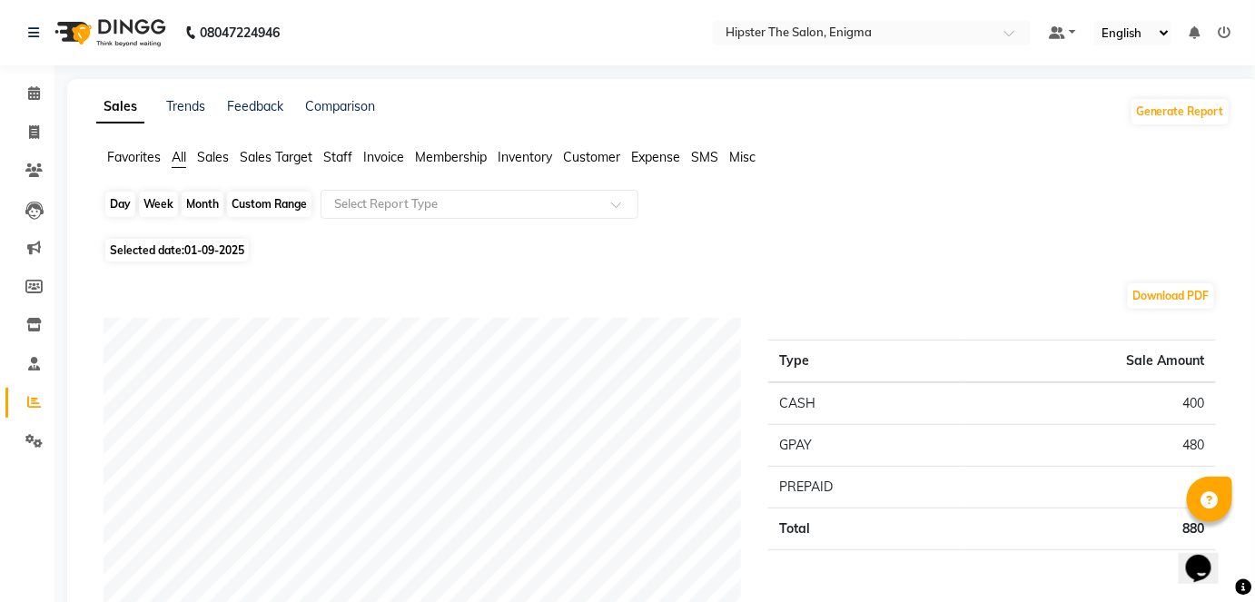
click at [124, 203] on div "Day" at bounding box center [120, 204] width 30 height 25
select select "9"
select select "2025"
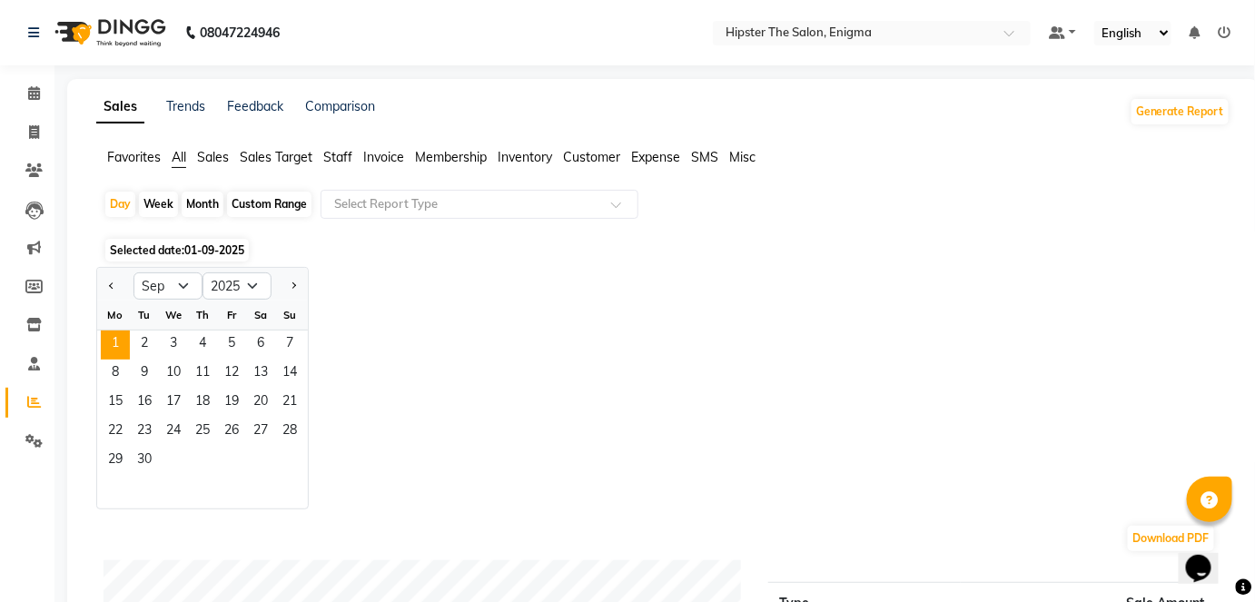
click at [337, 155] on span "Staff" at bounding box center [337, 157] width 29 height 16
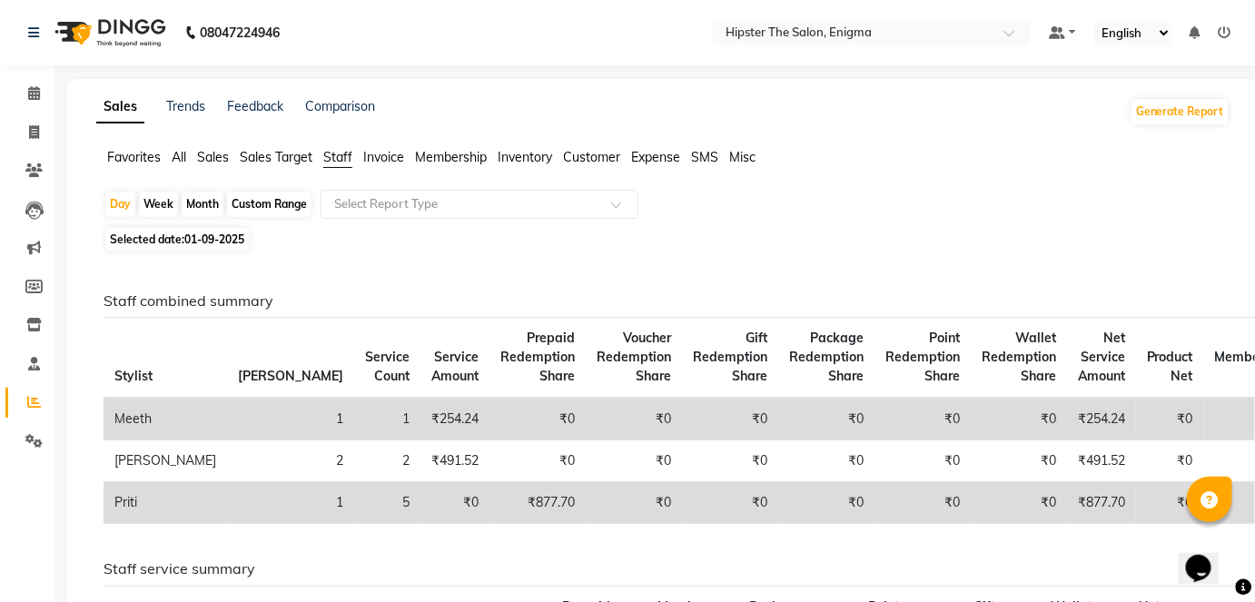
click at [205, 237] on span "01-09-2025" at bounding box center [214, 239] width 60 height 14
select select "9"
select select "2025"
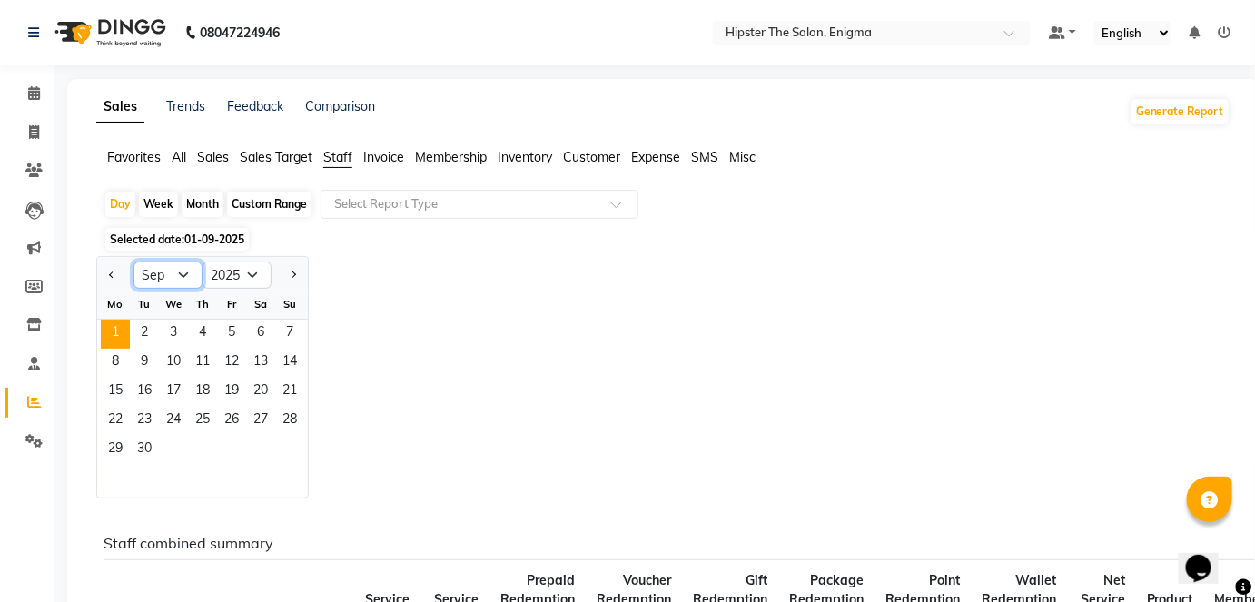
click at [188, 272] on select "Jan Feb Mar Apr May Jun [DATE] Aug Sep Oct Nov Dec" at bounding box center [167, 275] width 69 height 27
select select "8"
click at [133, 262] on select "Jan Feb Mar Apr May Jun [DATE] Aug Sep Oct Nov Dec" at bounding box center [167, 275] width 69 height 27
click at [265, 445] on span "30" at bounding box center [260, 450] width 29 height 29
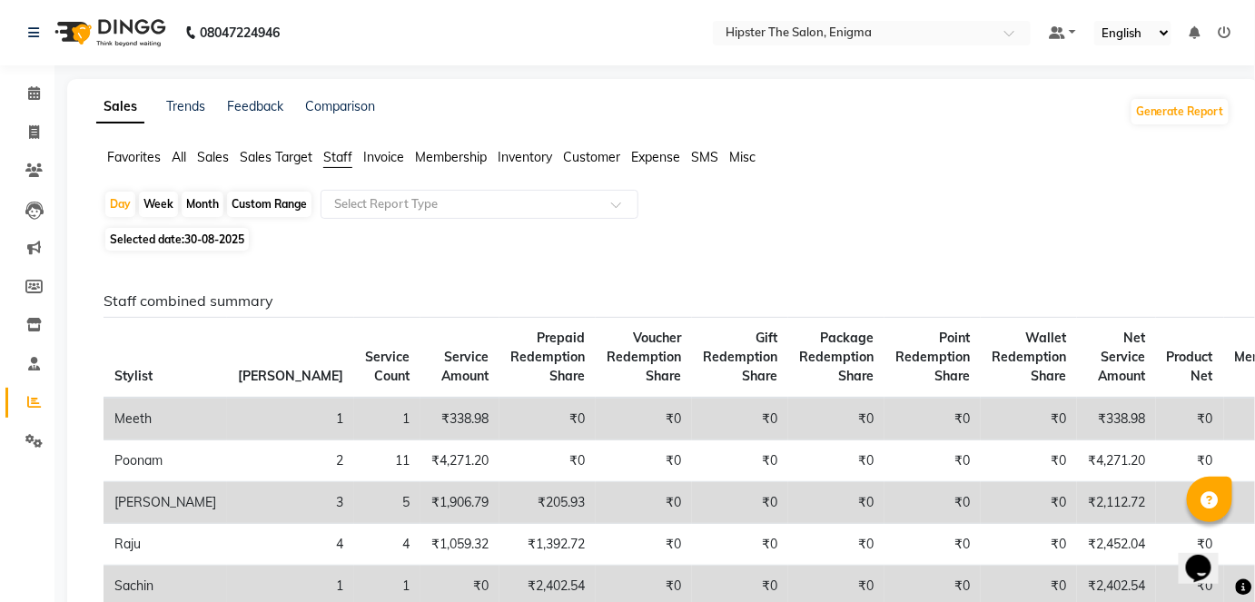
click at [210, 236] on span "30-08-2025" at bounding box center [214, 239] width 60 height 14
select select "8"
select select "2025"
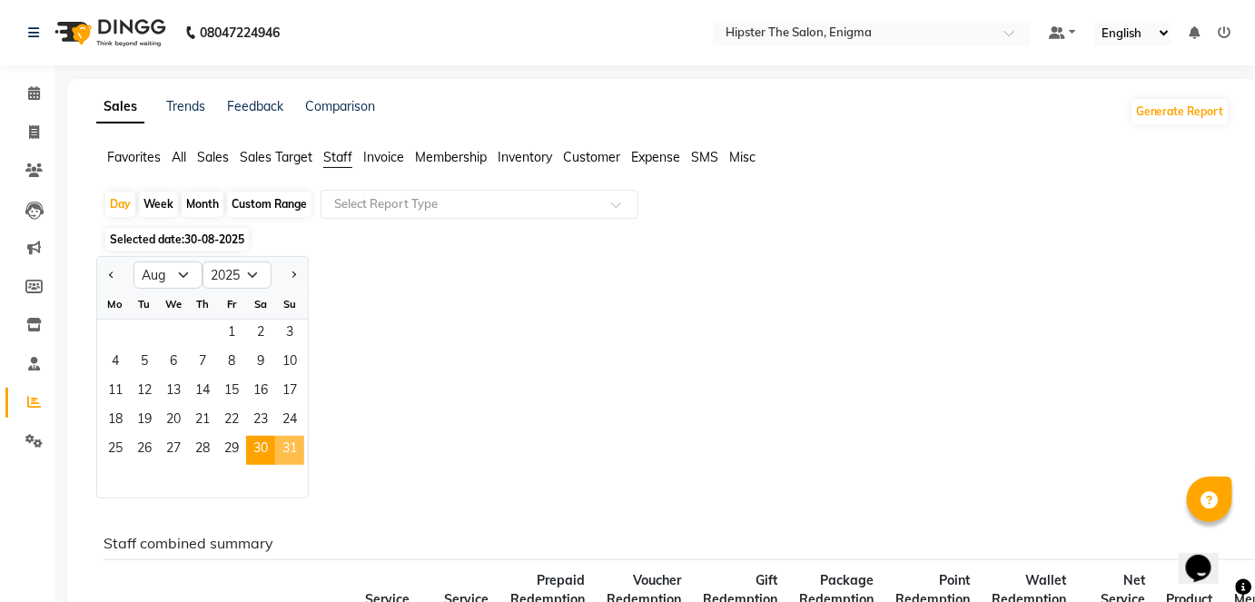
click at [297, 463] on span "31" at bounding box center [289, 450] width 29 height 29
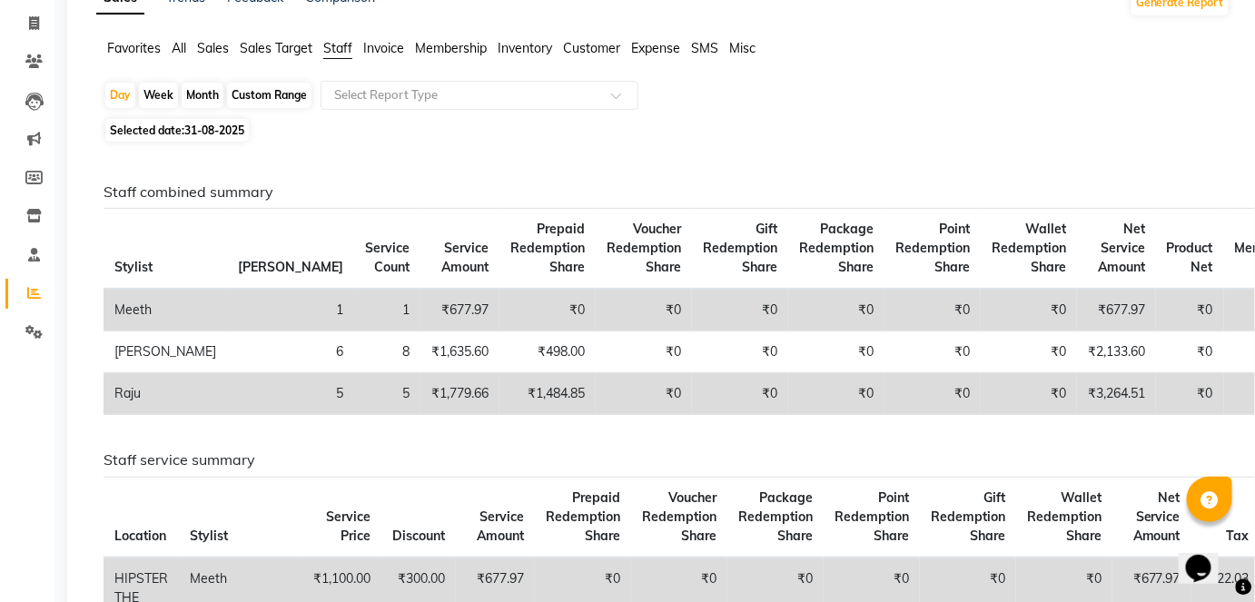
scroll to position [103, 0]
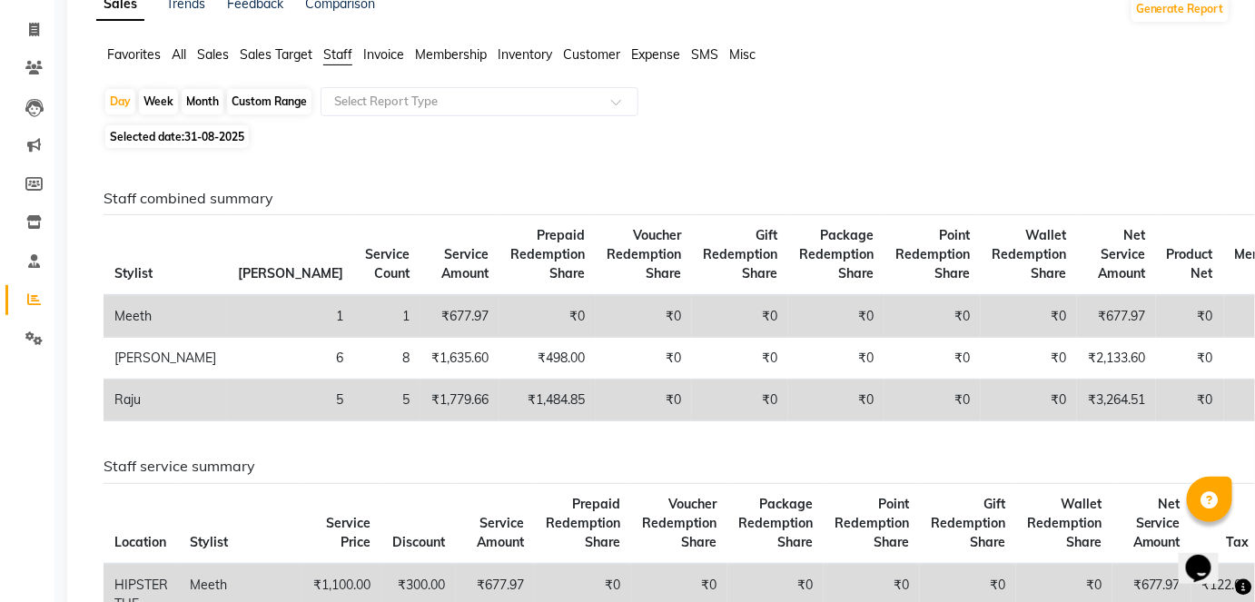
click at [197, 136] on span "31-08-2025" at bounding box center [214, 137] width 60 height 14
select select "8"
select select "2025"
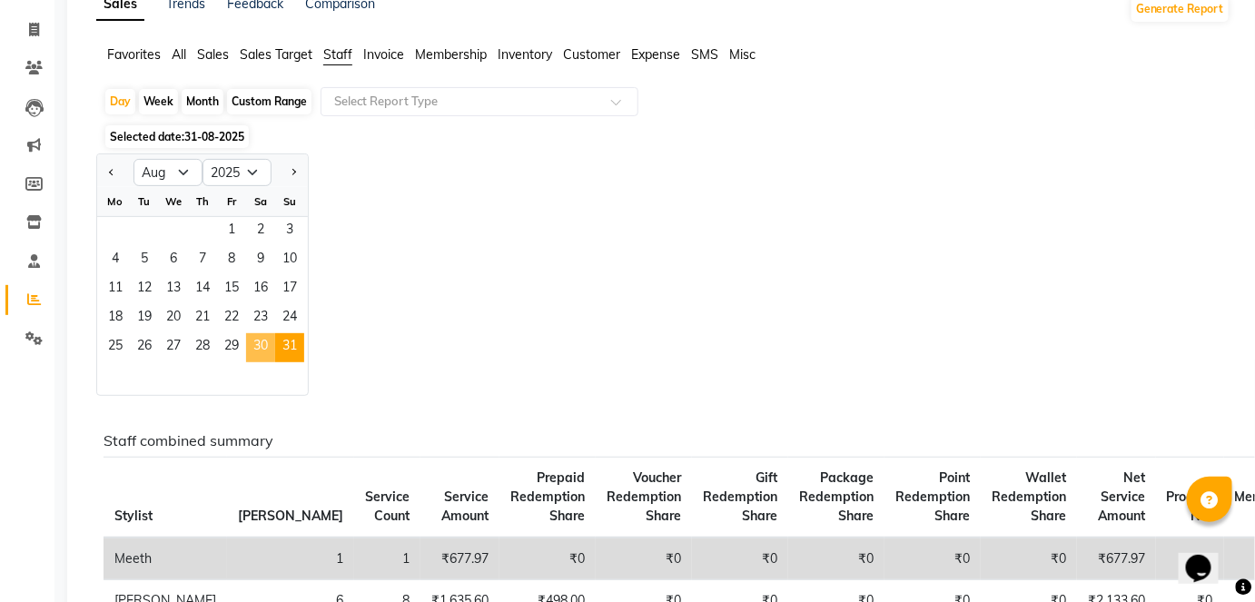
click at [249, 354] on span "30" at bounding box center [260, 347] width 29 height 29
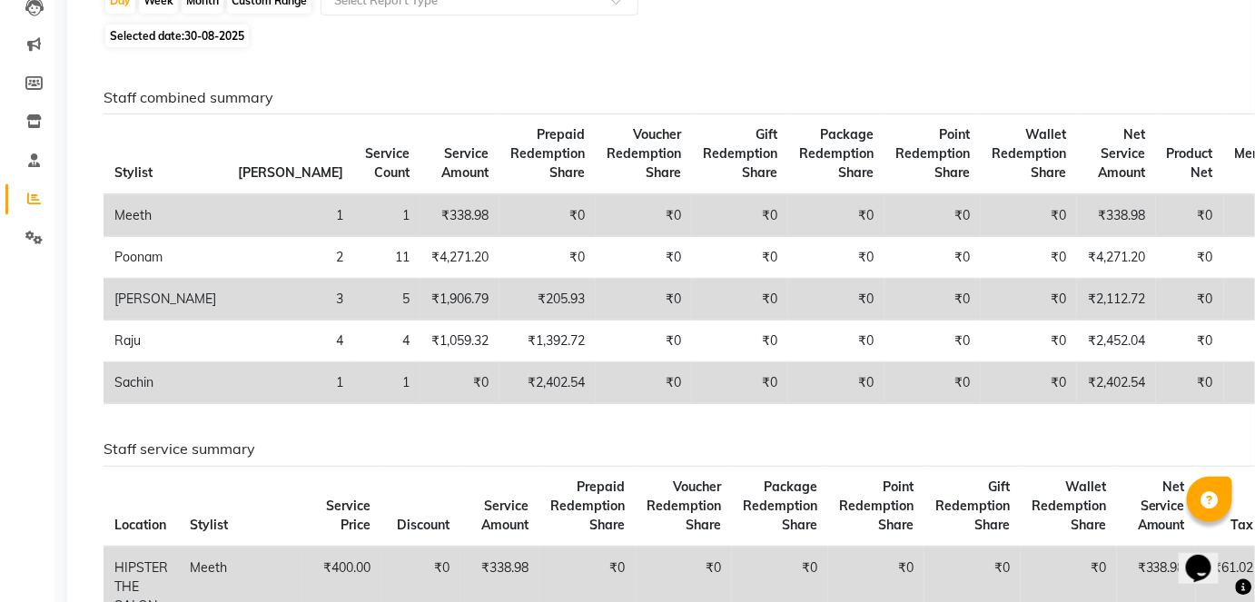
scroll to position [204, 0]
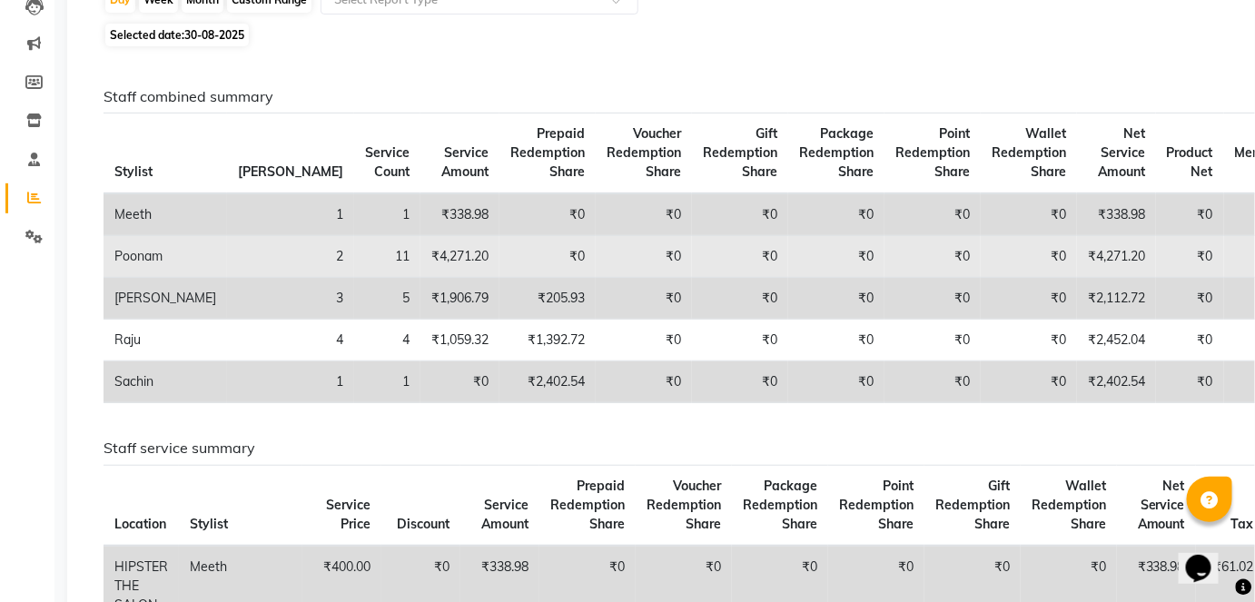
click at [354, 257] on td "11" at bounding box center [387, 257] width 66 height 42
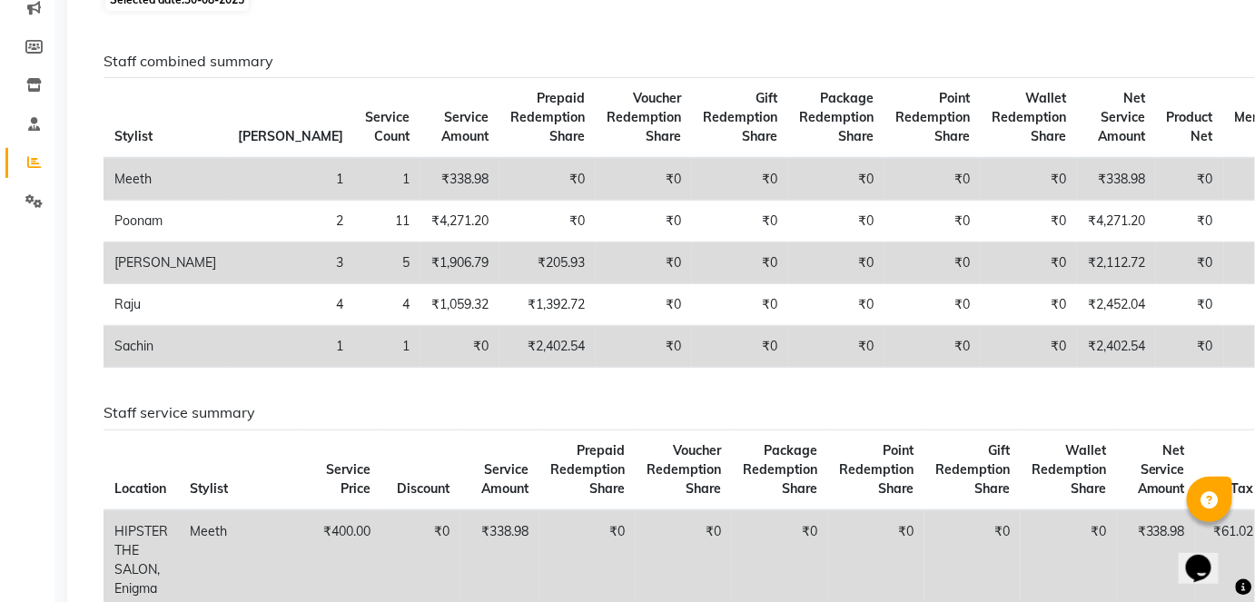
scroll to position [0, 0]
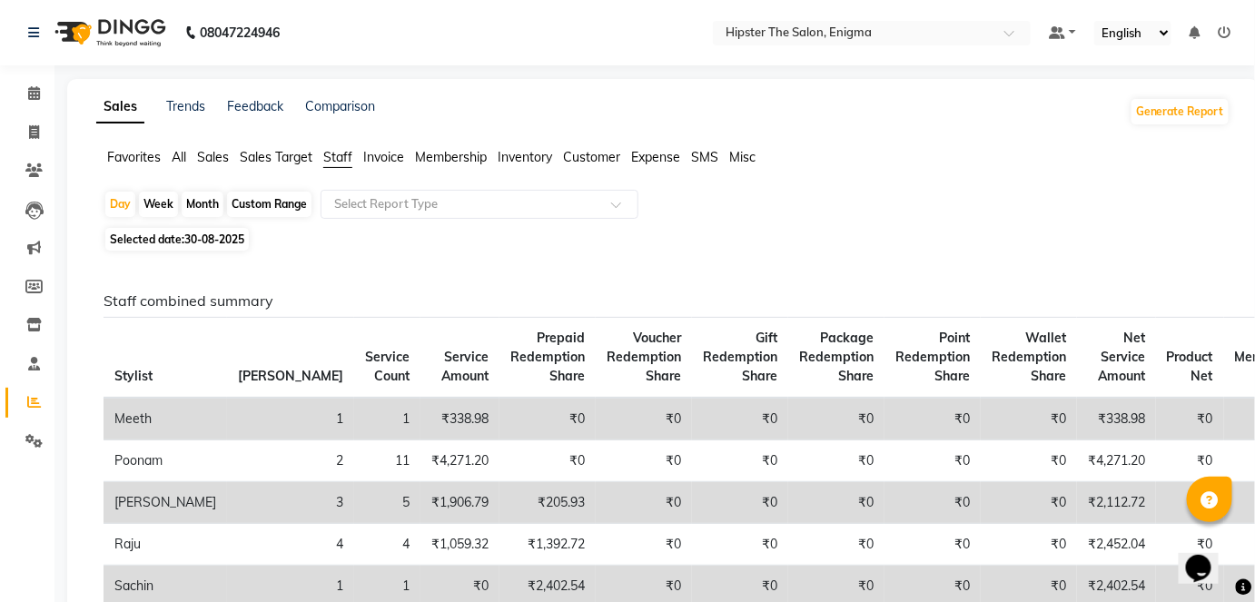
click at [210, 239] on span "30-08-2025" at bounding box center [214, 239] width 60 height 14
select select "8"
select select "2025"
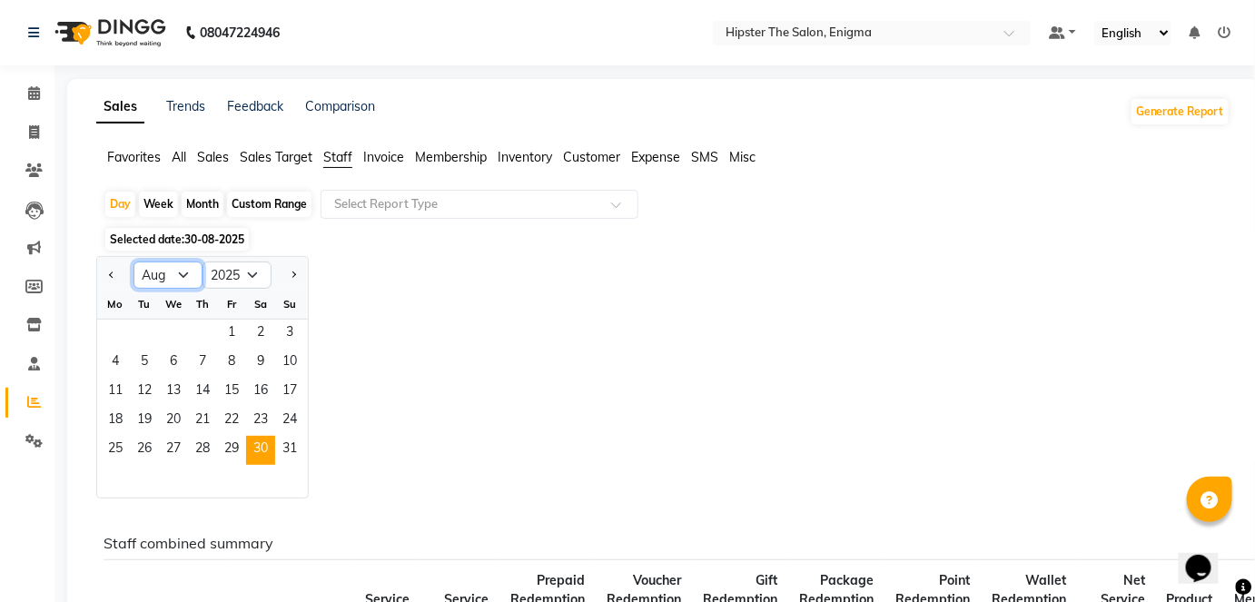
click at [187, 272] on select "Jan Feb Mar Apr May Jun [DATE] Aug Sep Oct Nov Dec" at bounding box center [167, 275] width 69 height 27
select select "9"
click at [133, 262] on select "Jan Feb Mar Apr May Jun [DATE] Aug Sep Oct Nov Dec" at bounding box center [167, 275] width 69 height 27
click at [34, 94] on icon at bounding box center [34, 93] width 12 height 14
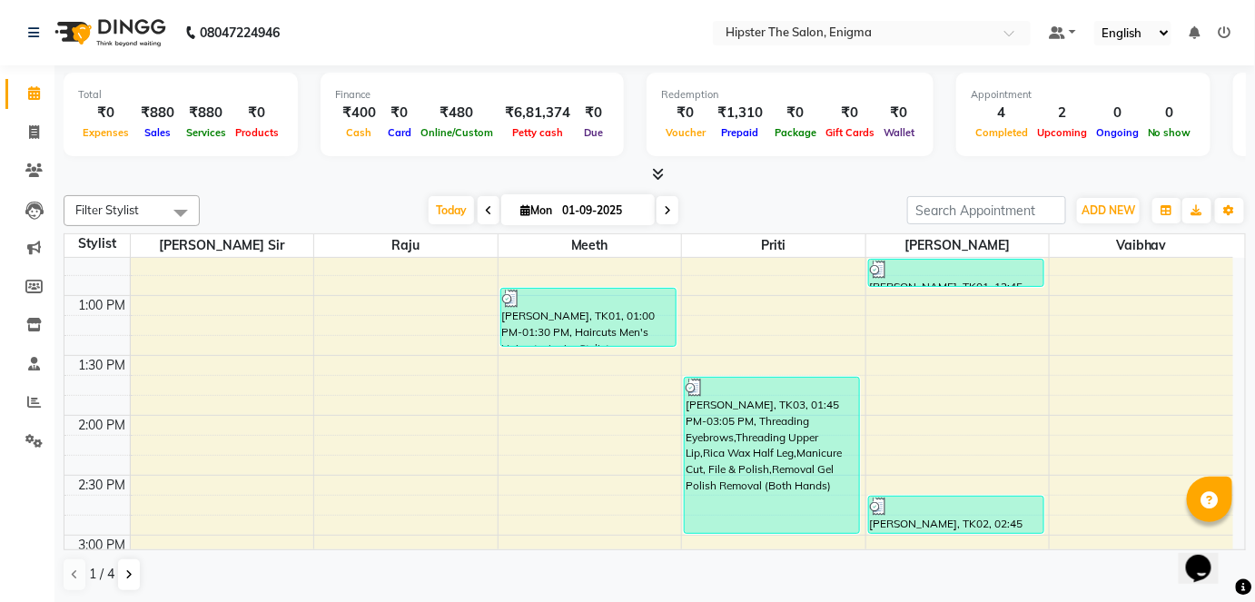
scroll to position [564, 0]
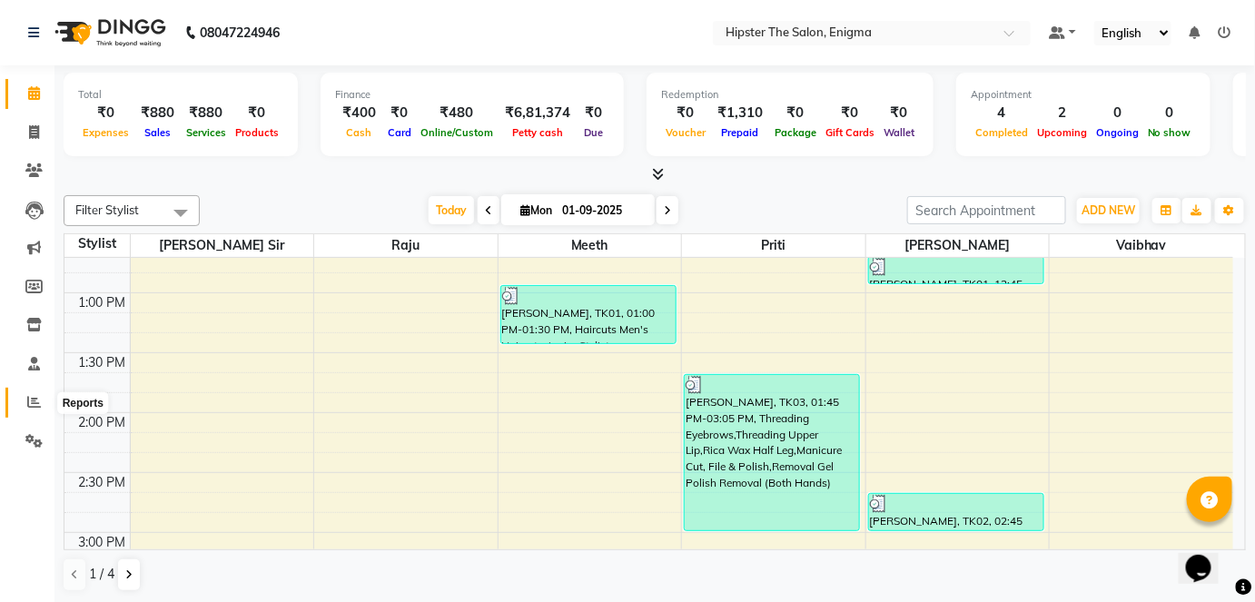
click at [35, 406] on icon at bounding box center [34, 402] width 14 height 14
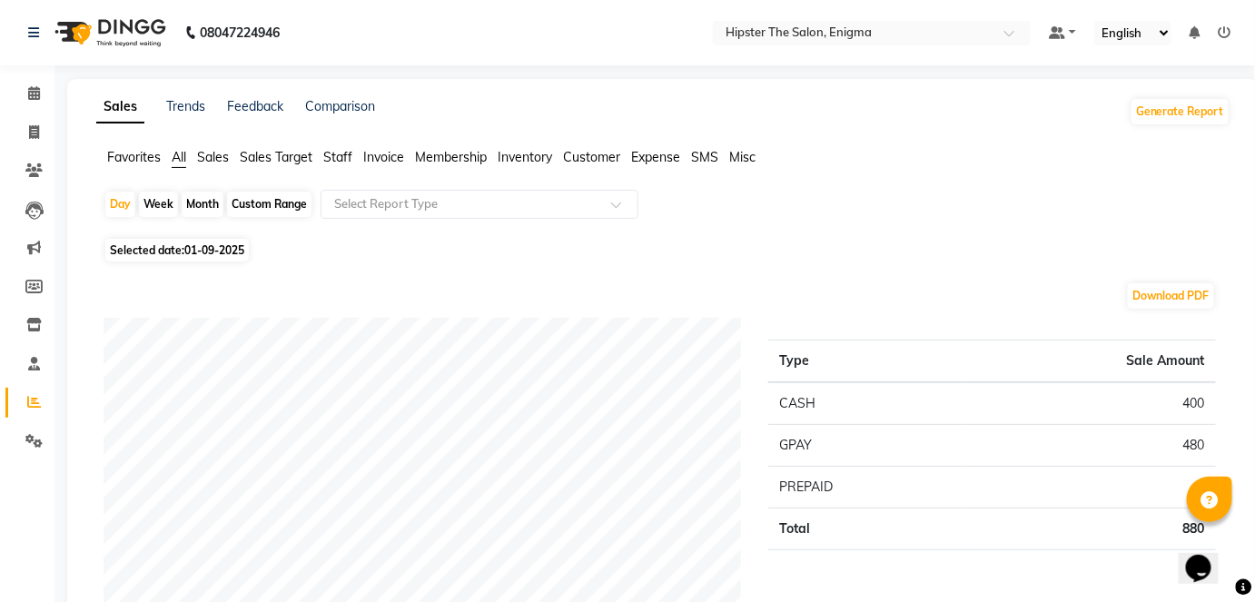
click at [349, 151] on span "Staff" at bounding box center [337, 157] width 29 height 16
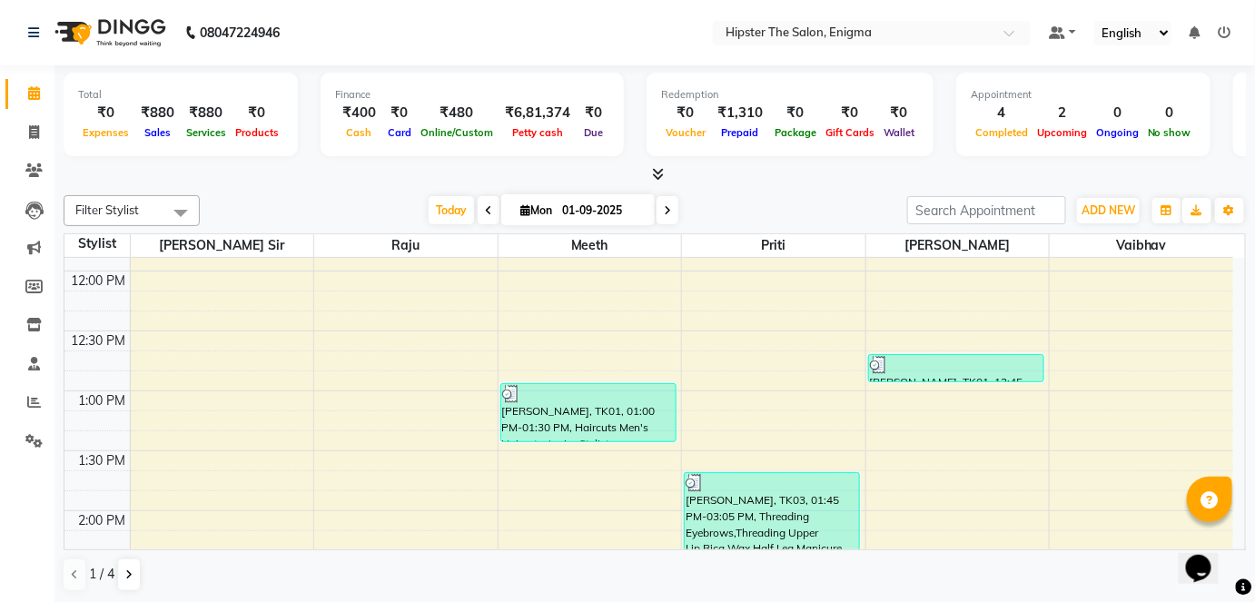
scroll to position [467, 0]
